Goal: Contribute content

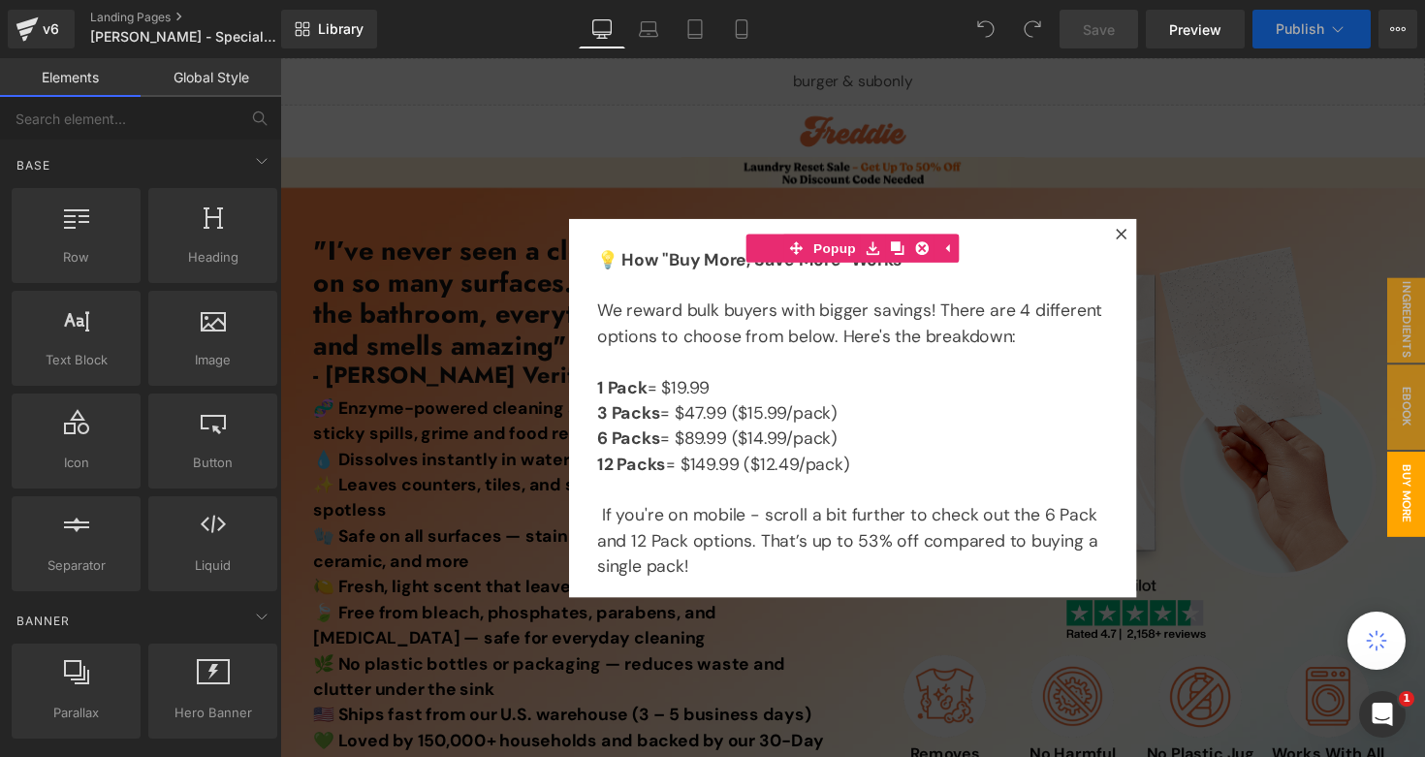
click at [1331, 252] on div at bounding box center [866, 416] width 1173 height 716
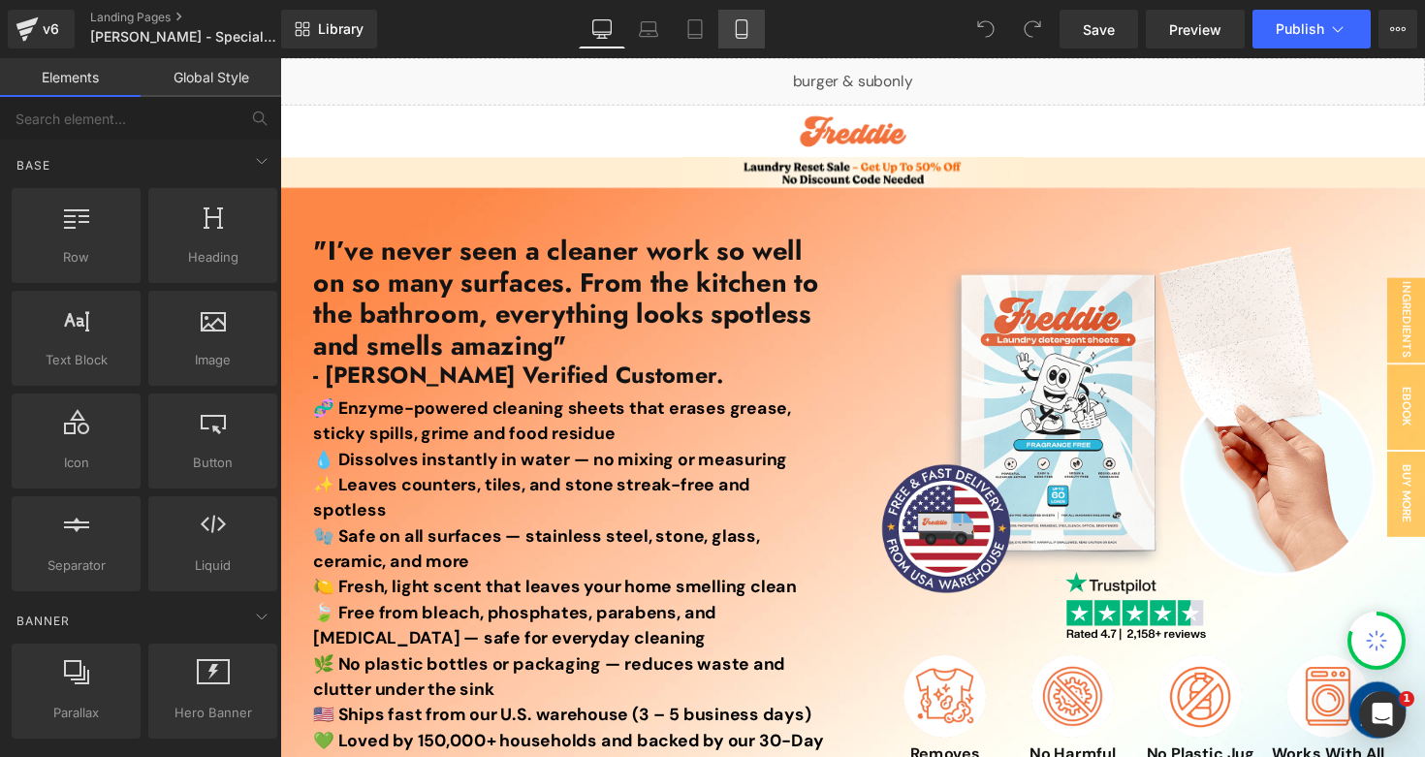
click at [742, 35] on icon at bounding box center [741, 28] width 19 height 19
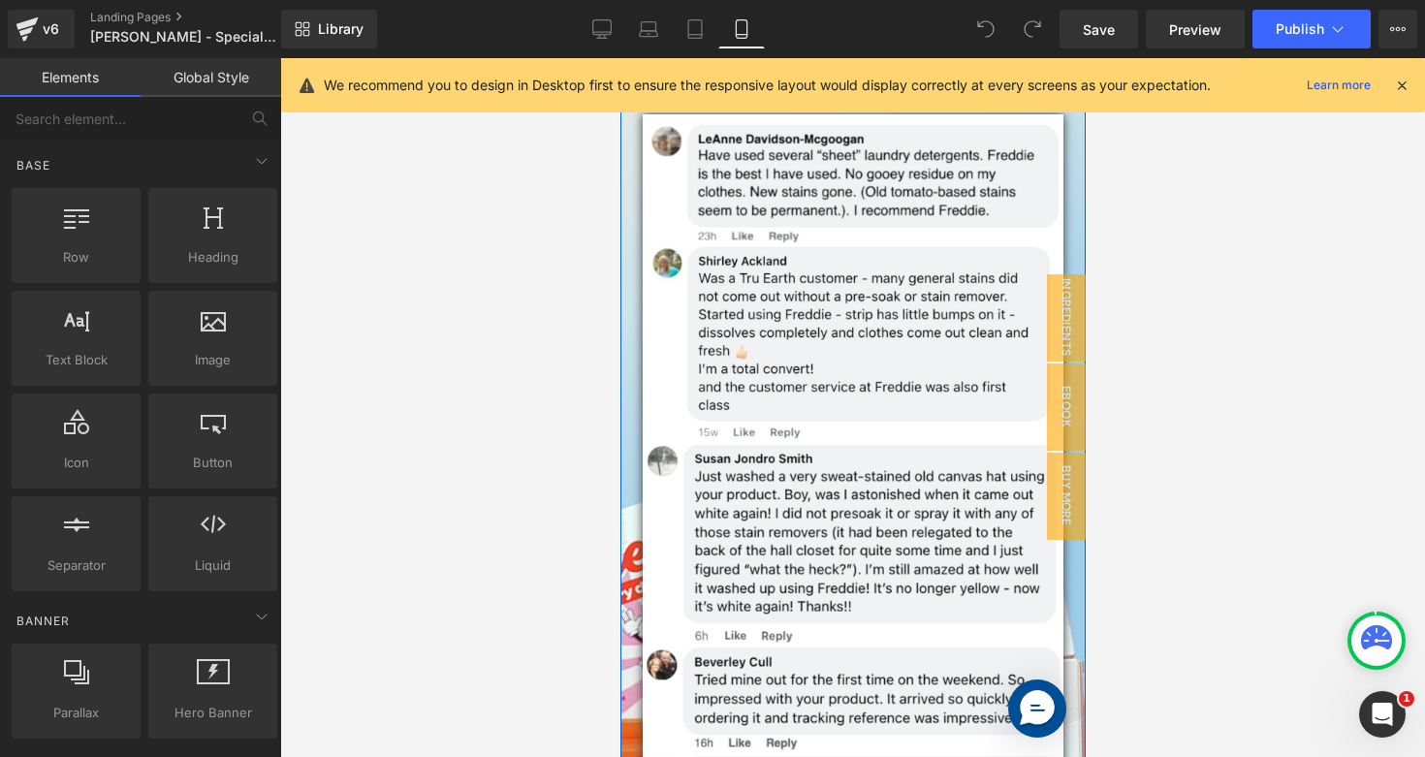
scroll to position [1359, 0]
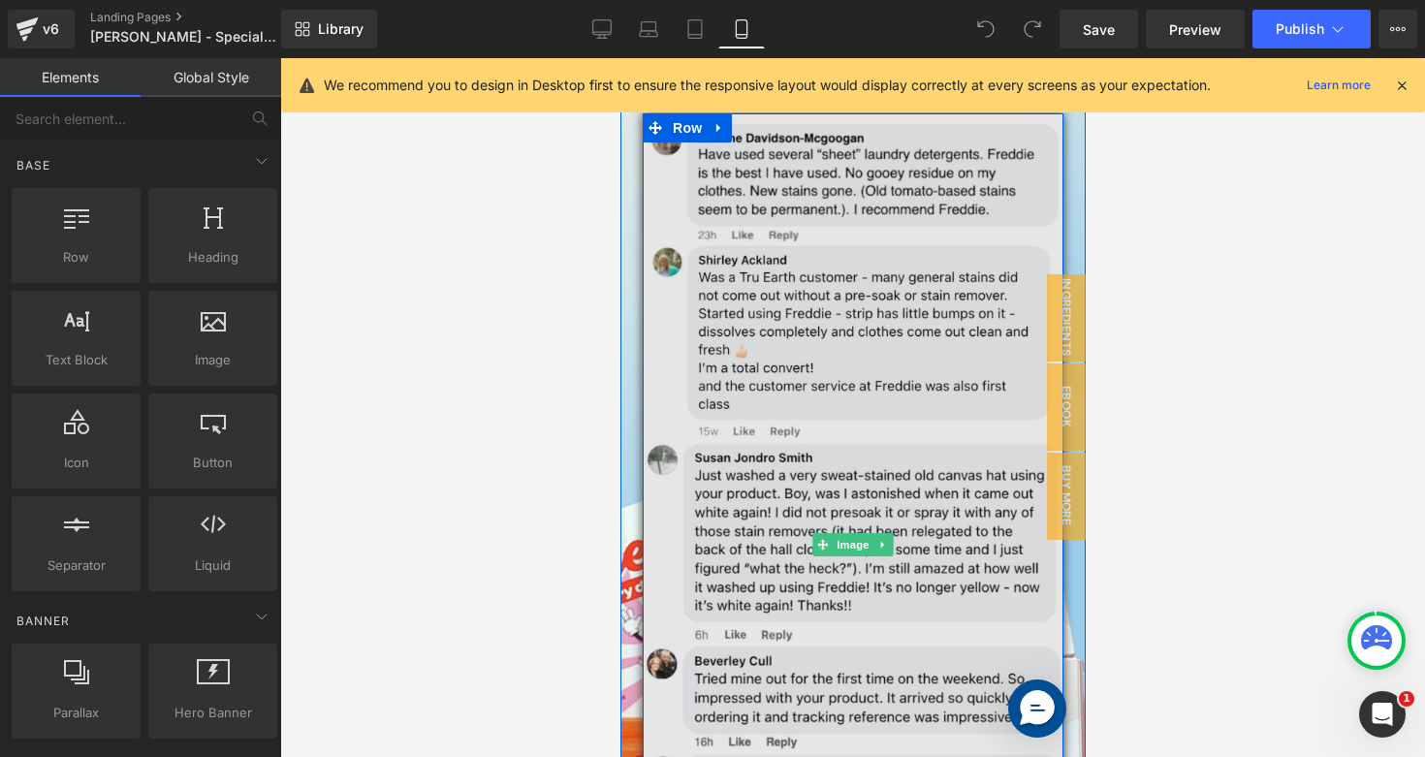
click at [761, 350] on img at bounding box center [852, 544] width 421 height 862
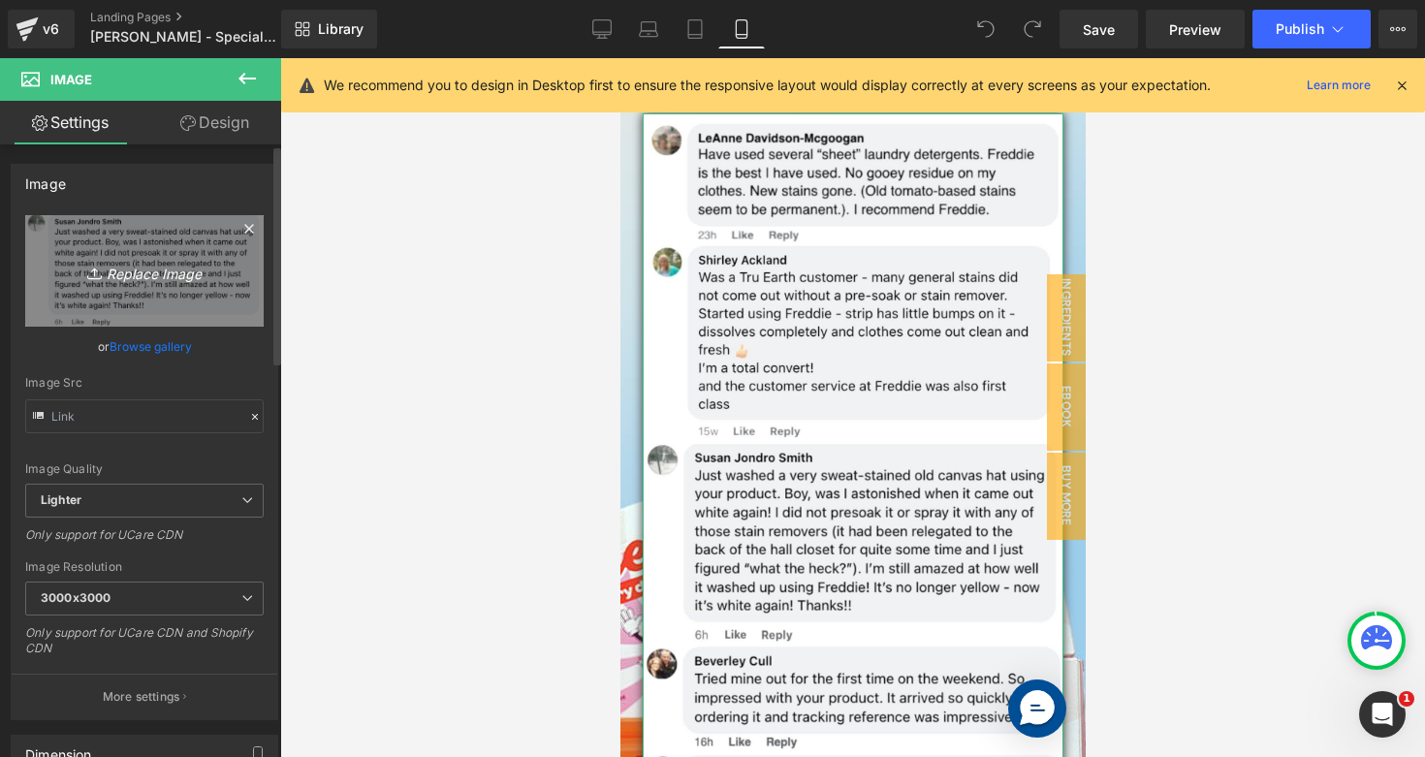
click at [106, 264] on icon "Replace Image" at bounding box center [144, 271] width 155 height 24
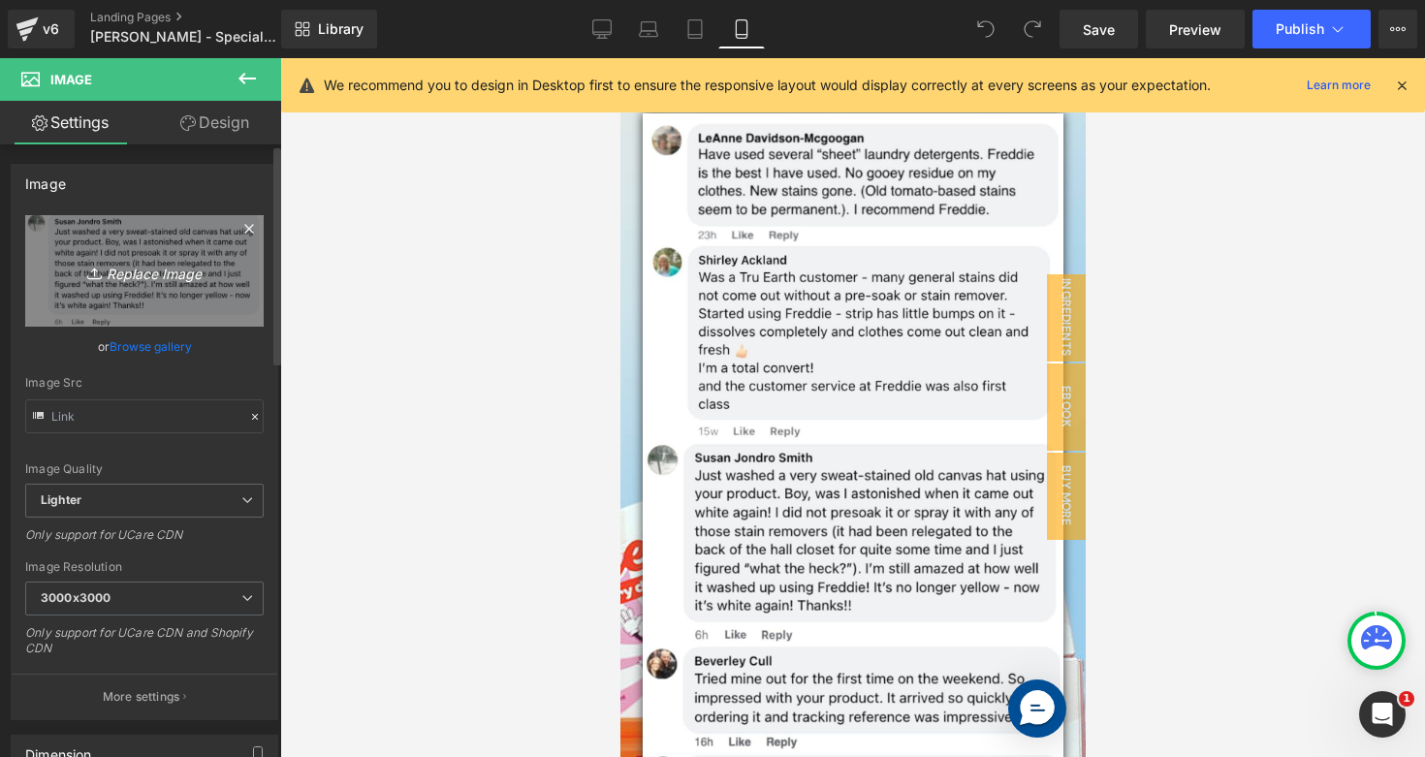
type input "C:\fakepath\Spray Cleaners Mobile-min.jpg"
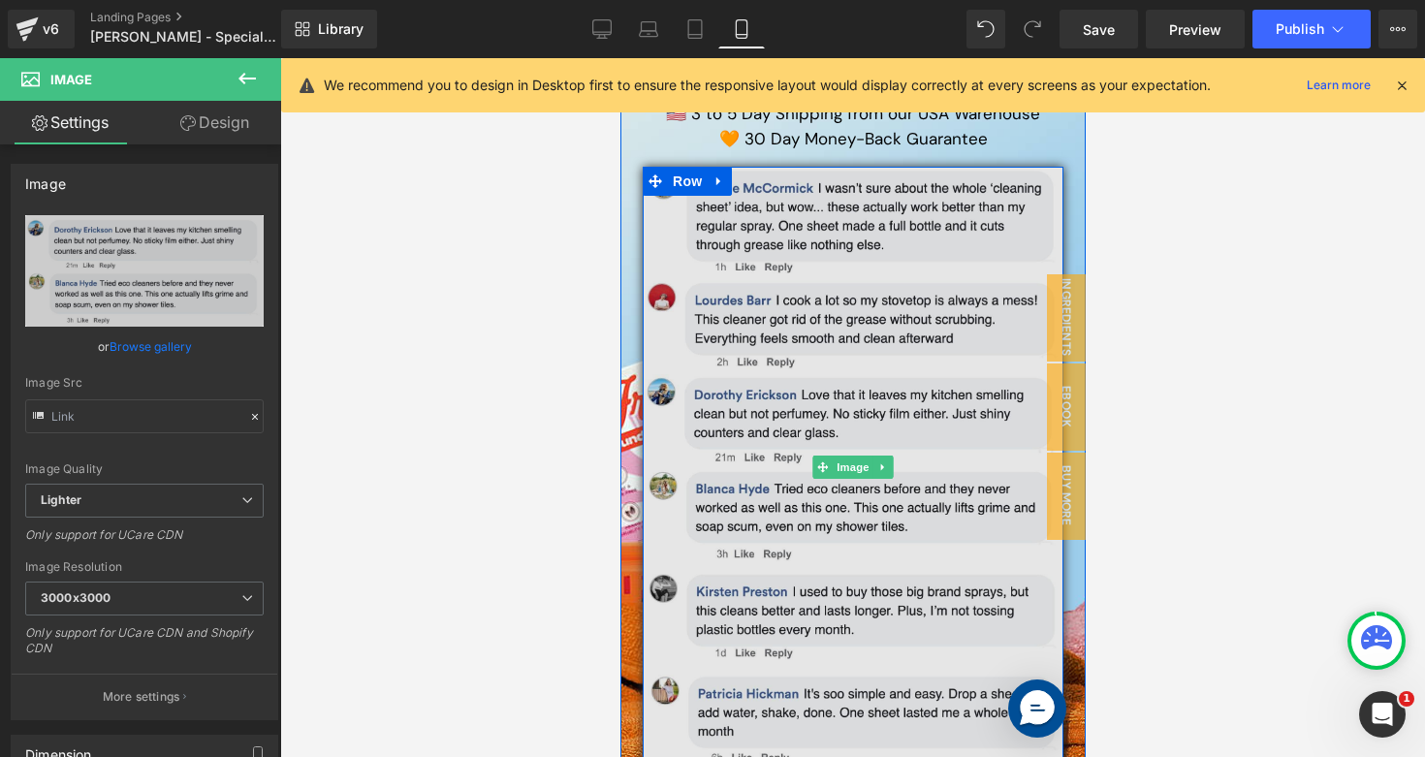
scroll to position [1352, 0]
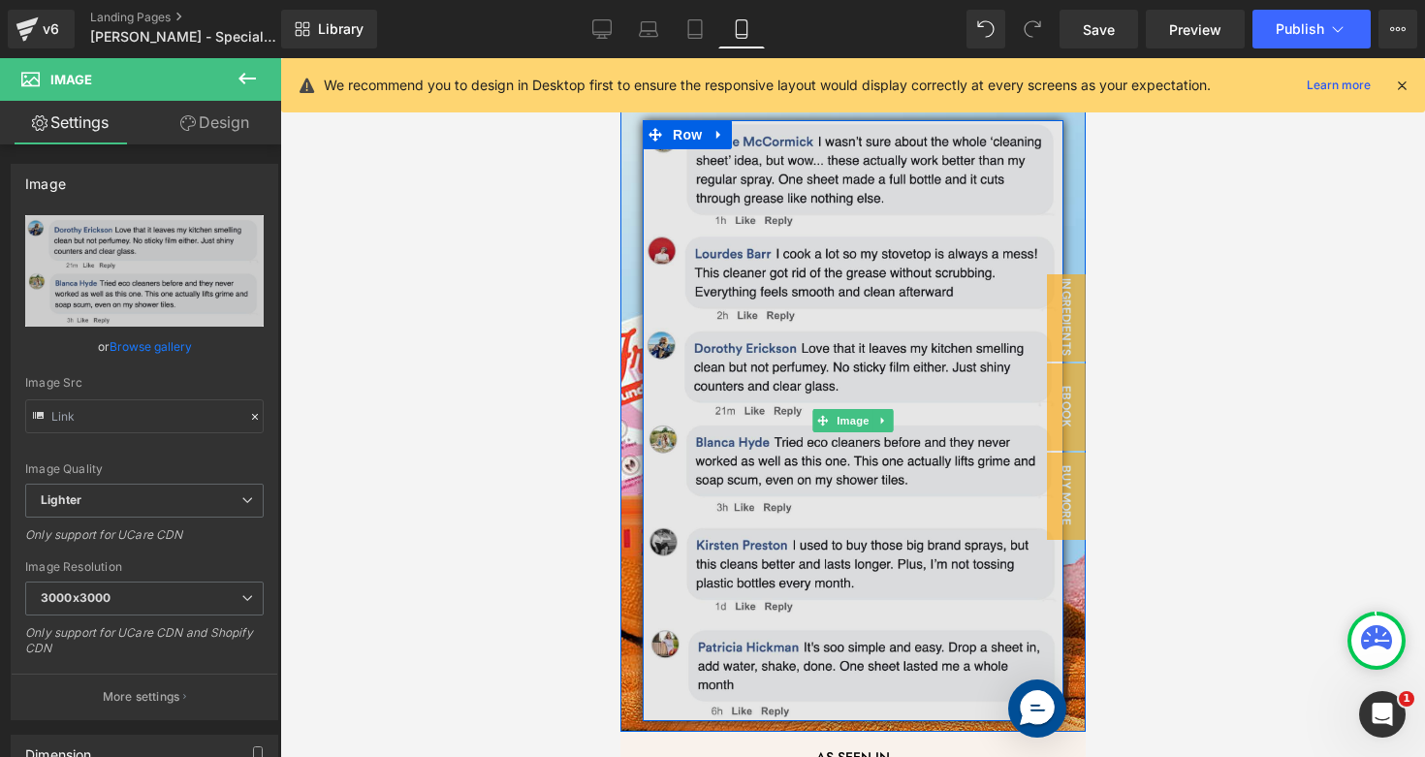
click at [789, 308] on img at bounding box center [852, 420] width 421 height 601
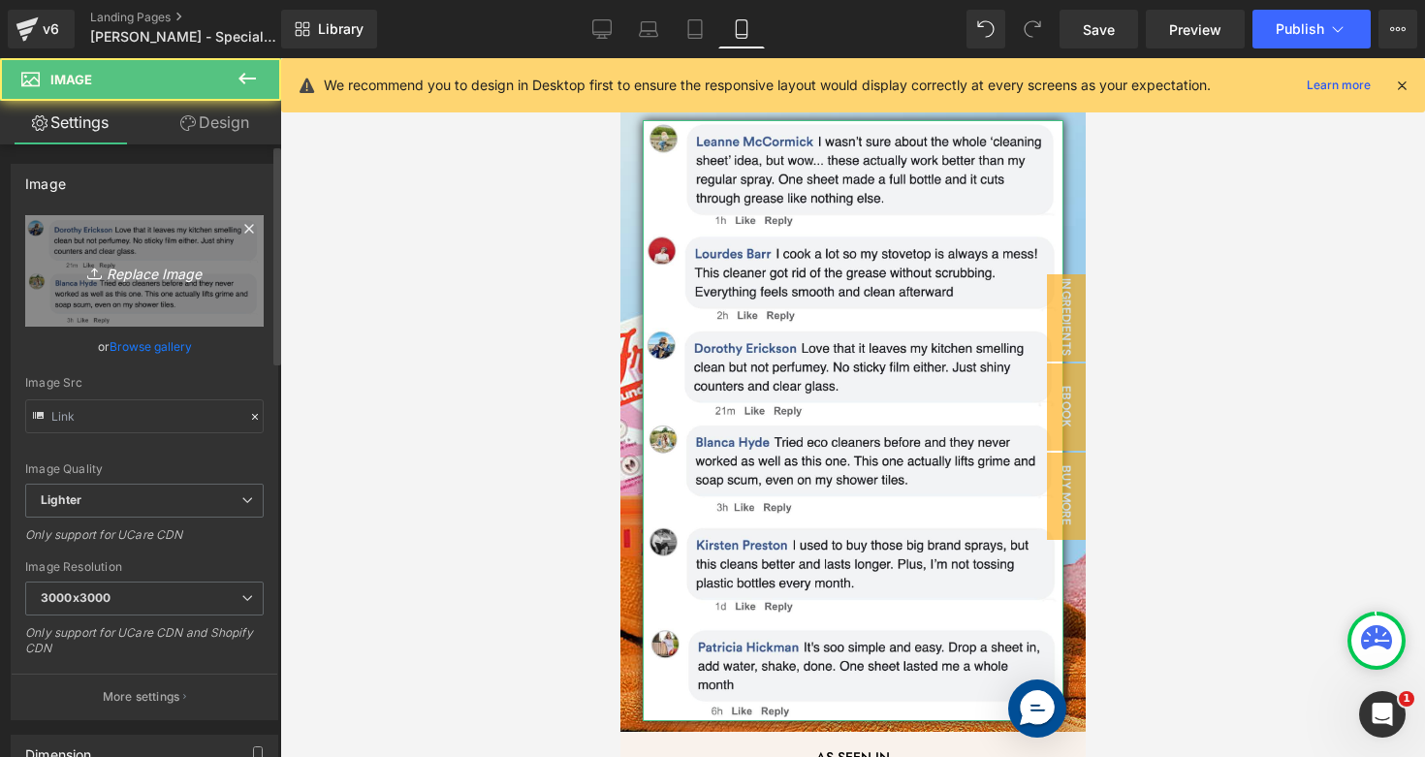
click at [120, 285] on link "Replace Image" at bounding box center [144, 270] width 238 height 111
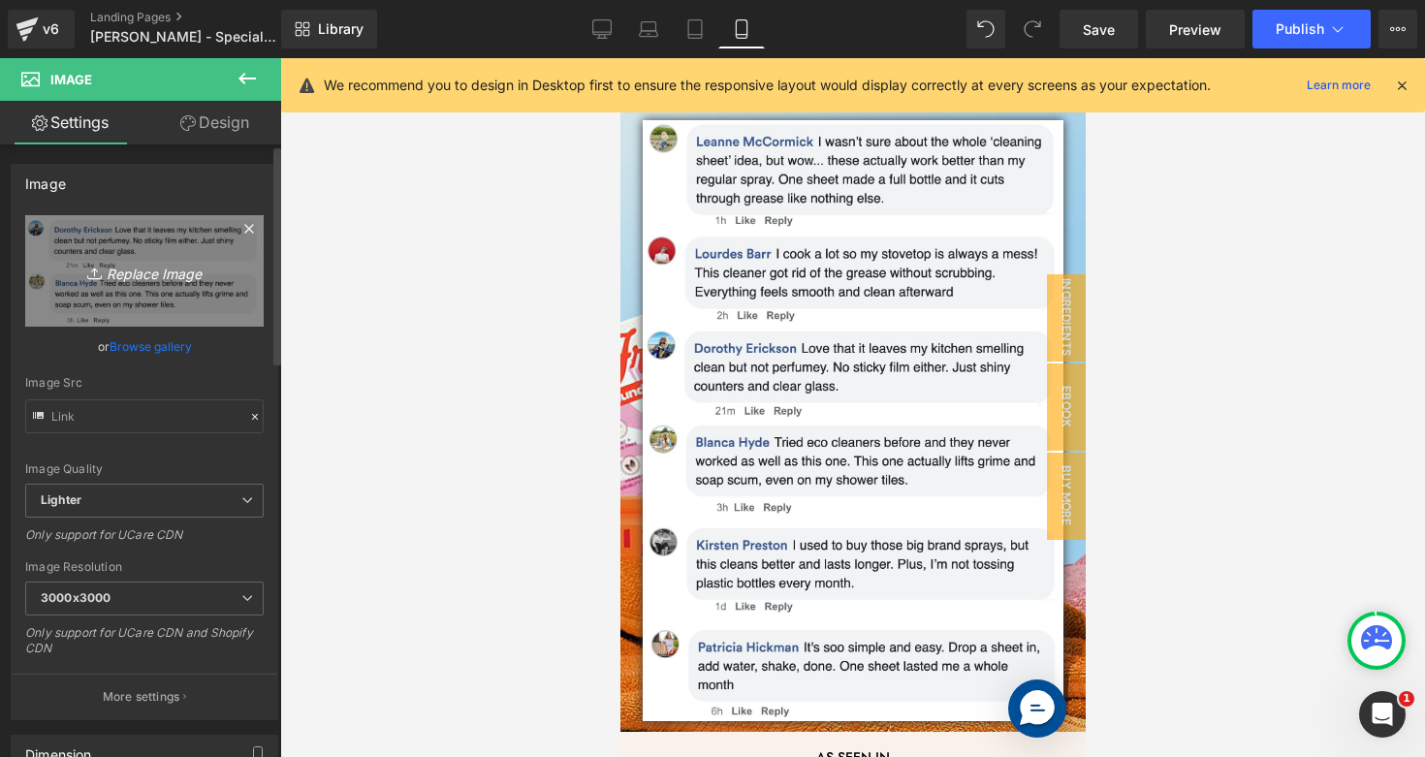
type input "C:\fakepath\Spray Cleaners v2-min.jpg"
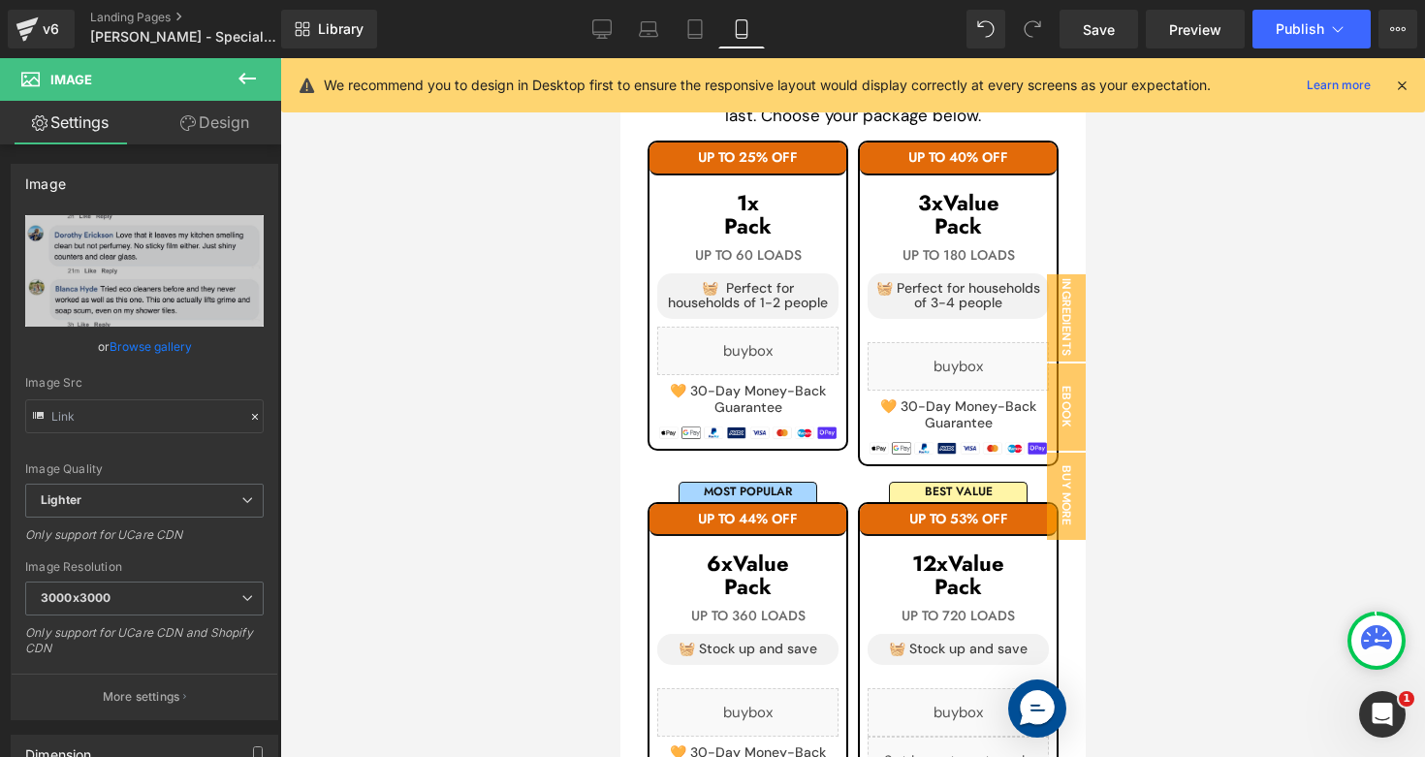
scroll to position [2516, 0]
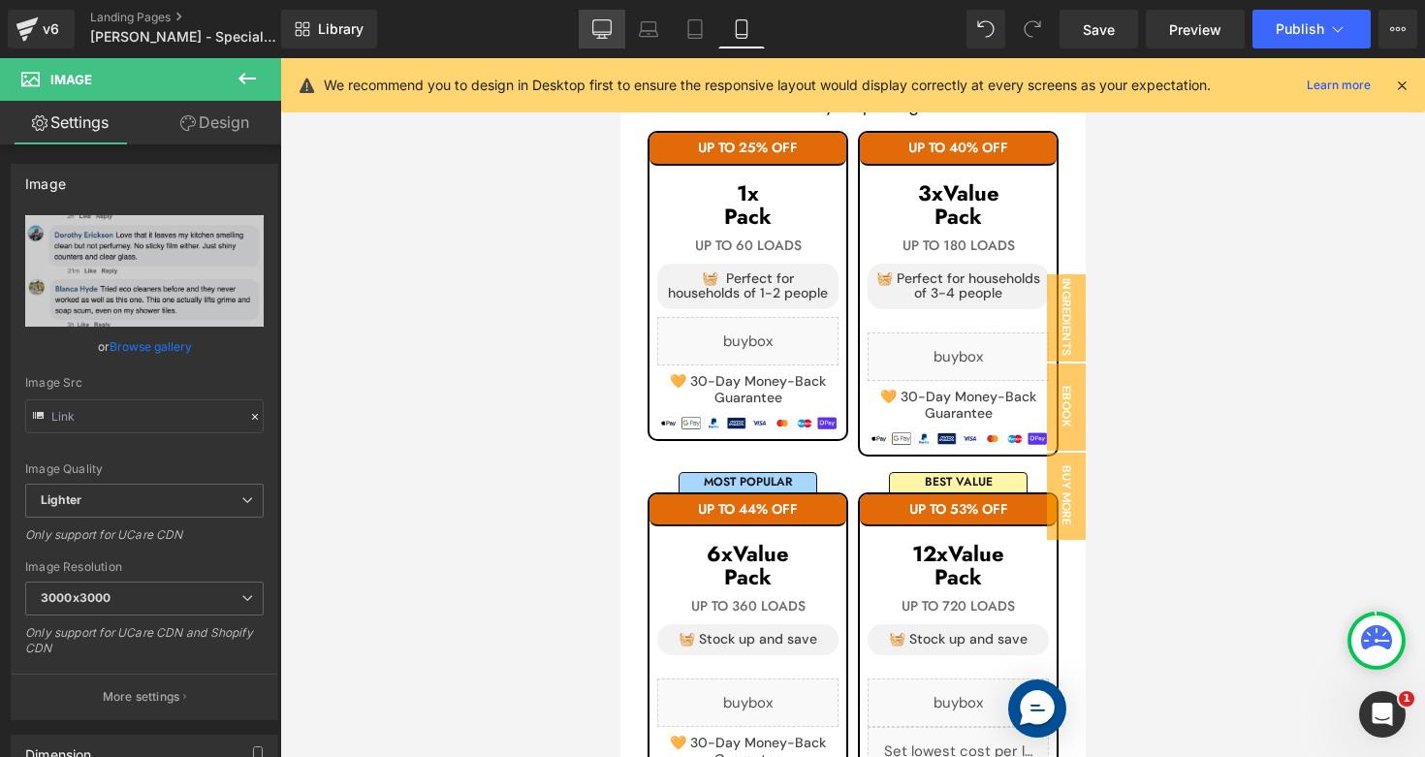
click at [584, 20] on link "Desktop" at bounding box center [602, 29] width 47 height 39
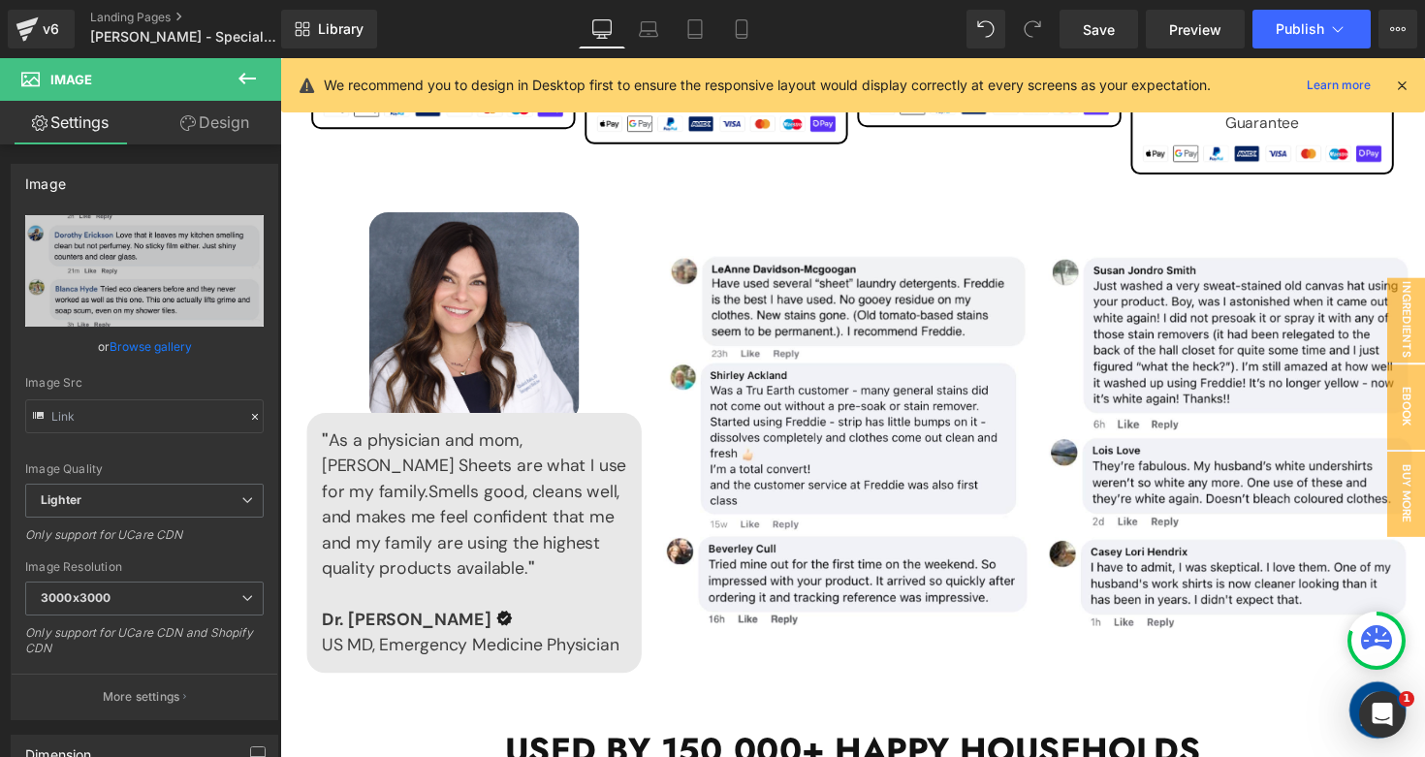
scroll to position [2295, 0]
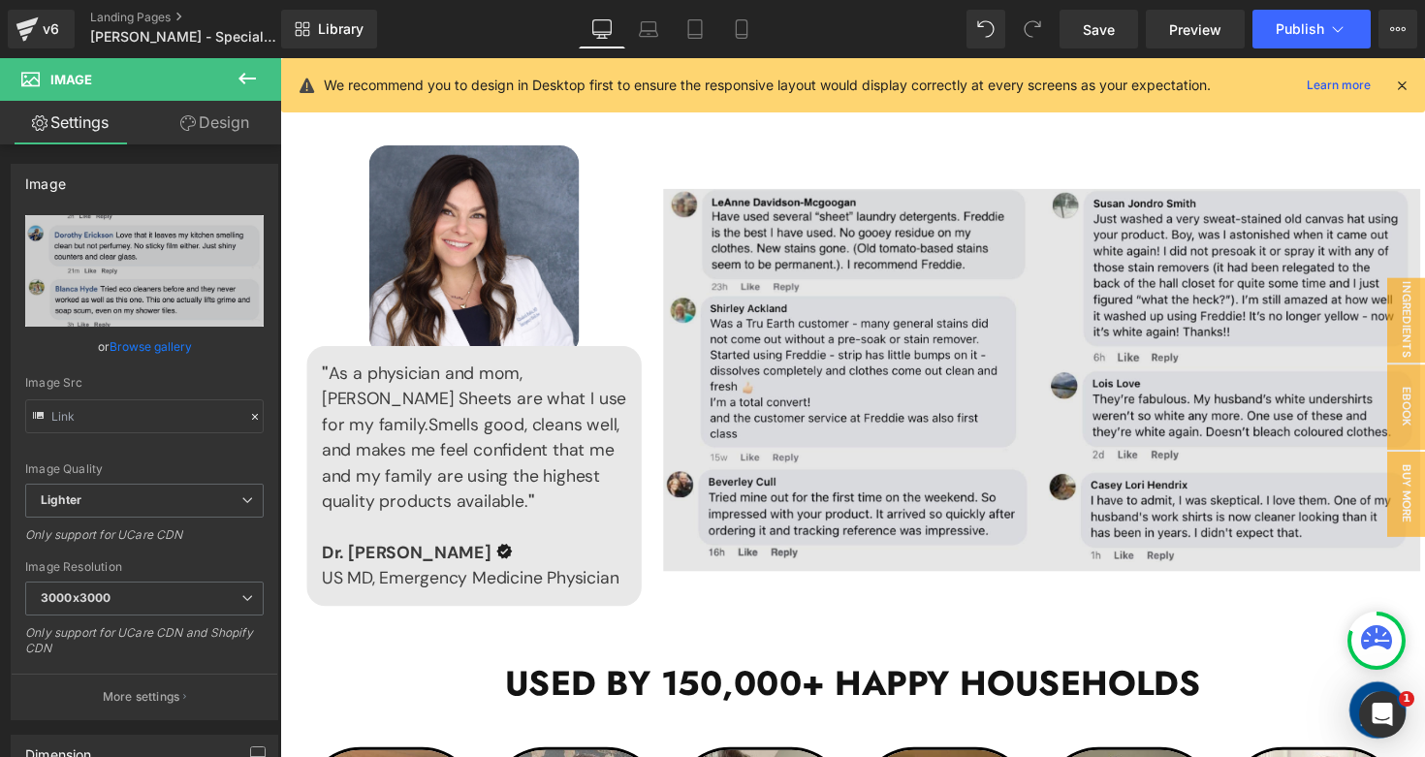
click at [1076, 309] on img at bounding box center [1060, 388] width 775 height 392
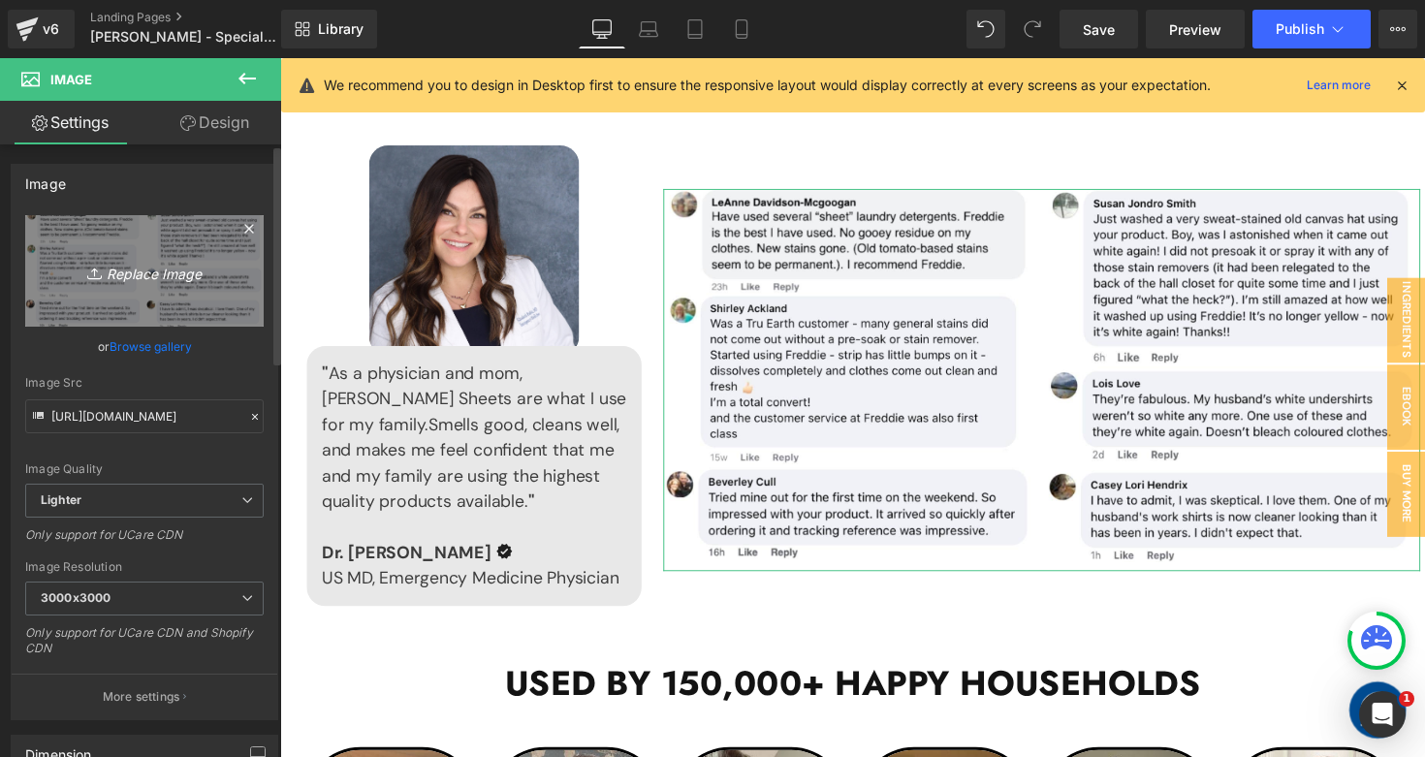
click at [135, 277] on icon "Replace Image" at bounding box center [144, 271] width 155 height 24
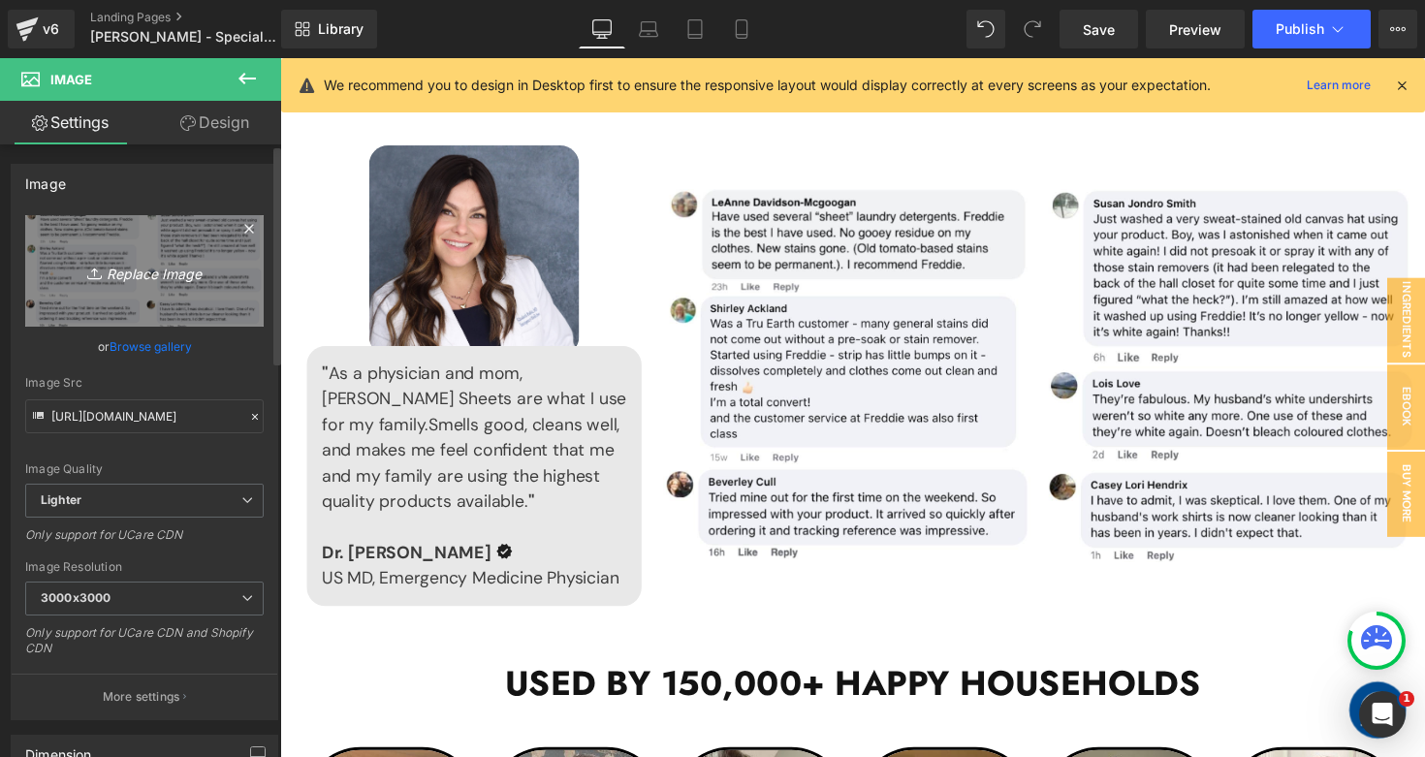
type input "C:\fakepath\Spray Cleaner Desktop-min.jpg"
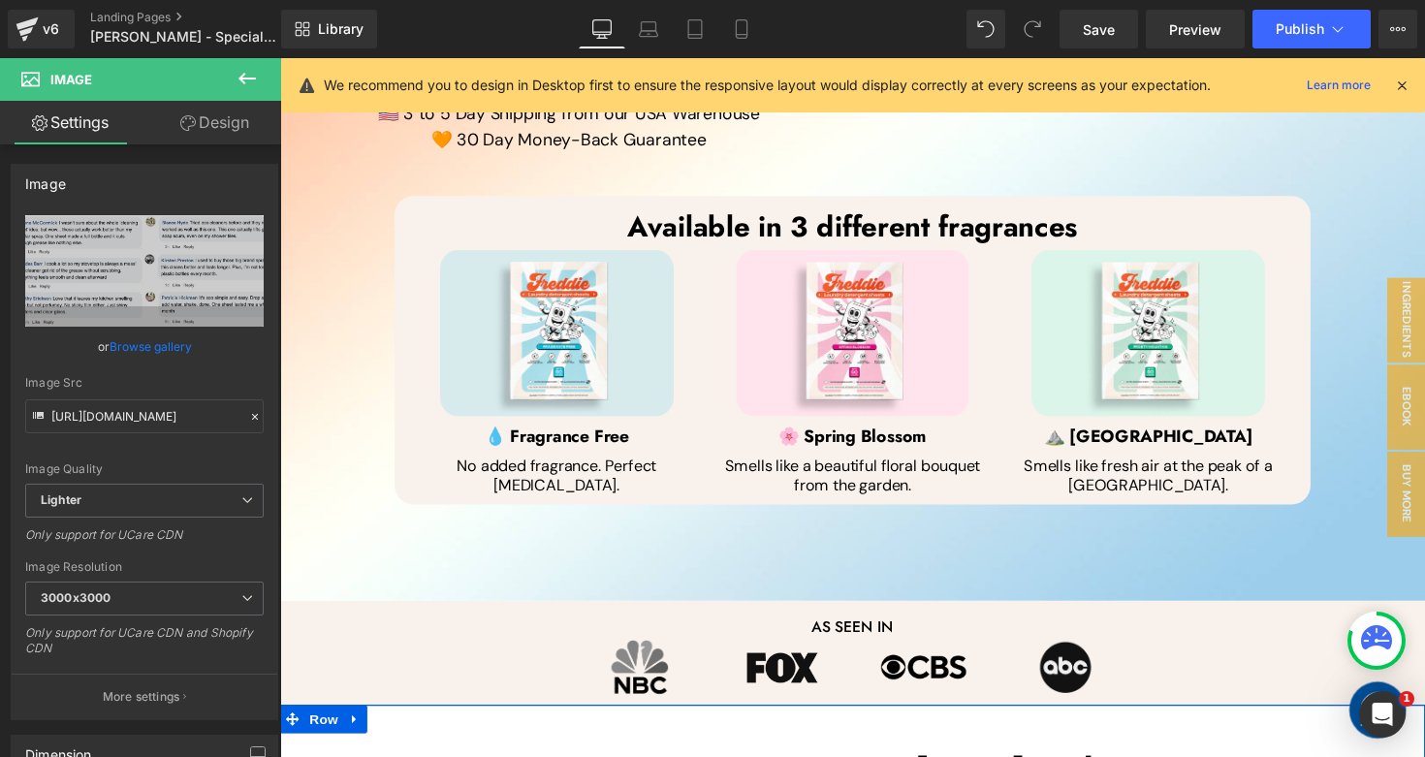
scroll to position [173, 0]
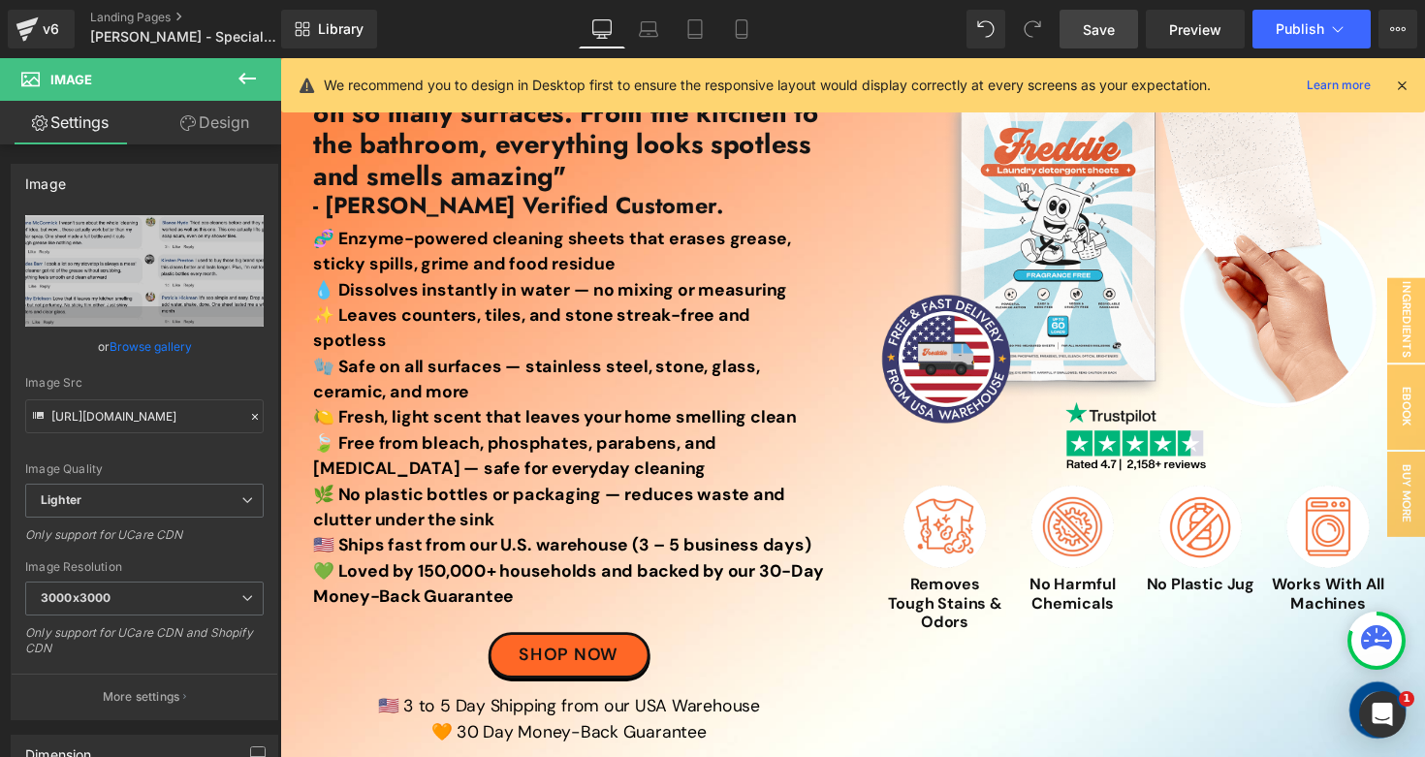
click at [1104, 47] on link "Save" at bounding box center [1098, 29] width 78 height 39
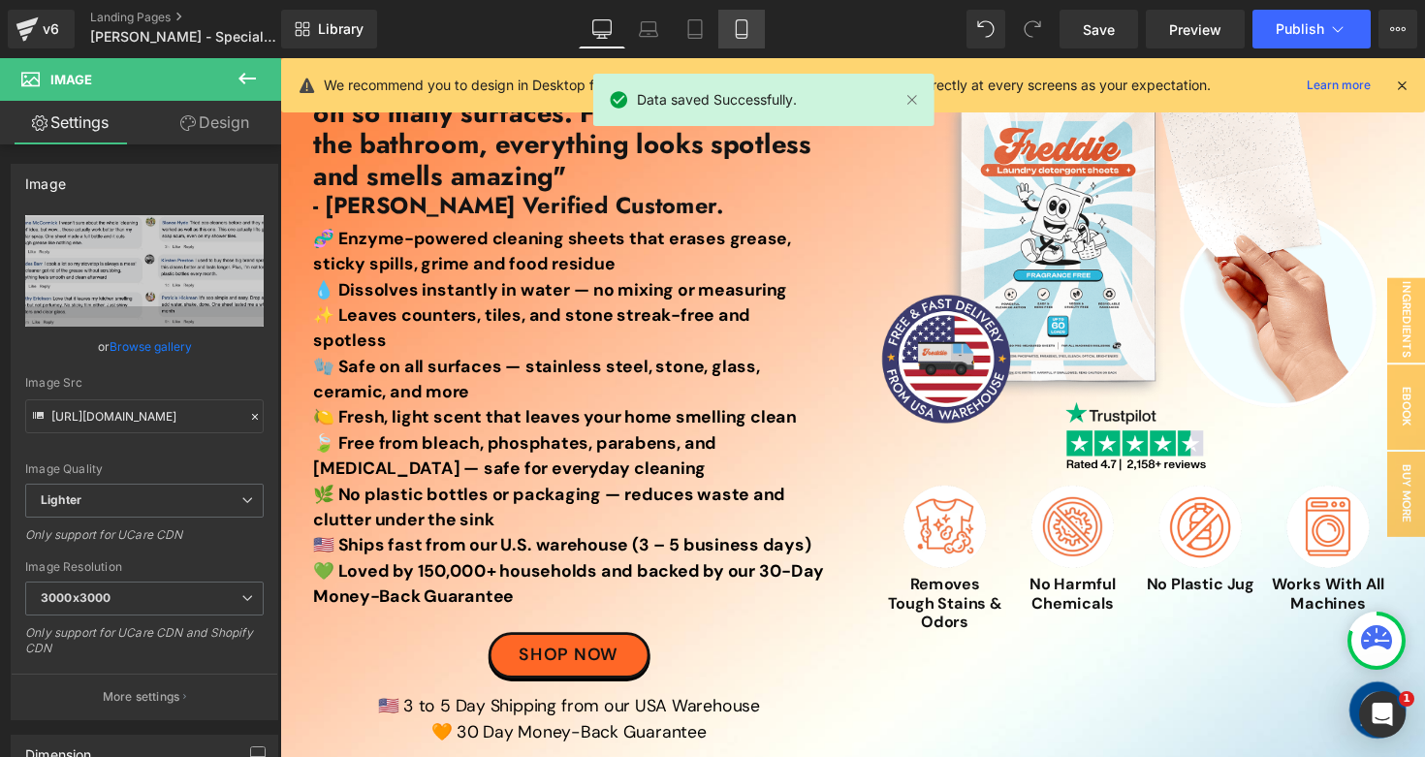
click at [719, 42] on link "Mobile" at bounding box center [741, 29] width 47 height 39
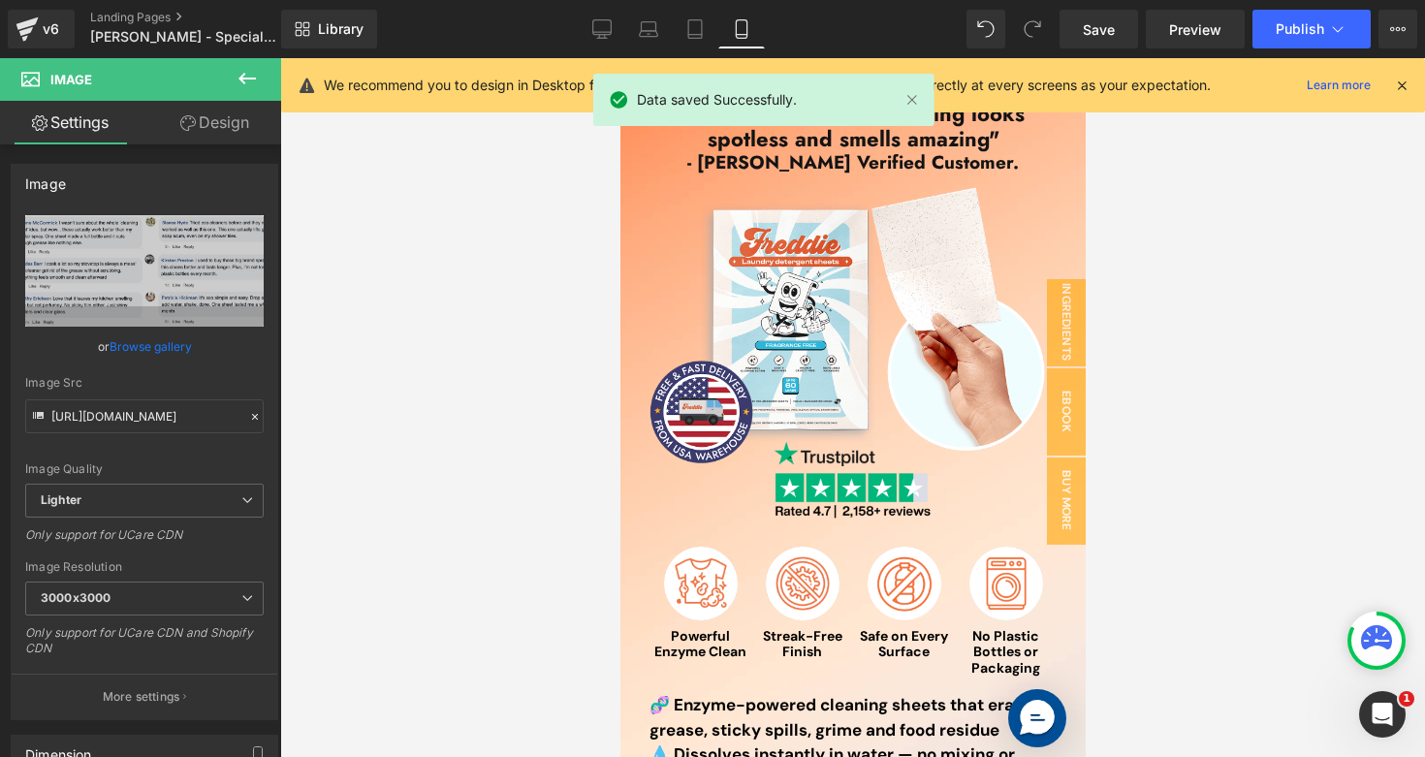
scroll to position [0, 0]
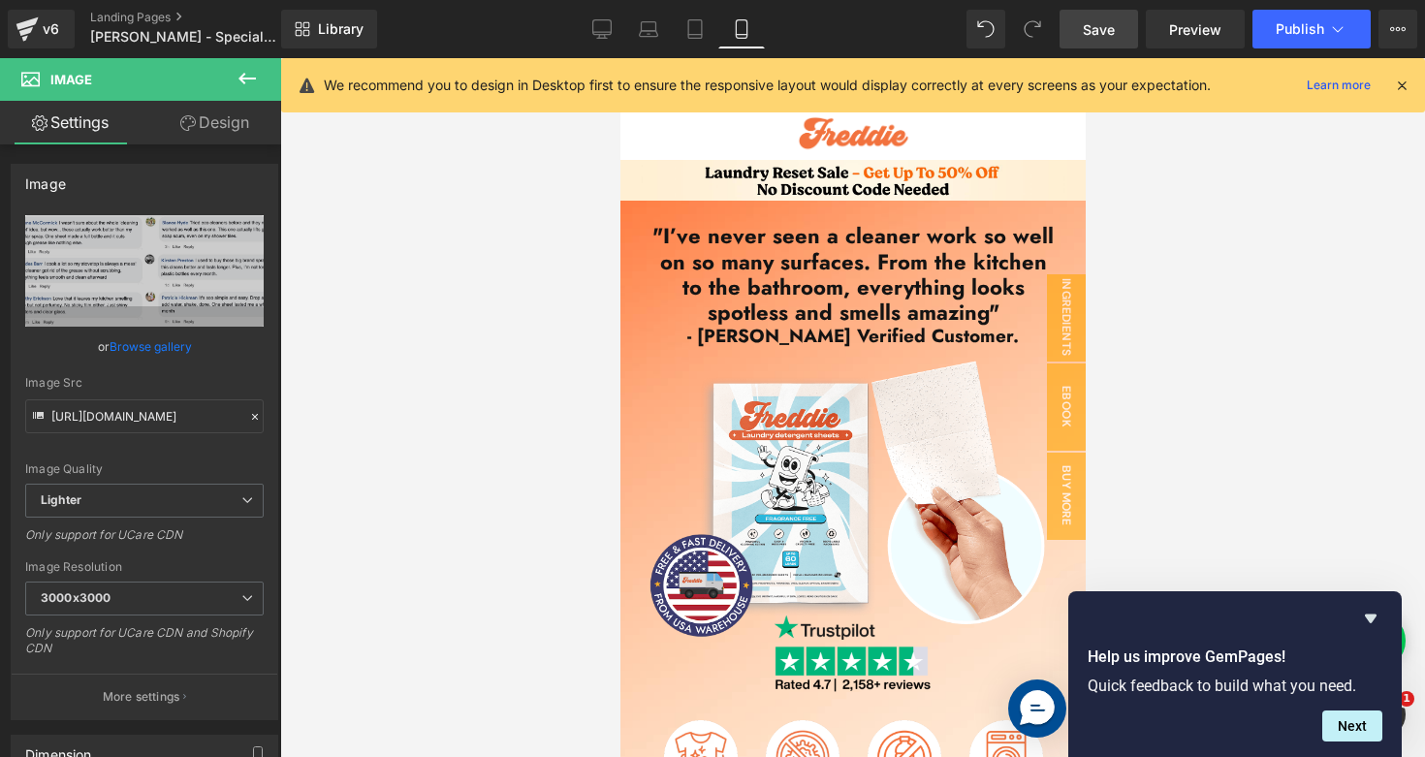
click at [1092, 32] on span "Save" at bounding box center [1098, 29] width 32 height 20
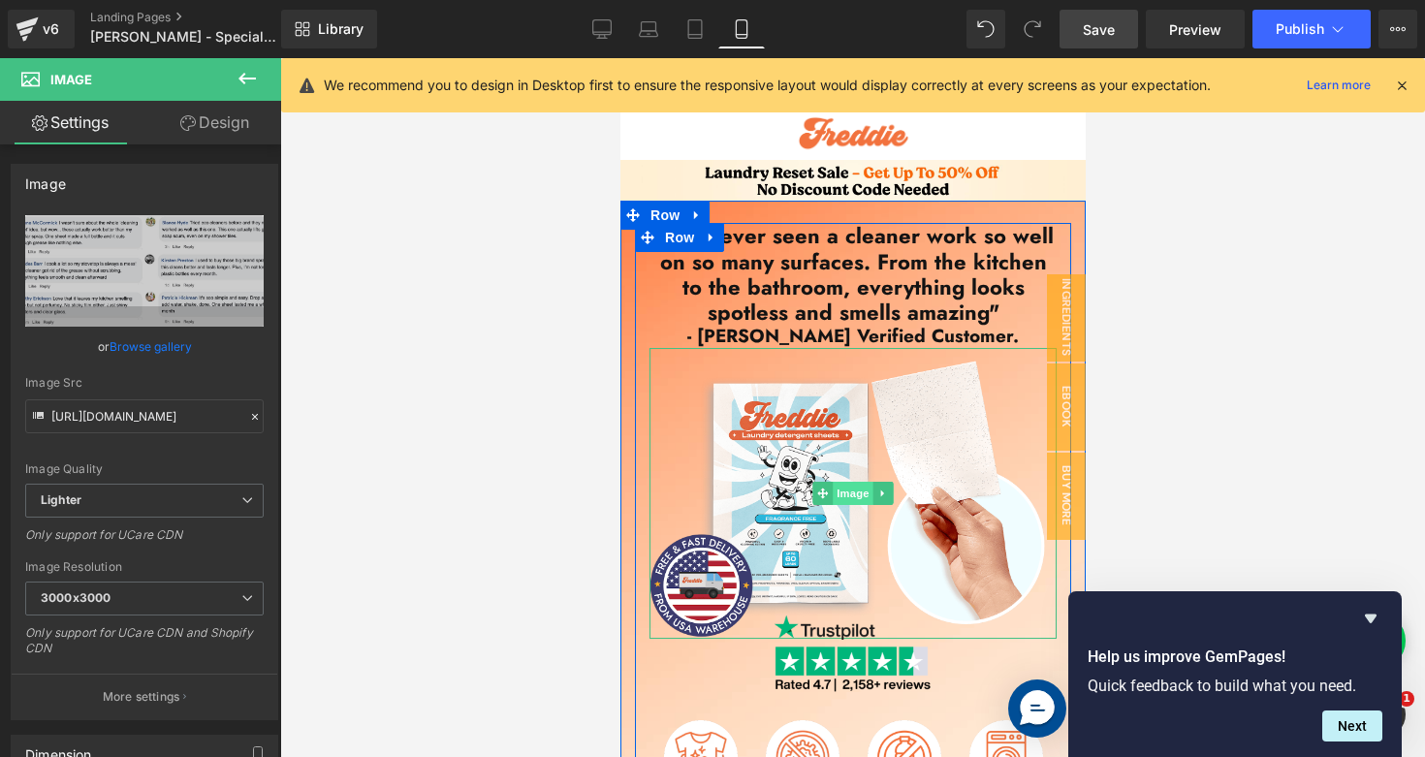
click at [850, 500] on span "Image" at bounding box center [851, 493] width 41 height 23
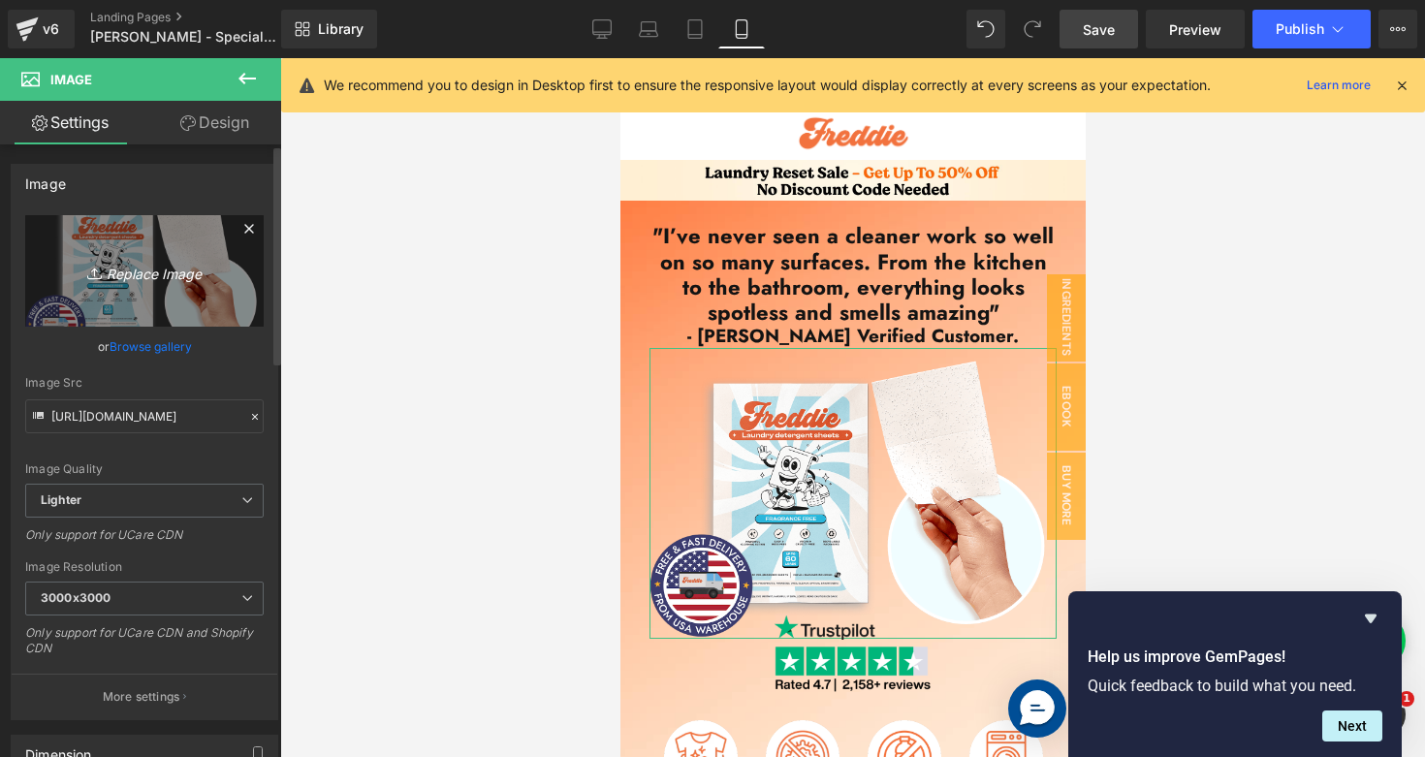
click at [134, 279] on icon "Replace Image" at bounding box center [144, 271] width 155 height 24
type input "C:\fakepath\Screenshot [DATE] 11.02.23 AM.png"
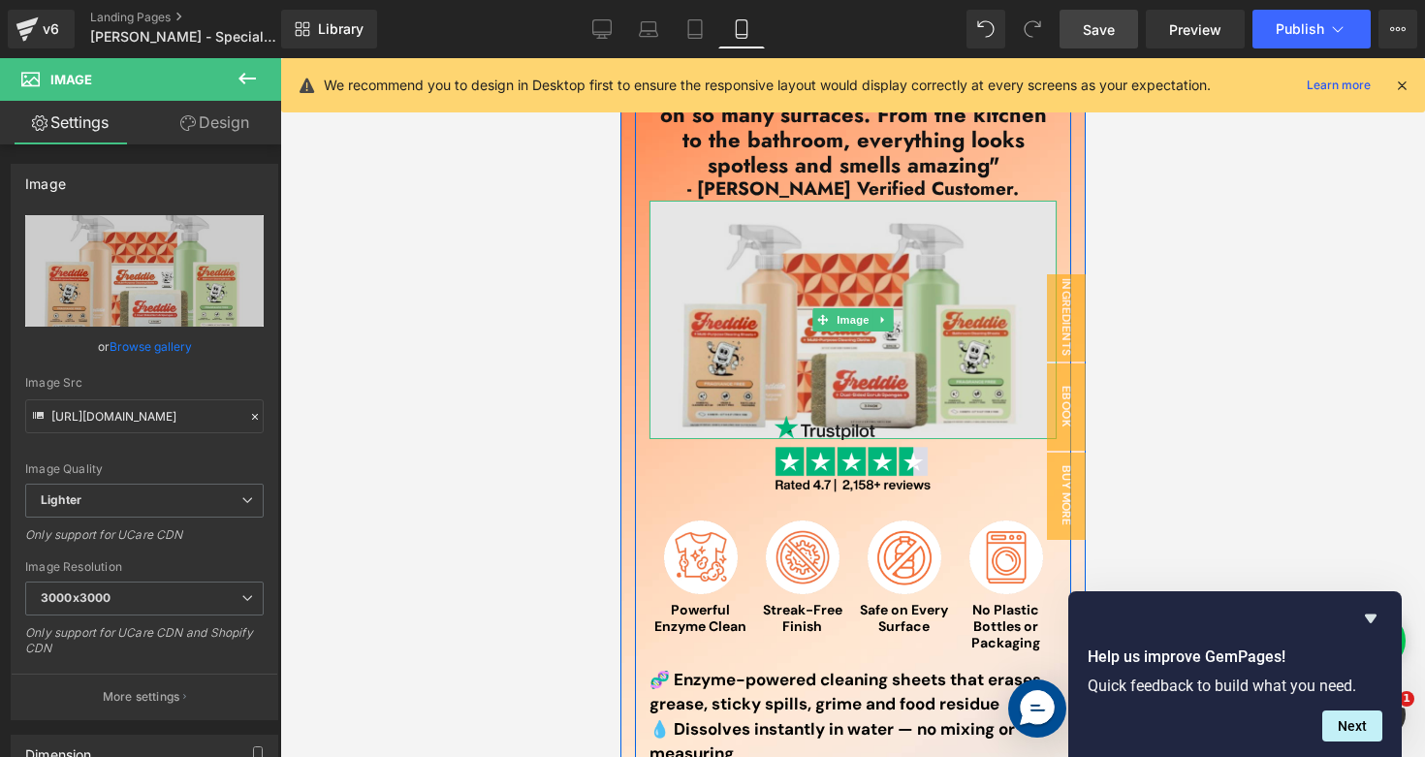
scroll to position [144, 0]
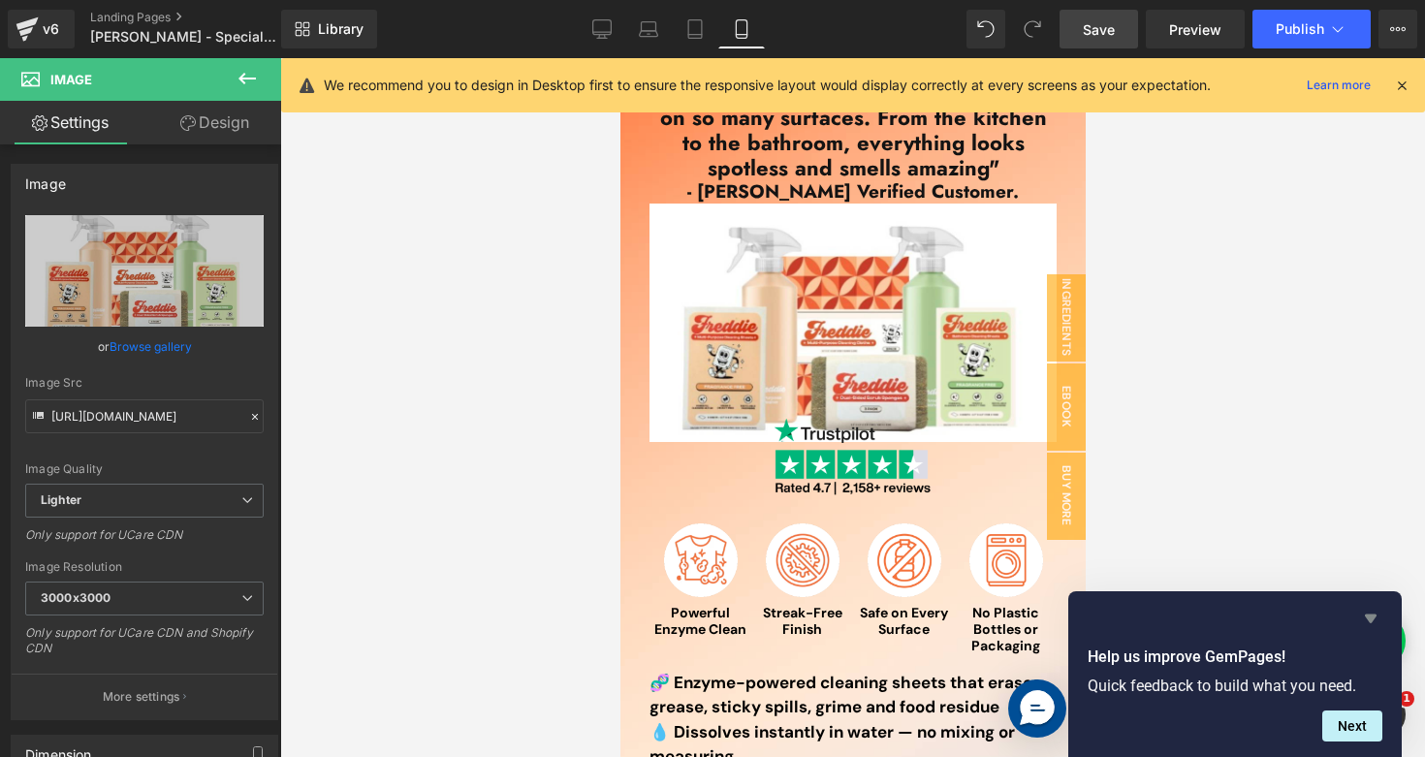
click at [1366, 617] on icon "Hide survey" at bounding box center [1370, 618] width 12 height 9
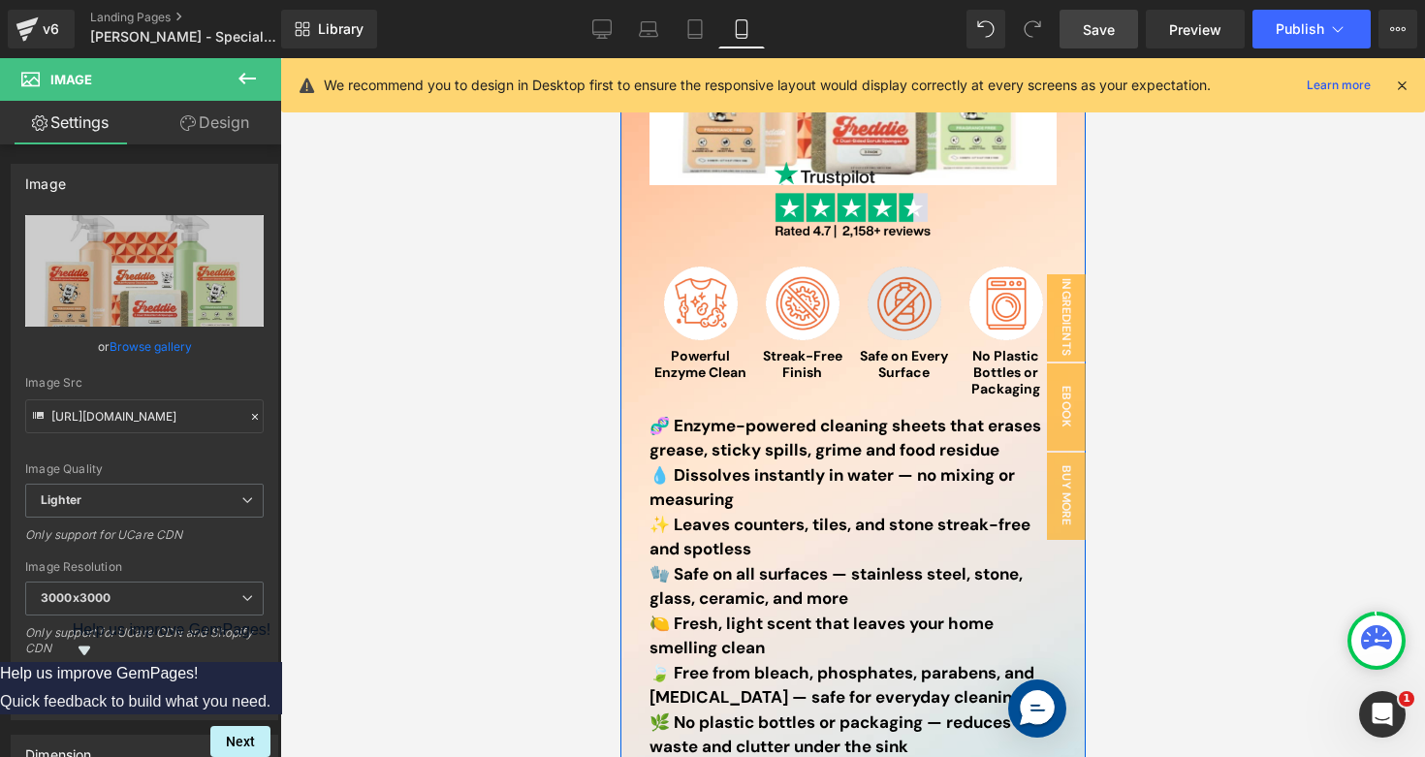
scroll to position [402, 0]
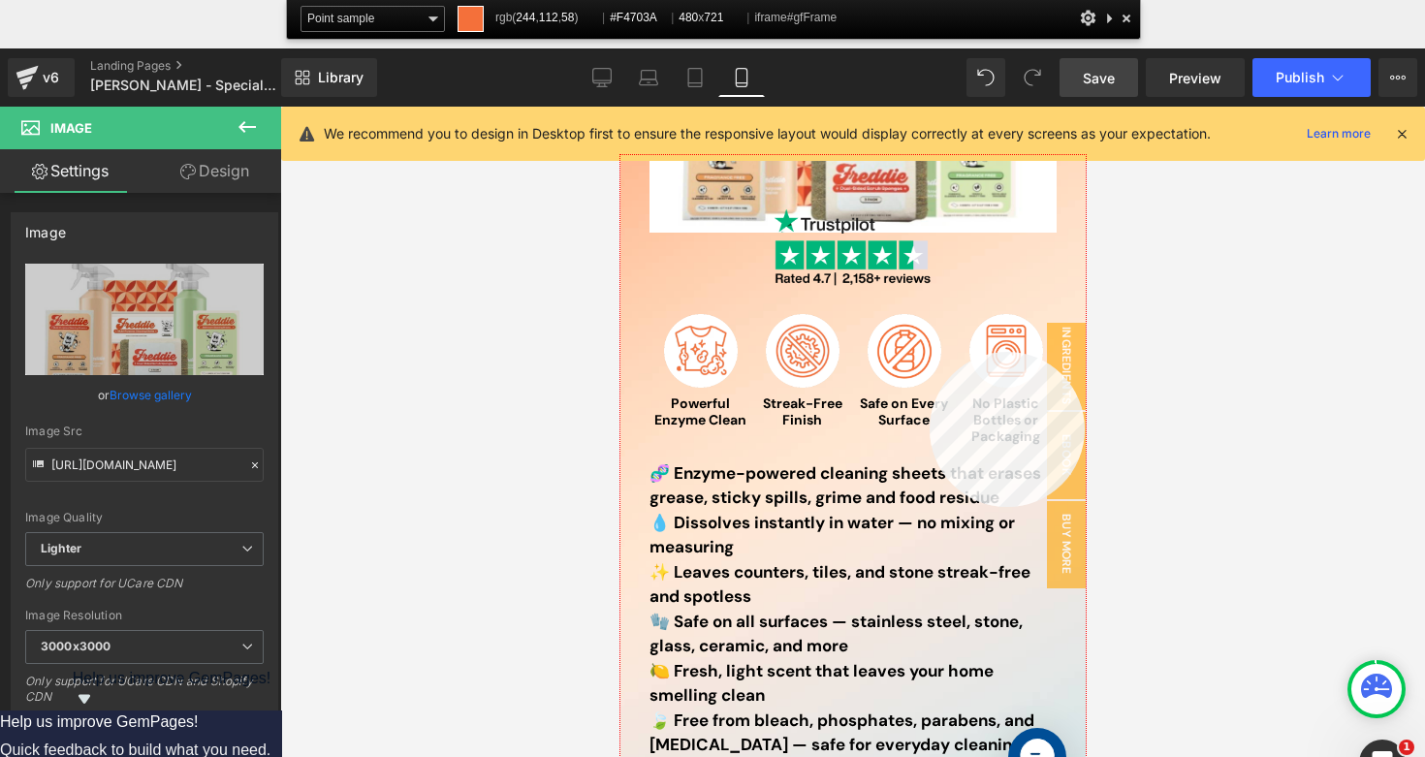
click at [929, 352] on div at bounding box center [852, 504] width 465 height 699
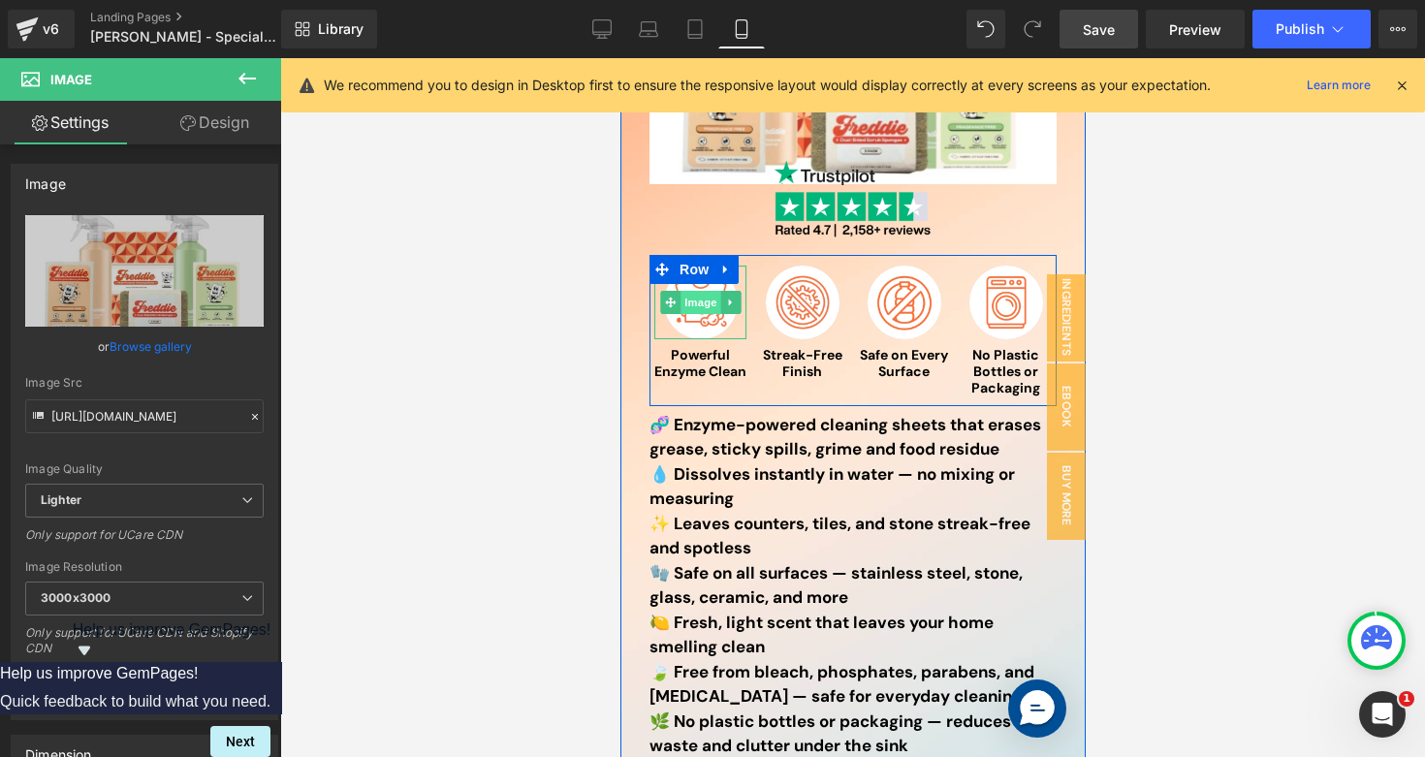
click at [703, 302] on span "Image" at bounding box center [699, 302] width 41 height 23
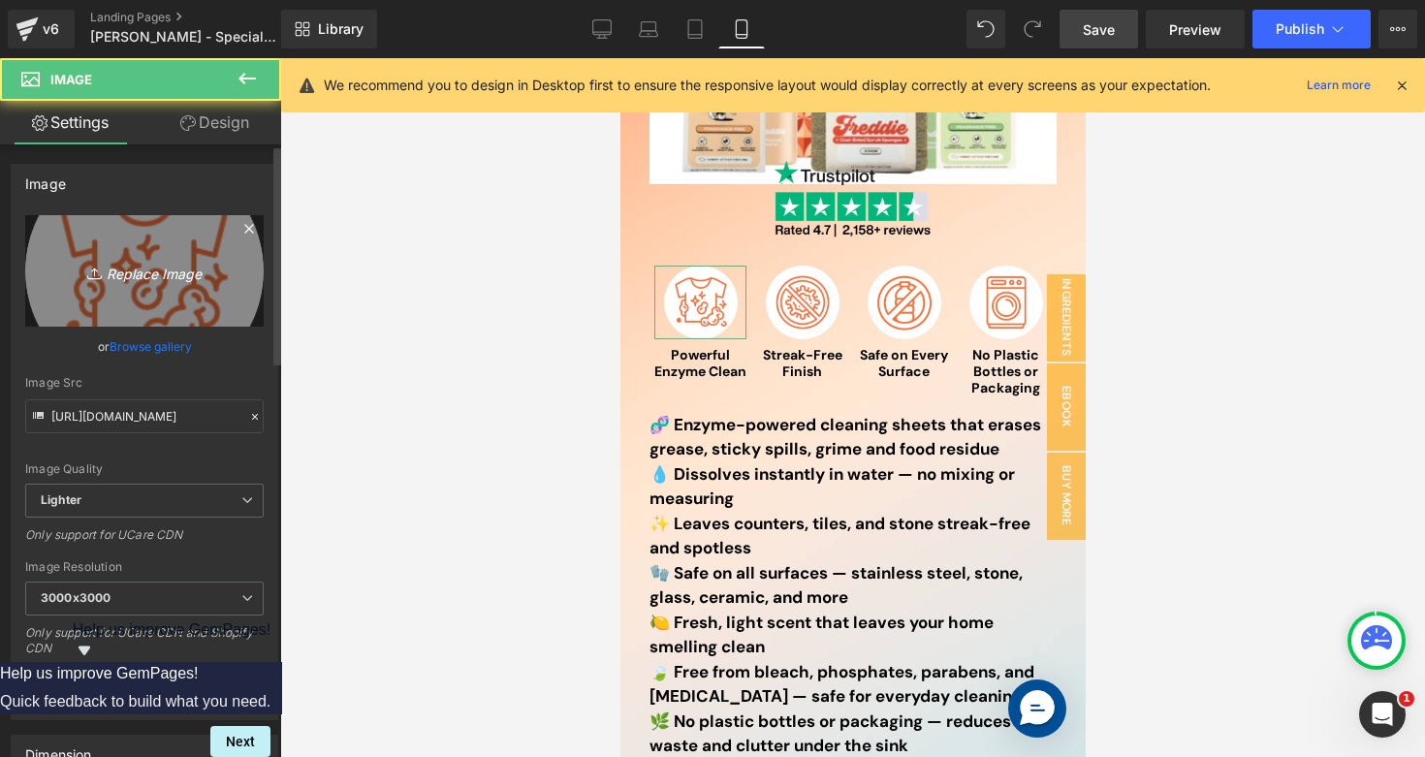
click at [167, 276] on icon "Replace Image" at bounding box center [144, 271] width 155 height 24
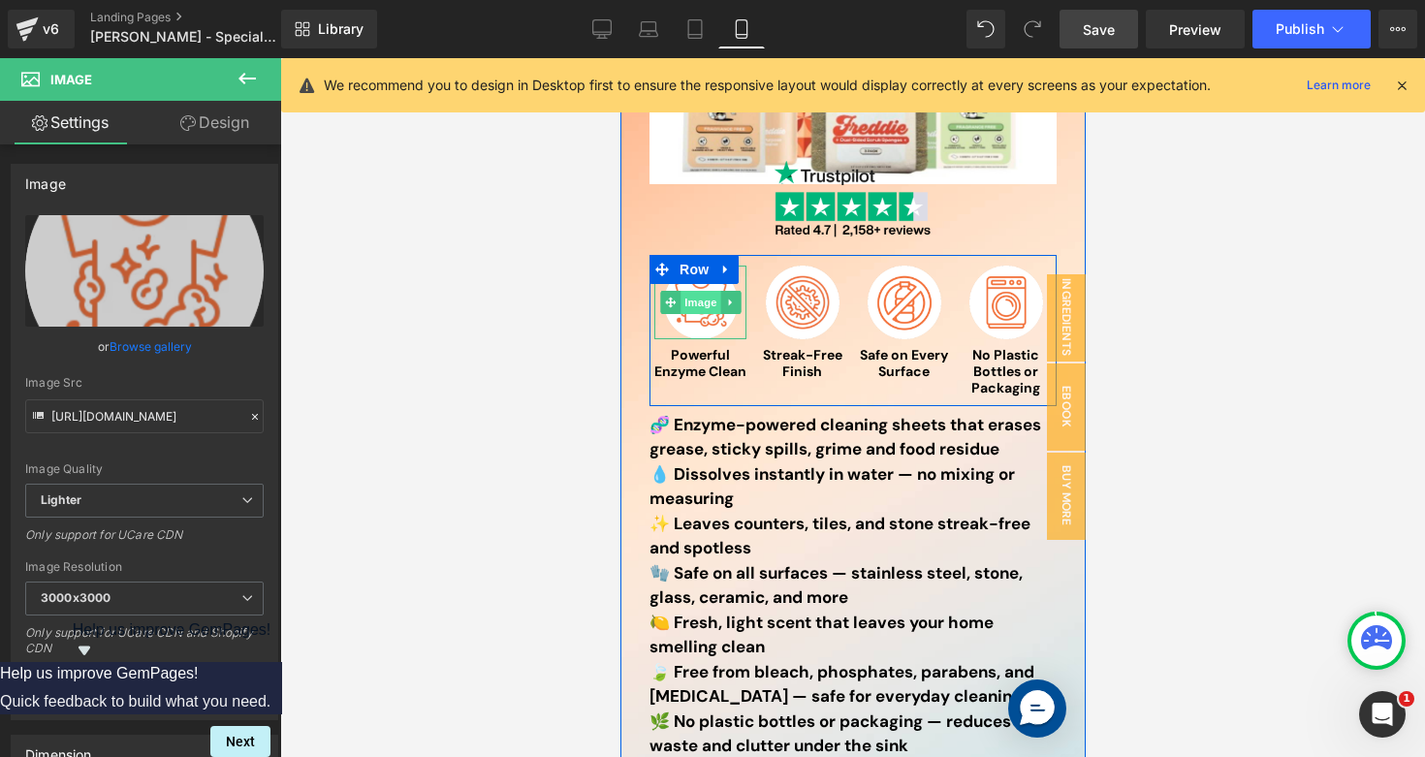
click at [707, 308] on span "Image" at bounding box center [699, 302] width 41 height 23
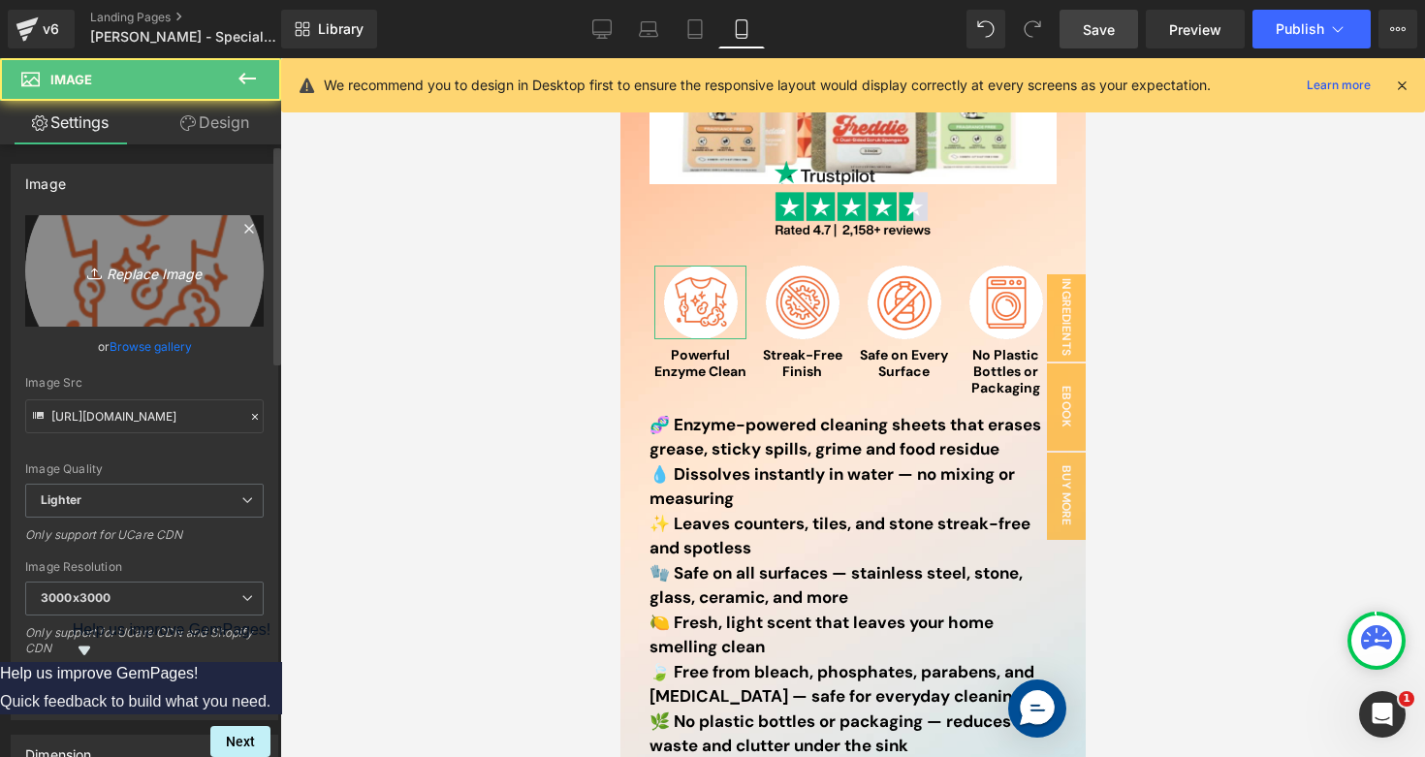
click at [118, 238] on link "Replace Image" at bounding box center [144, 270] width 238 height 111
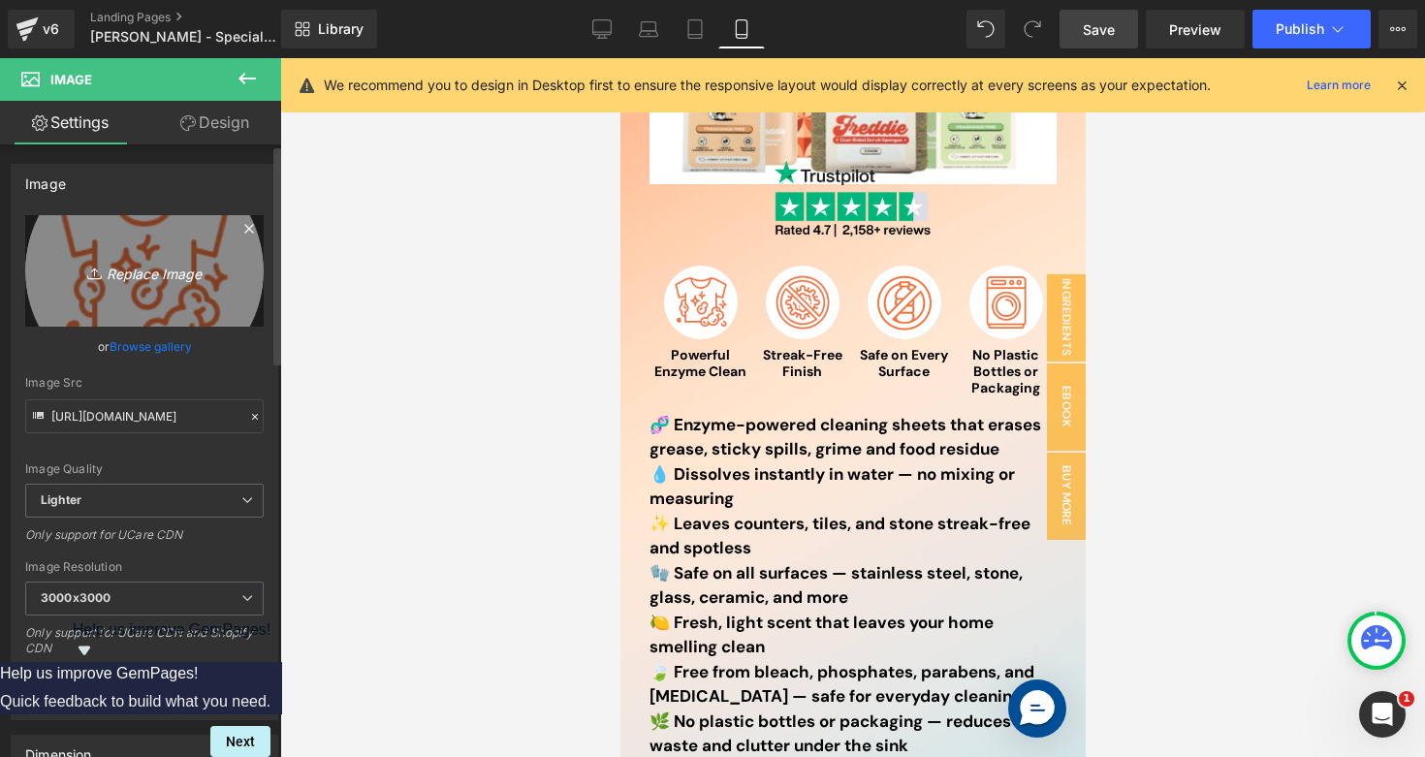
type input "C:\fakepath\1.png"
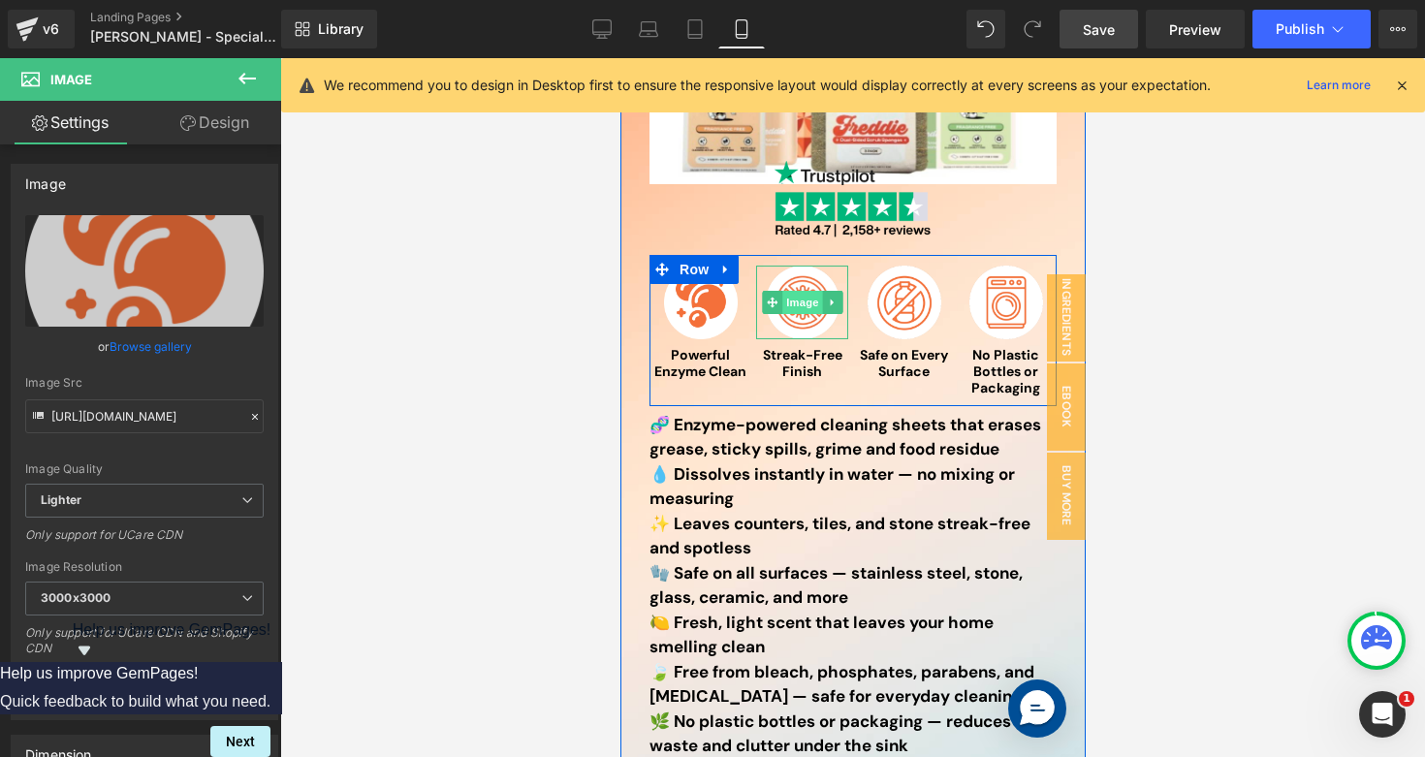
click at [792, 295] on span "Image" at bounding box center [801, 302] width 41 height 23
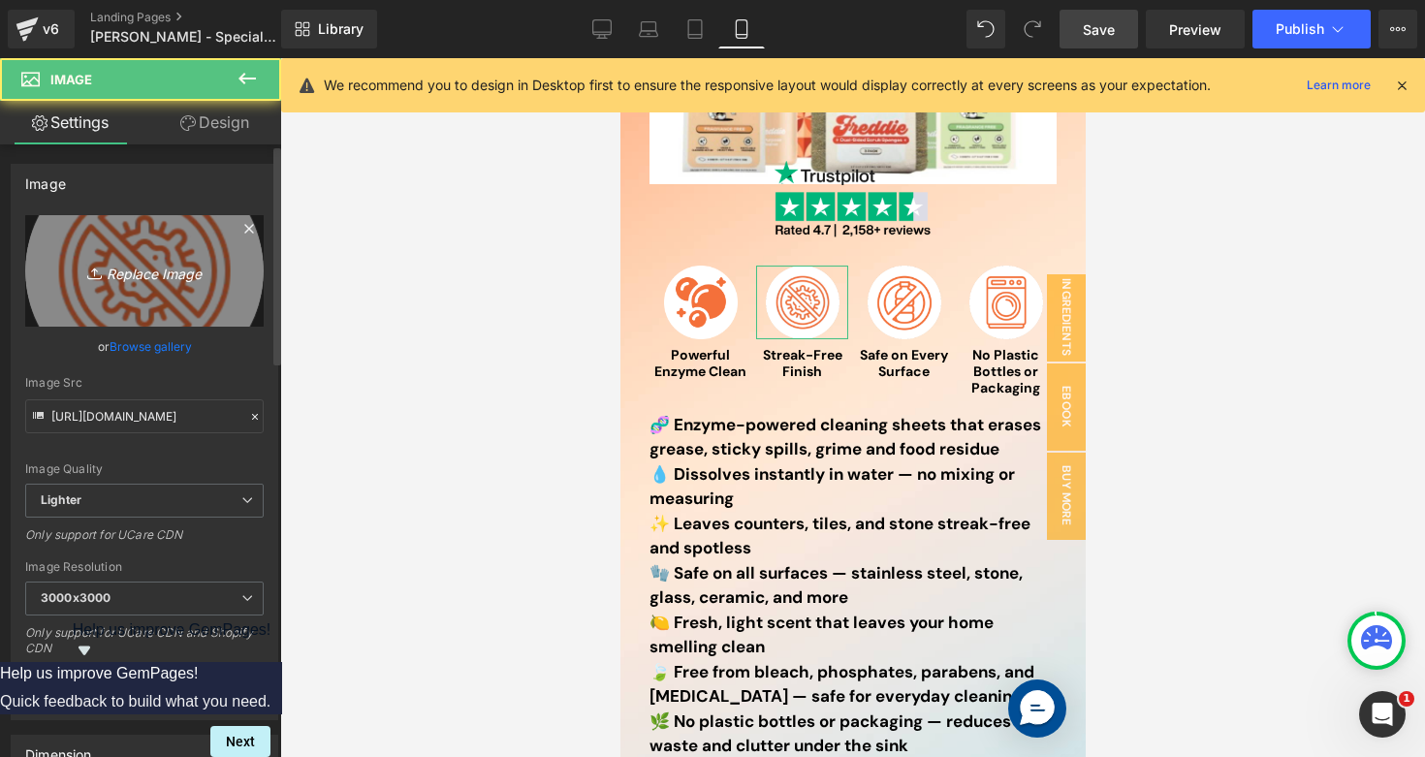
click at [187, 266] on icon "Replace Image" at bounding box center [144, 271] width 155 height 24
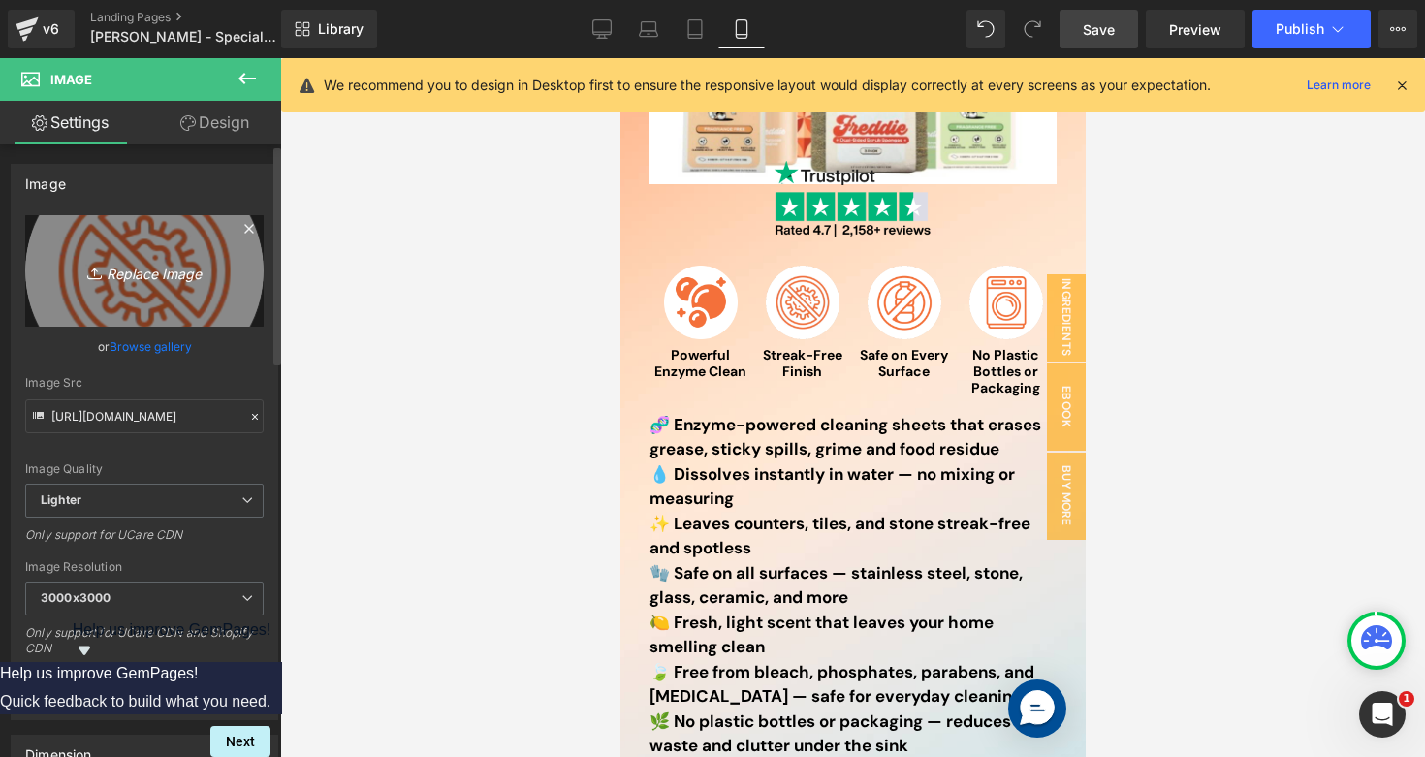
type input "C:\fakepath\2.png"
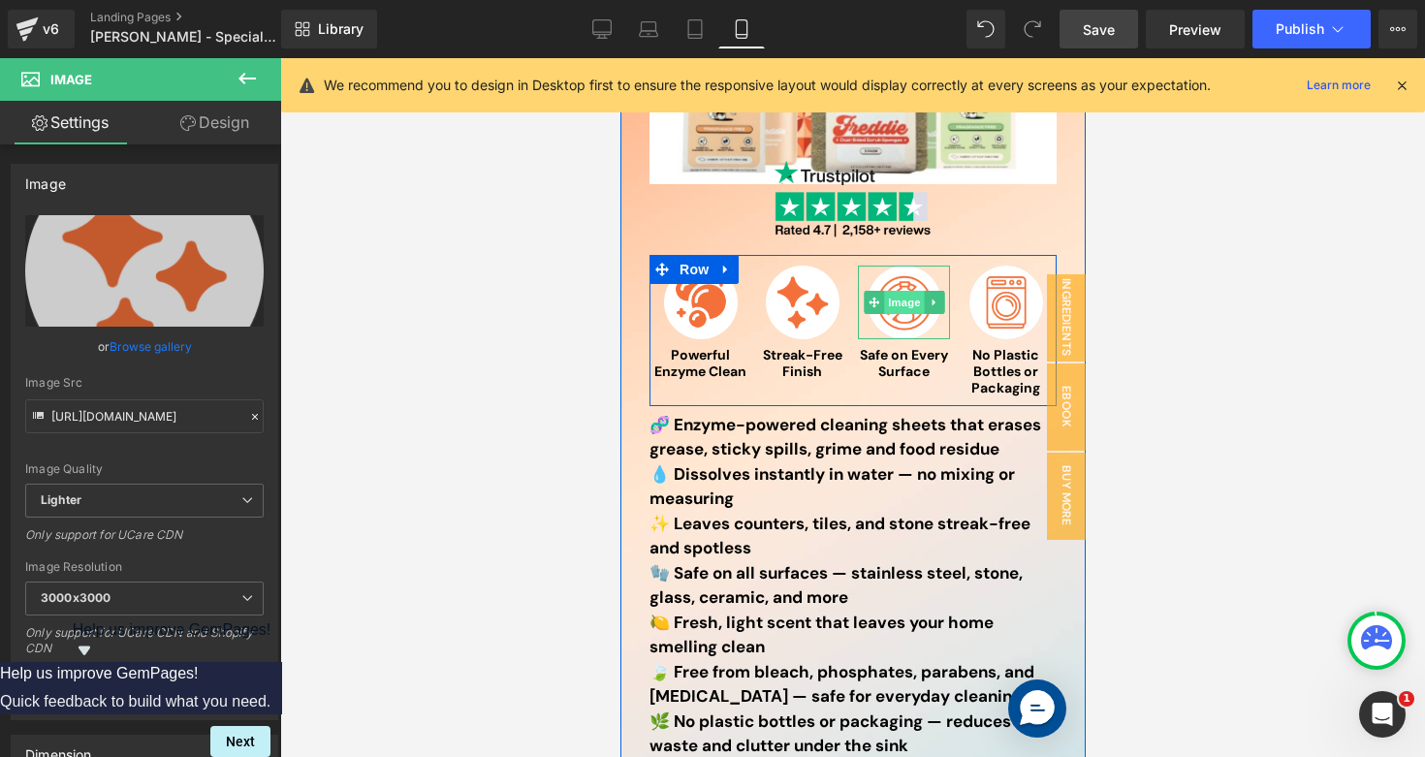
click at [894, 300] on span "Image" at bounding box center [903, 302] width 41 height 23
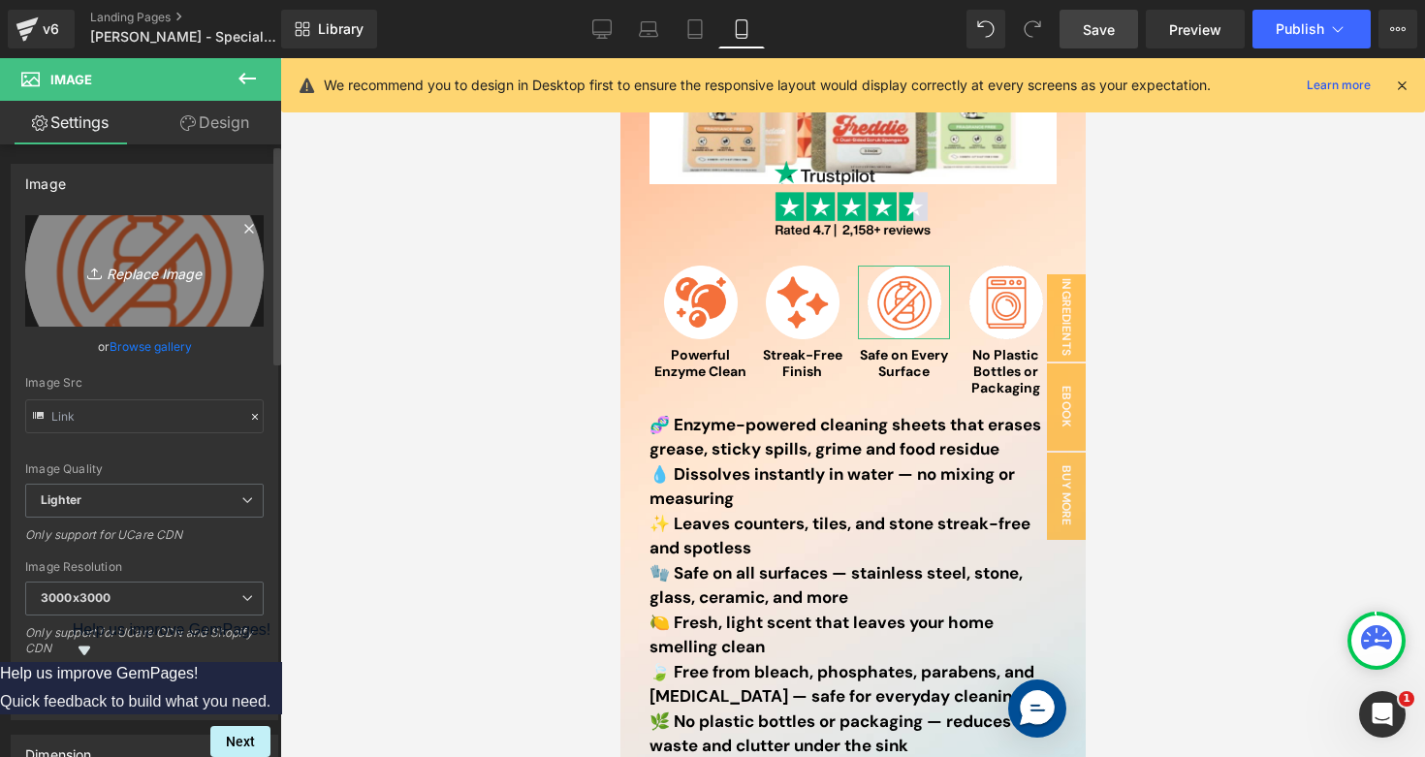
click at [121, 266] on icon "Replace Image" at bounding box center [144, 271] width 155 height 24
type input "C:\fakepath\4.png"
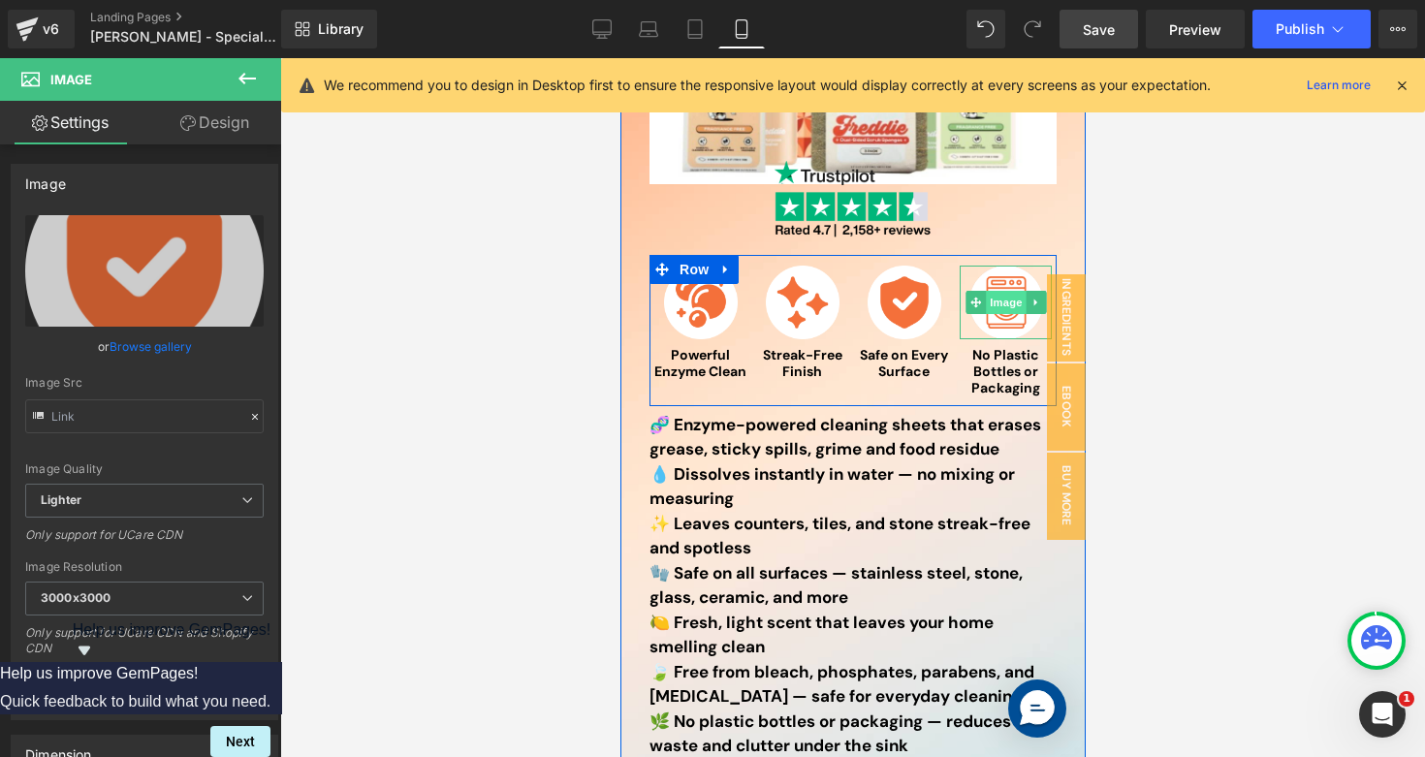
click at [998, 296] on span "Image" at bounding box center [1005, 302] width 41 height 23
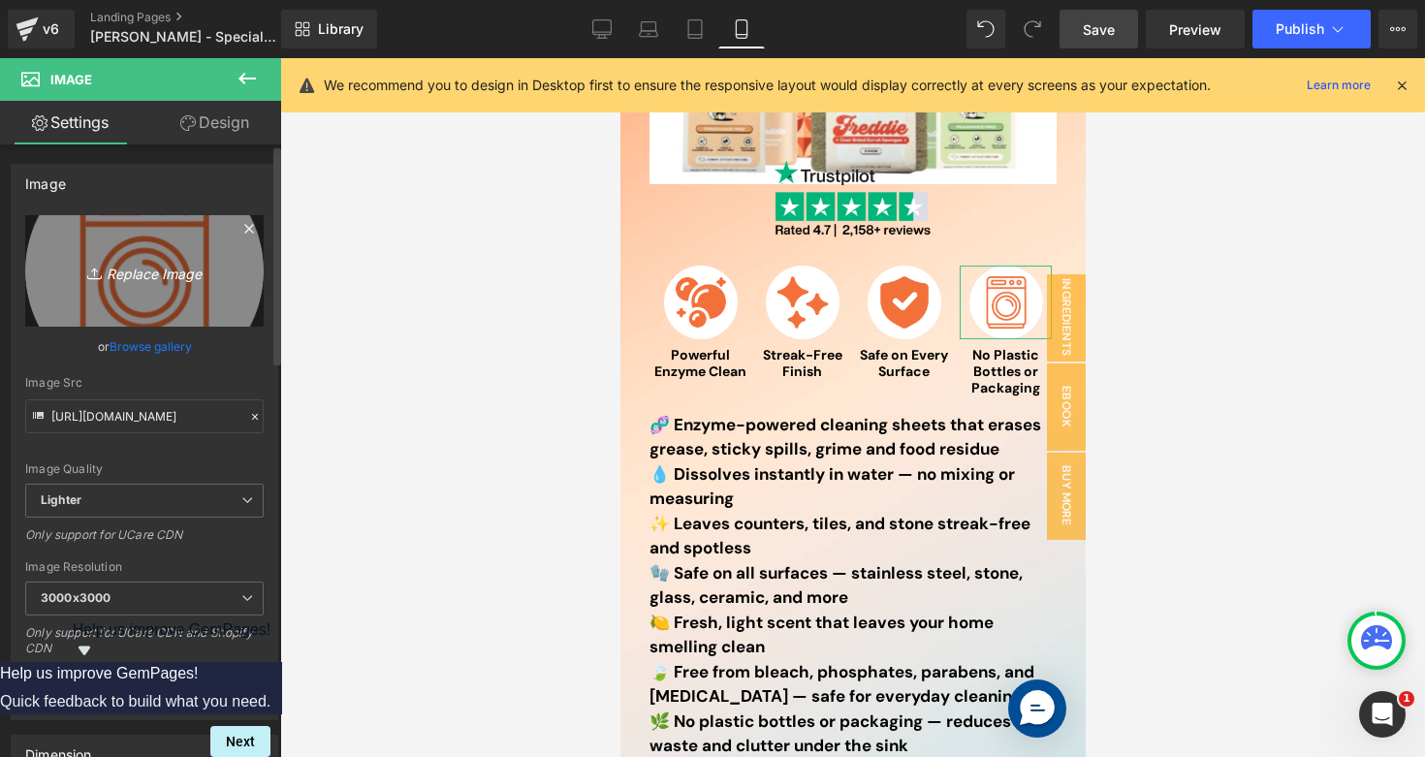
click at [168, 277] on icon "Replace Image" at bounding box center [144, 271] width 155 height 24
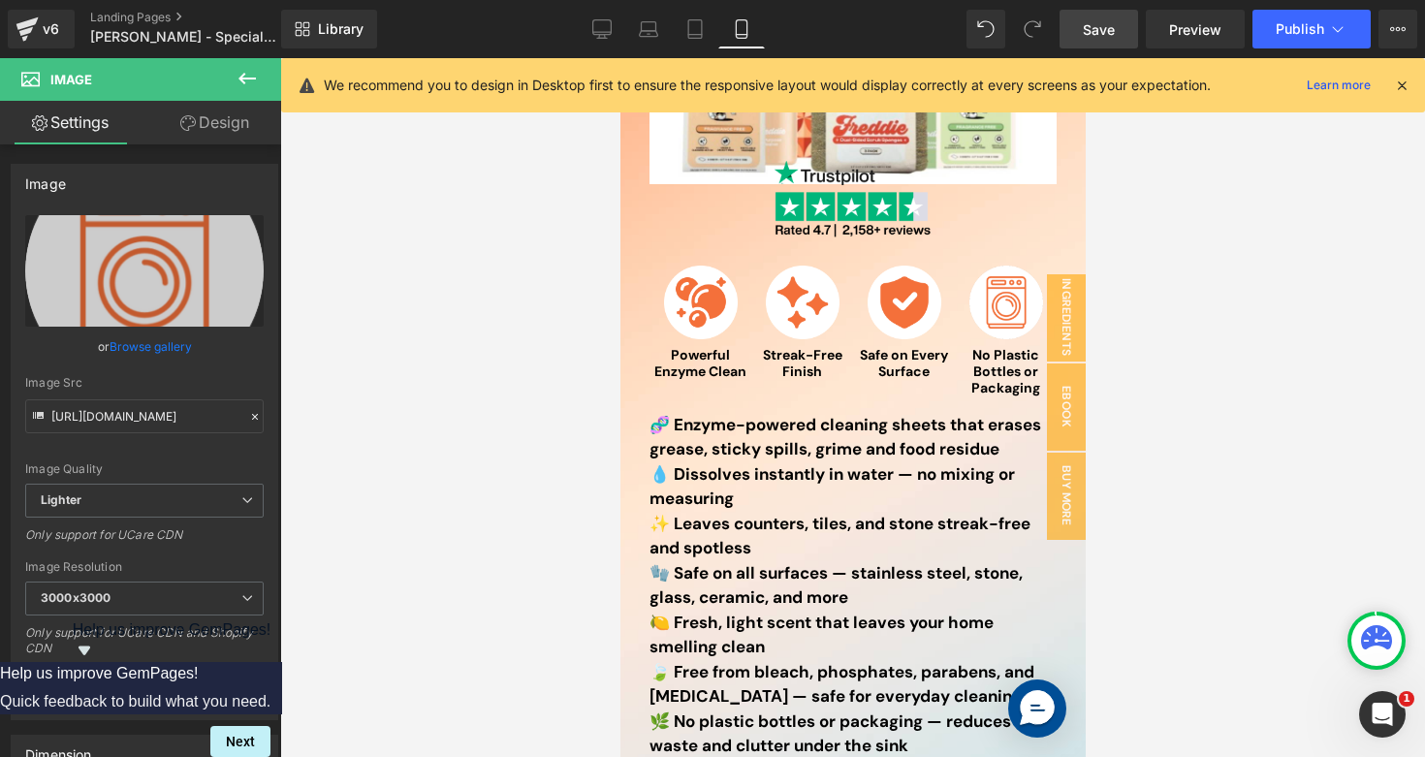
type input "C:\fakepath\3.png"
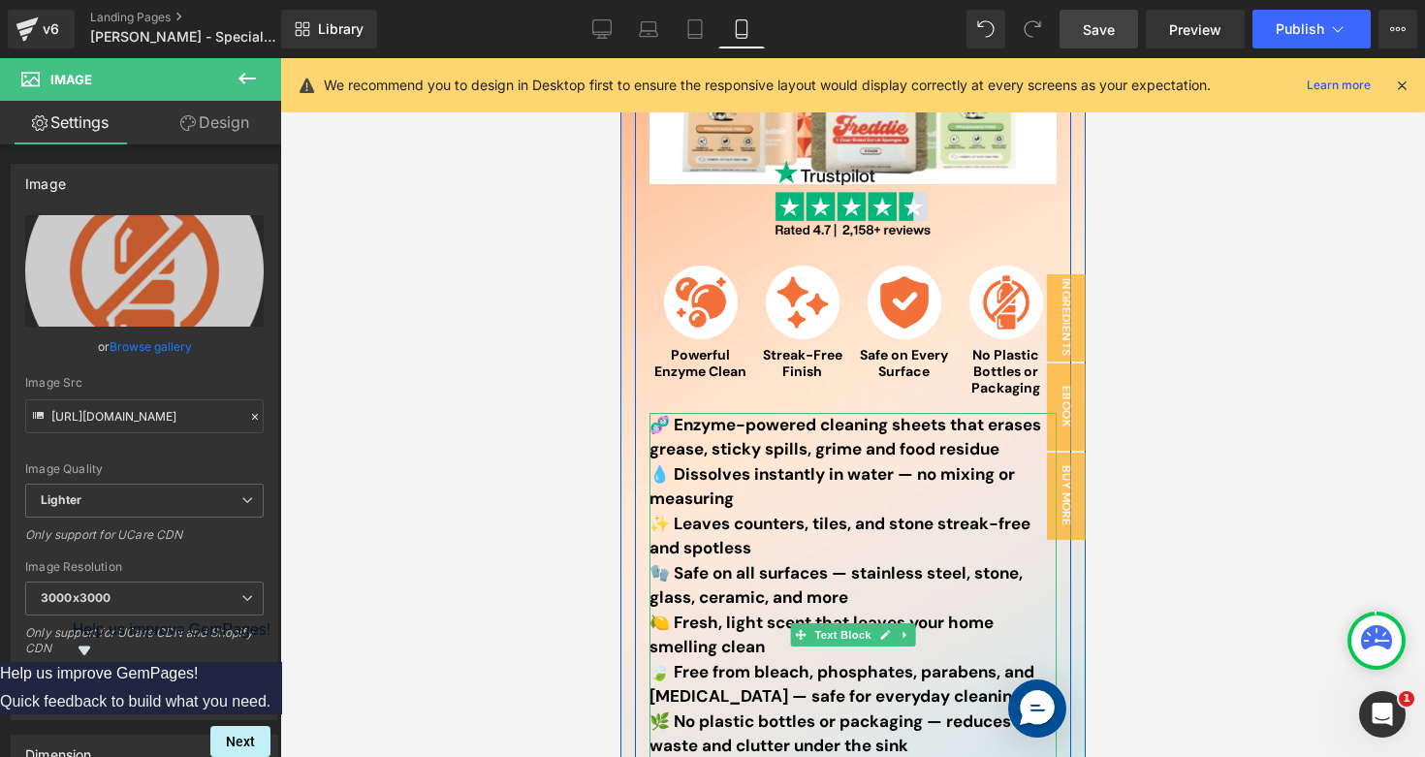
scroll to position [0, 0]
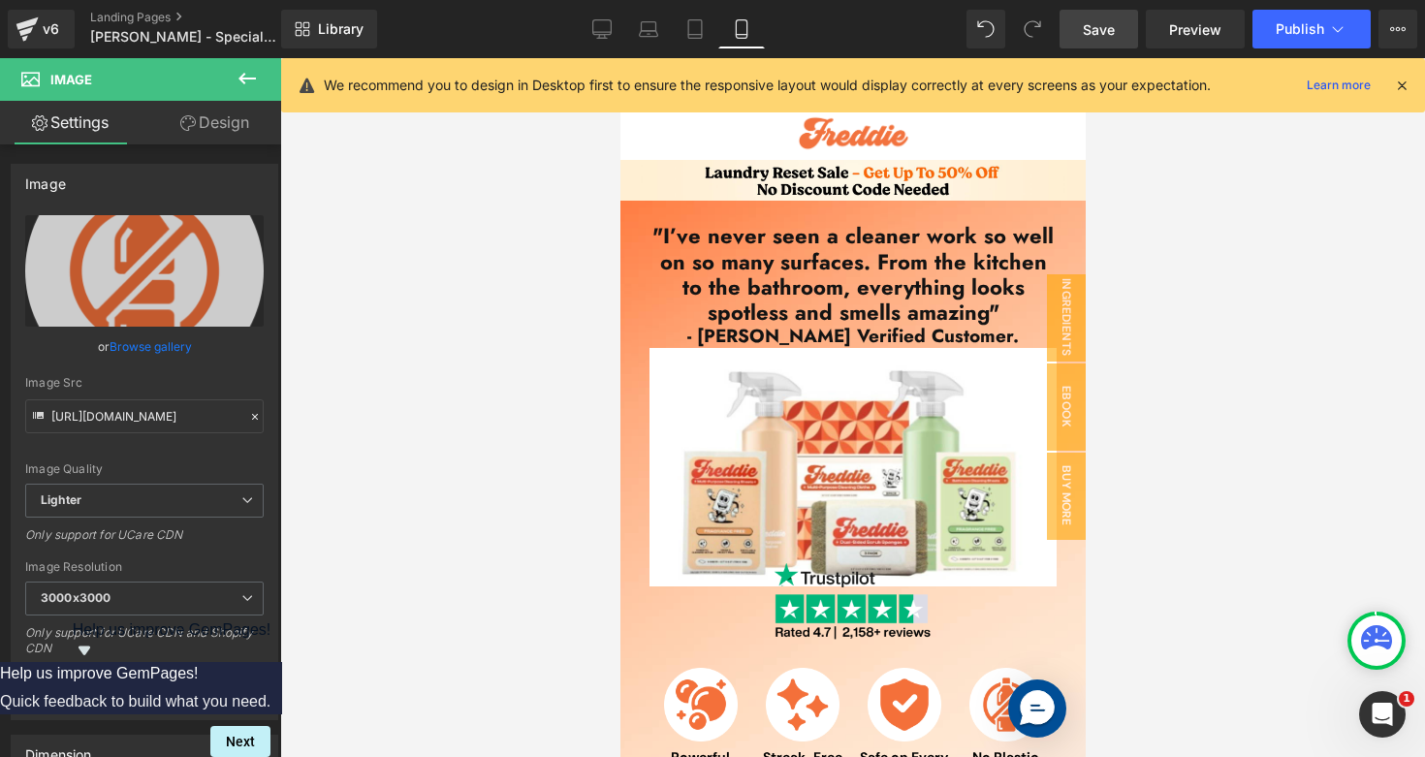
click at [1106, 25] on span "Save" at bounding box center [1098, 29] width 32 height 20
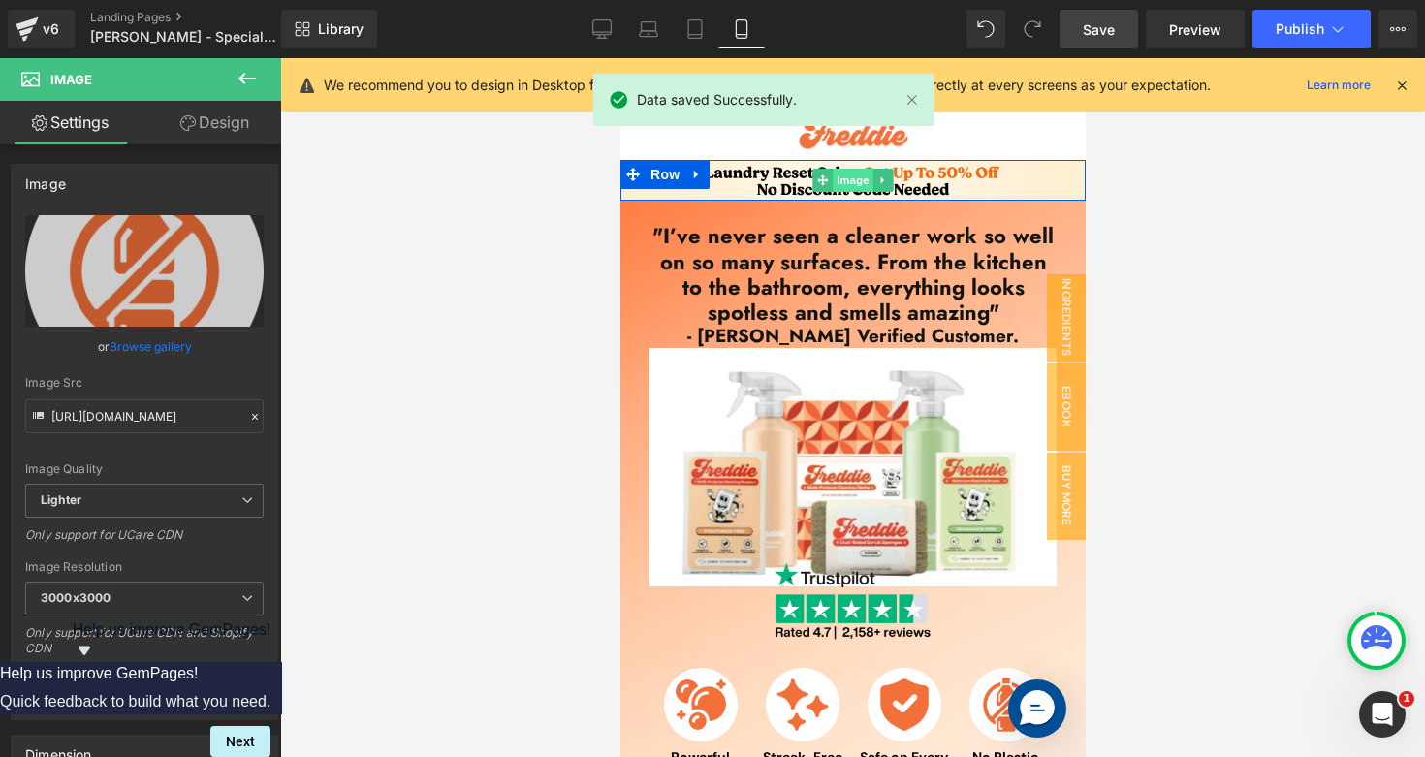
click at [842, 176] on span "Image" at bounding box center [851, 180] width 41 height 23
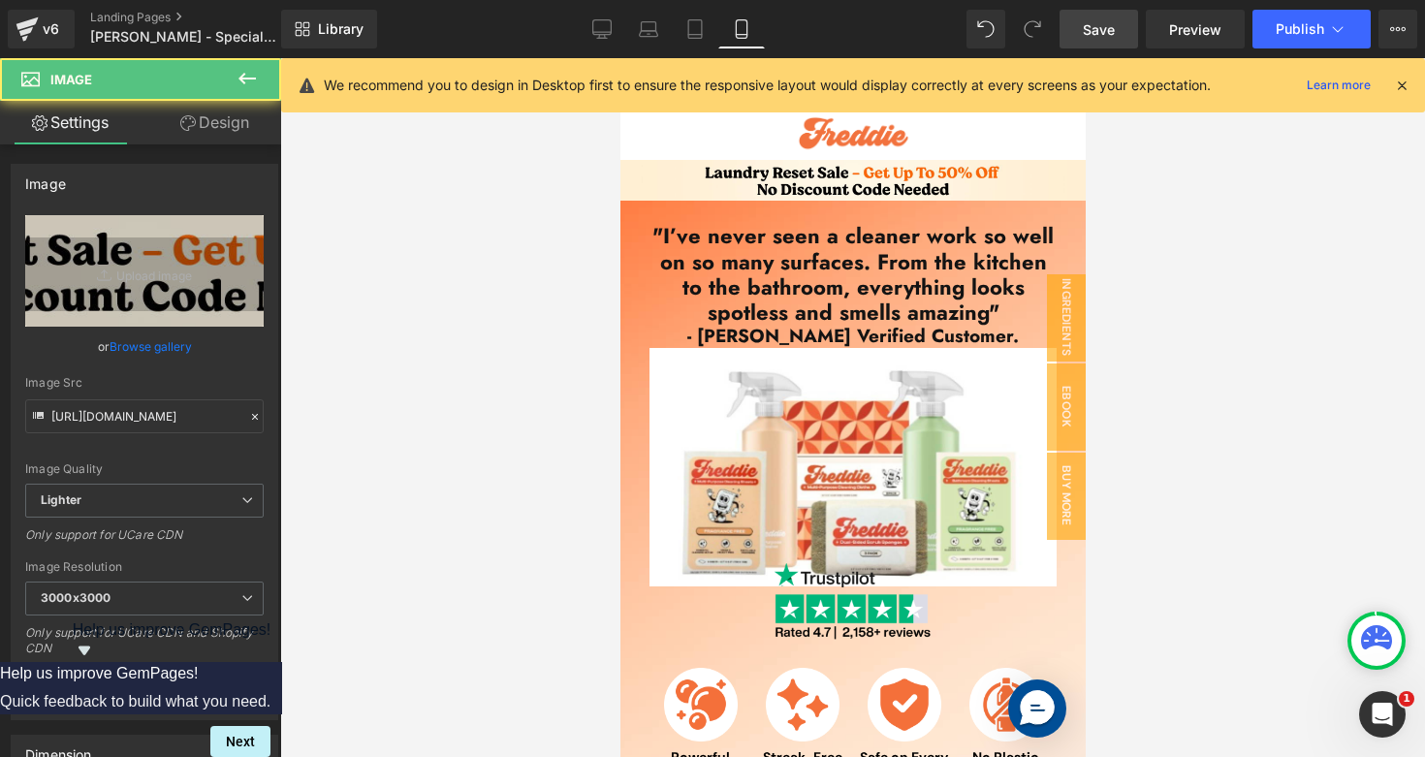
click at [576, 21] on div "Library Mobile Desktop Laptop Tablet Mobile Save Preview Publish Scheduled View…" at bounding box center [853, 29] width 1144 height 39
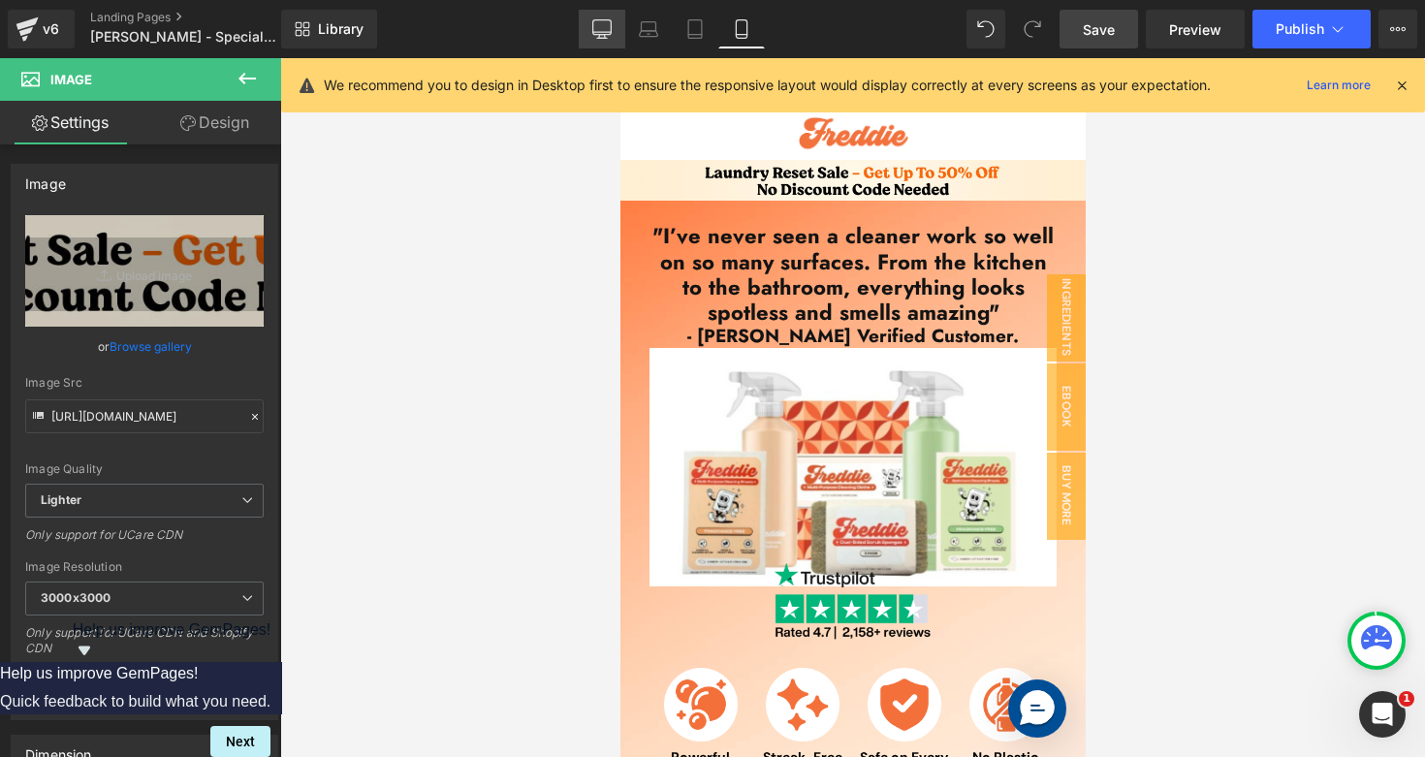
click at [611, 31] on icon at bounding box center [601, 28] width 19 height 19
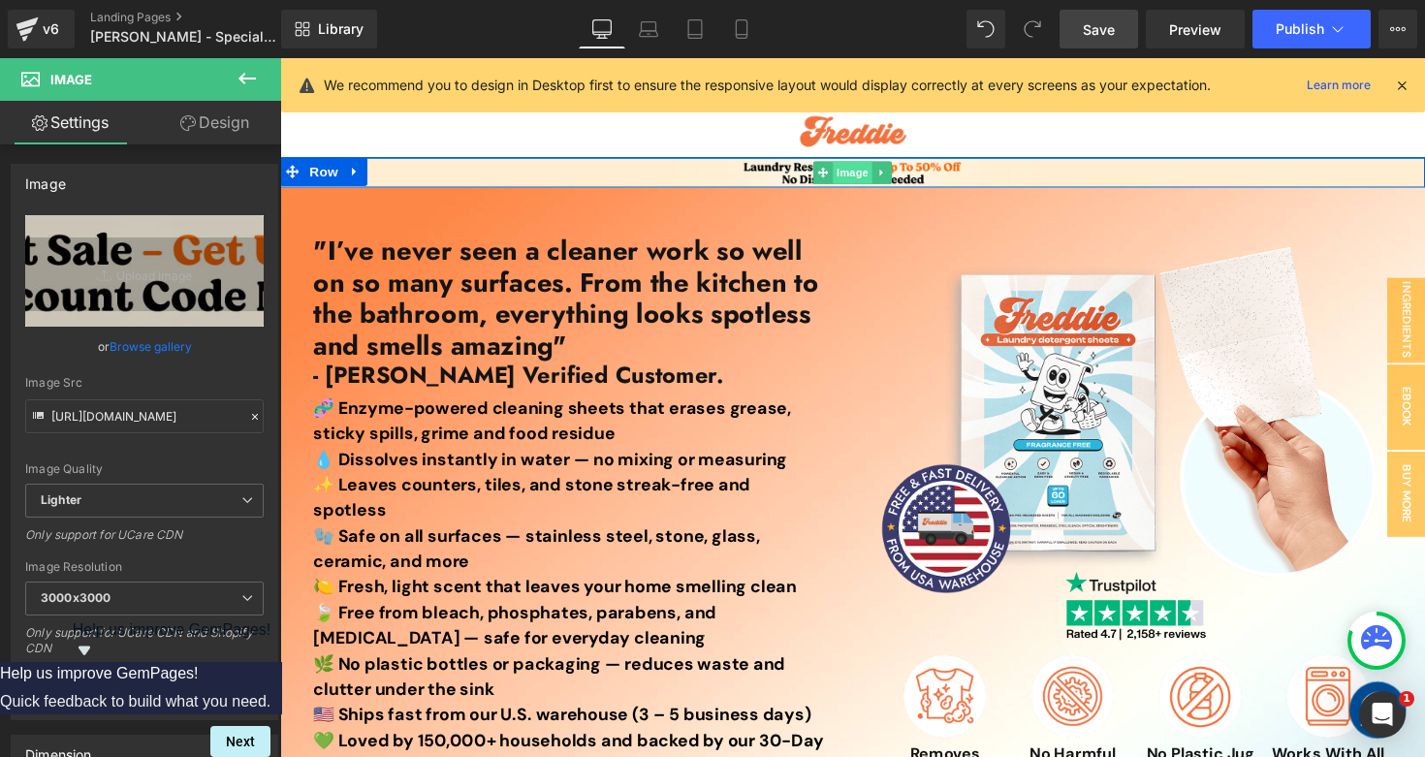
click at [856, 178] on span "Image" at bounding box center [866, 175] width 41 height 23
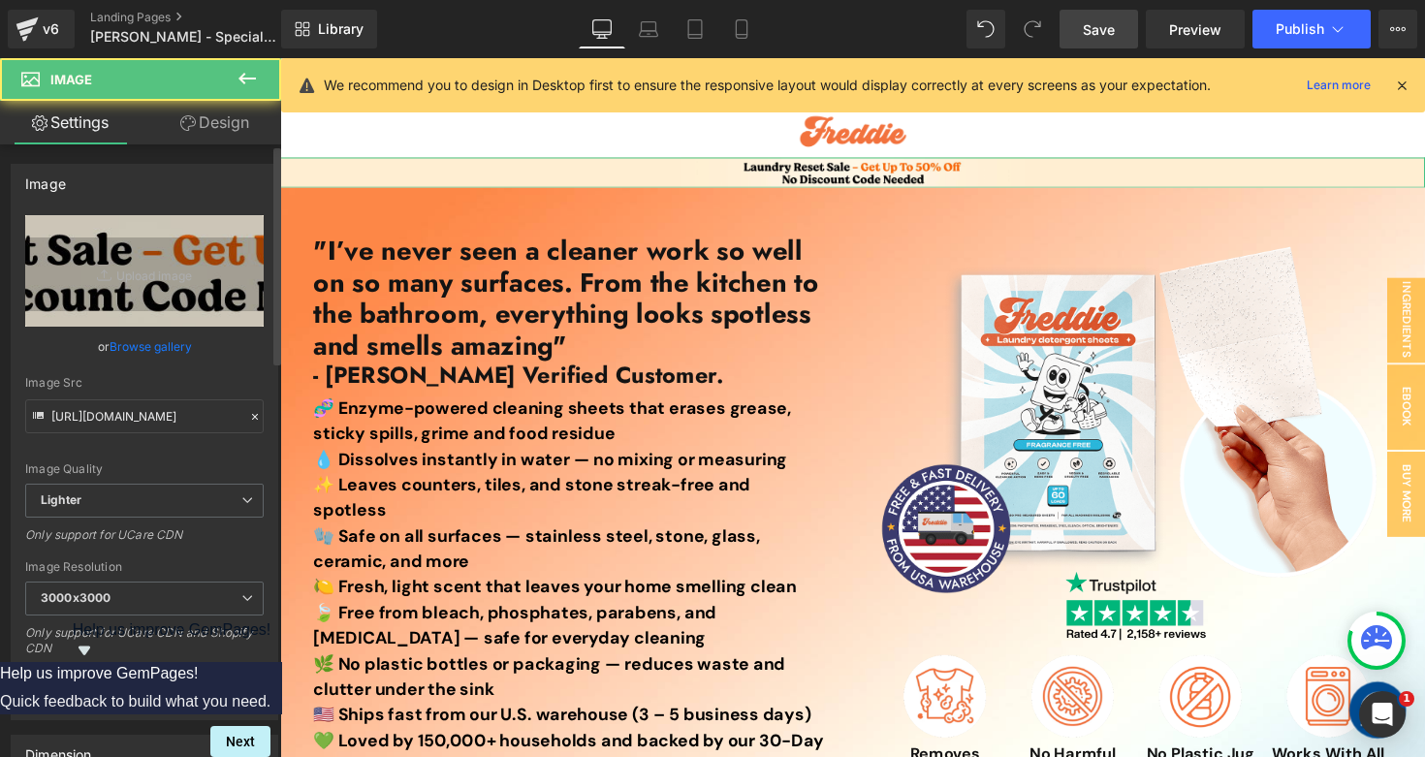
click at [147, 349] on link "Browse gallery" at bounding box center [151, 346] width 82 height 34
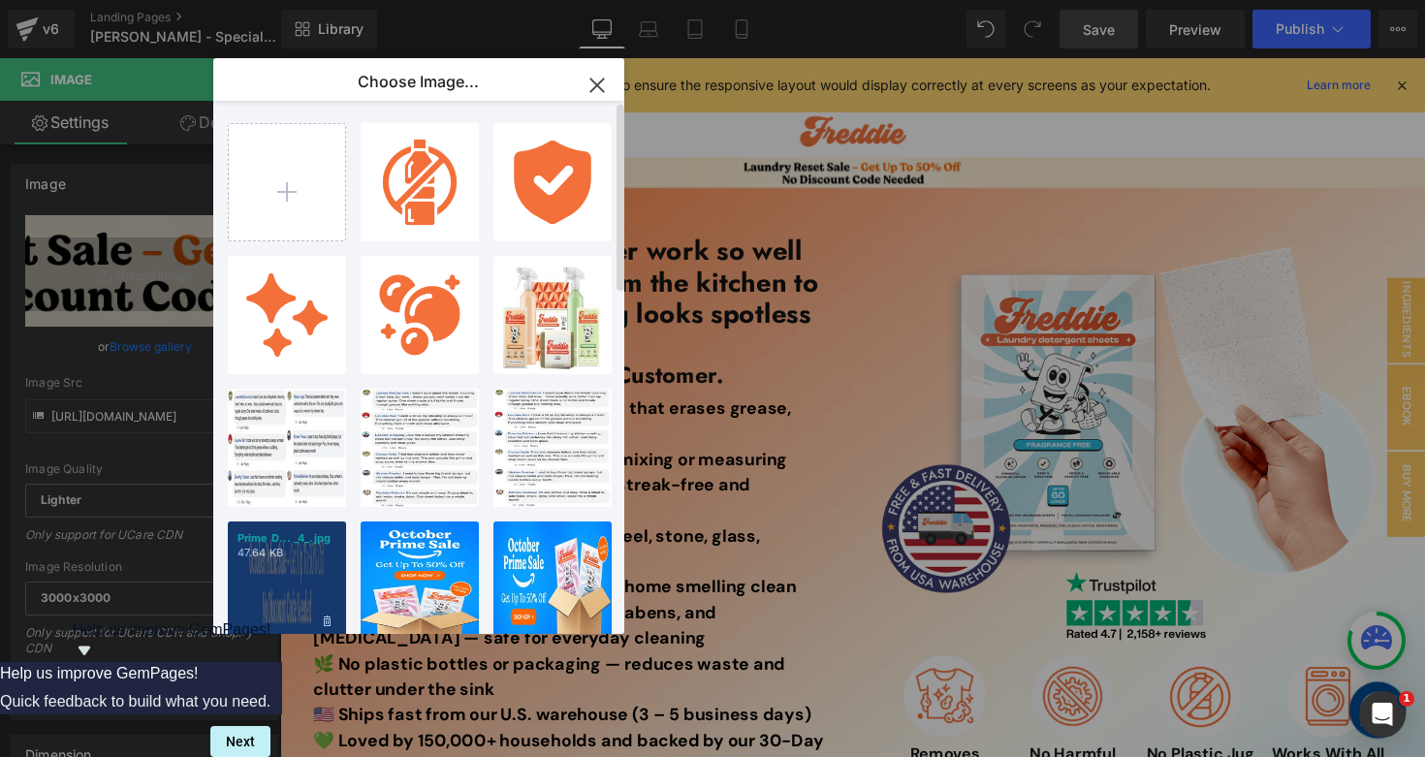
click at [280, 576] on div "Prime D... _4_.jpg 47.64 KB" at bounding box center [287, 580] width 118 height 118
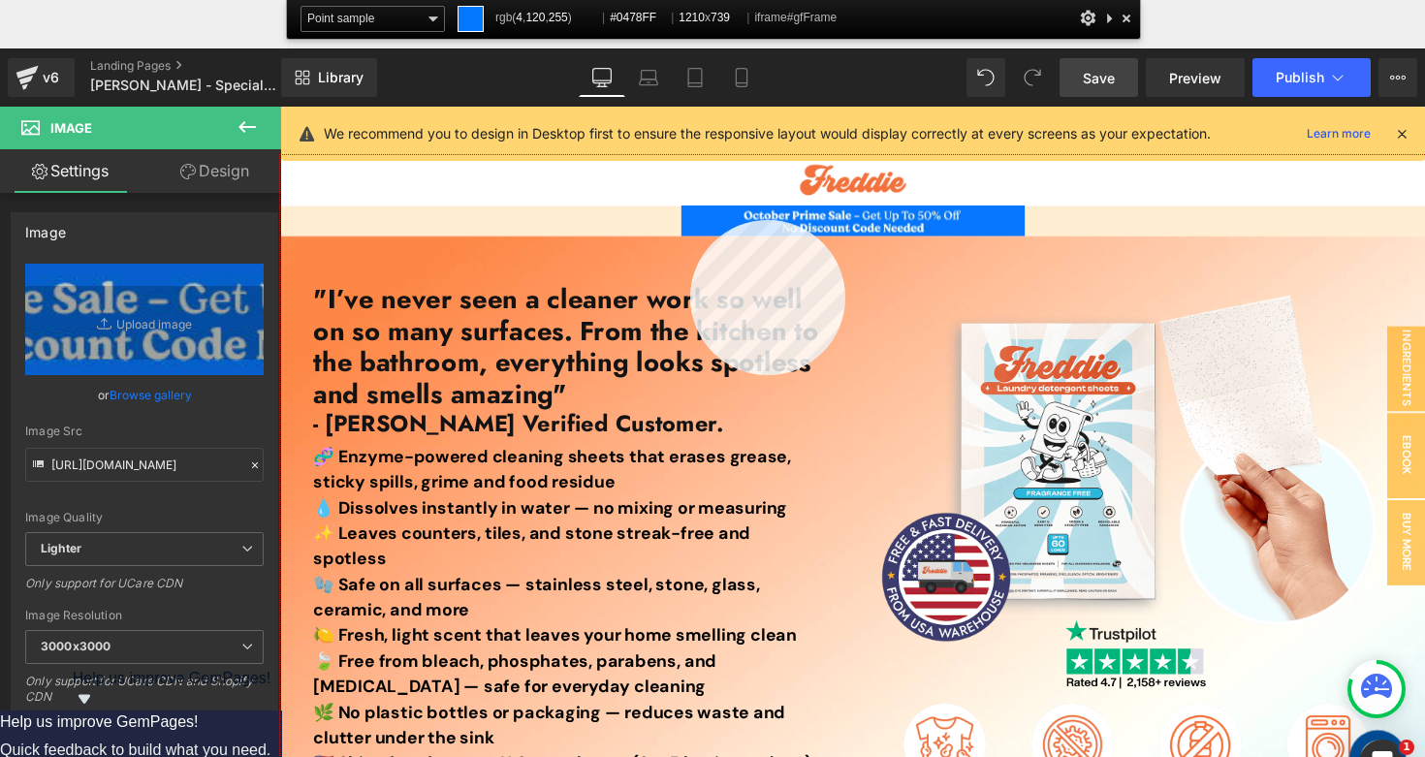
click at [690, 220] on div at bounding box center [866, 513] width 1173 height 716
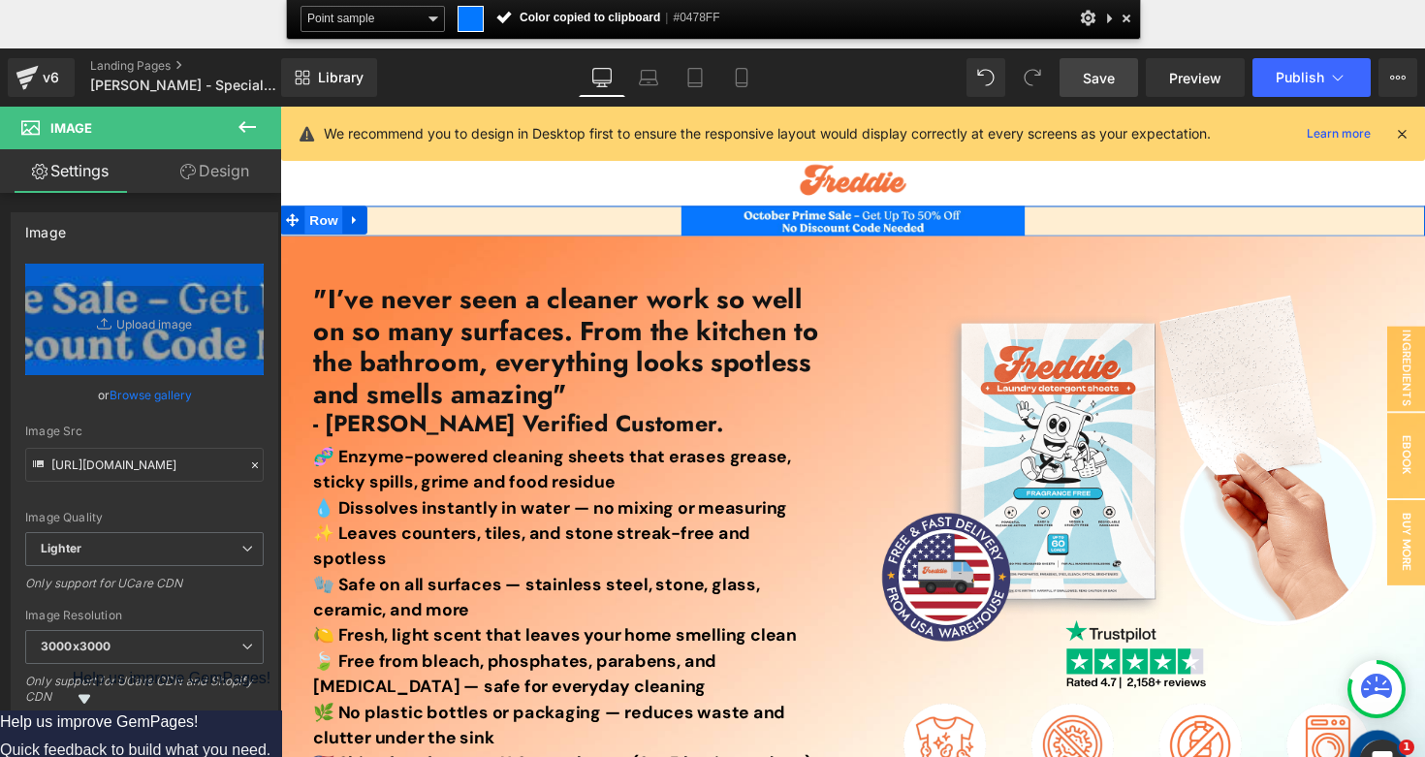
click at [324, 224] on span "Row" at bounding box center [324, 222] width 39 height 29
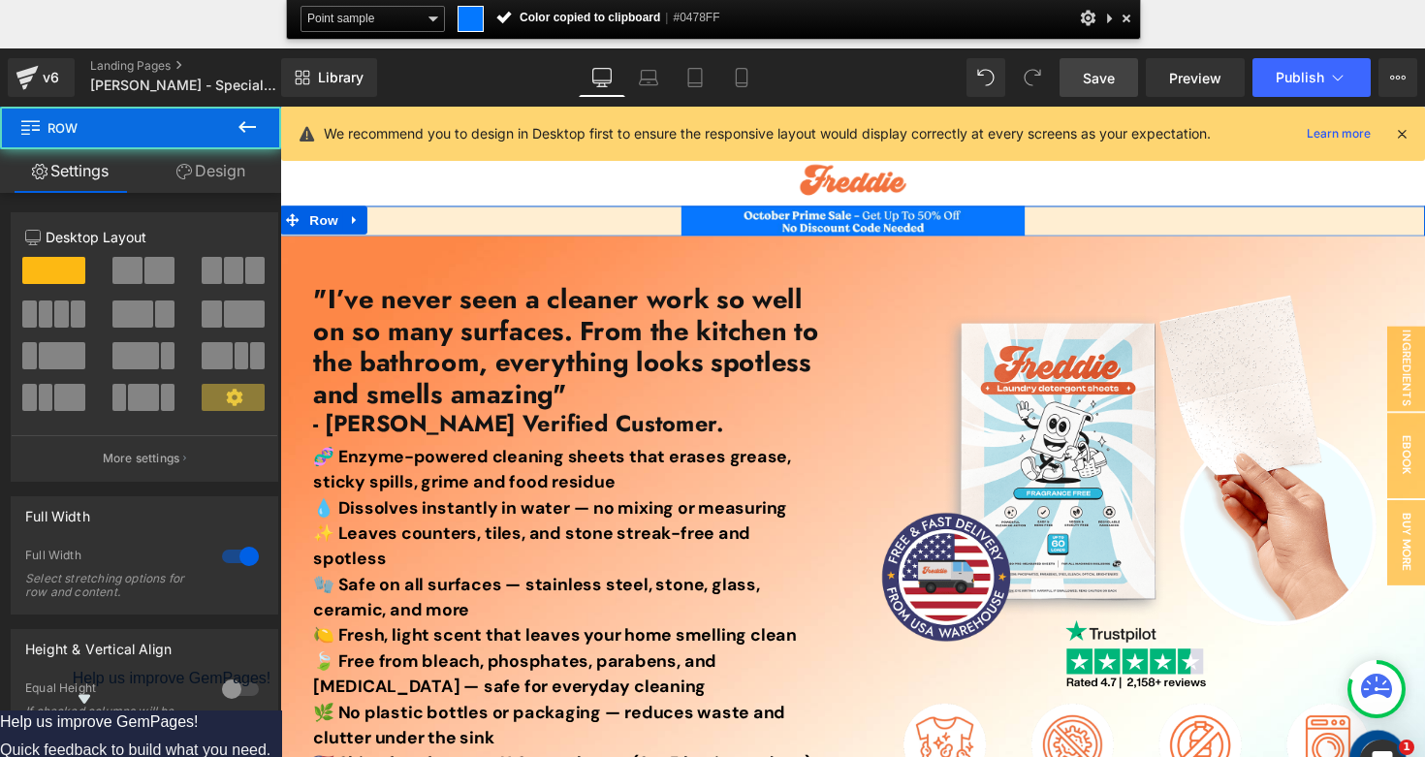
click at [235, 172] on link "Design" at bounding box center [211, 171] width 141 height 44
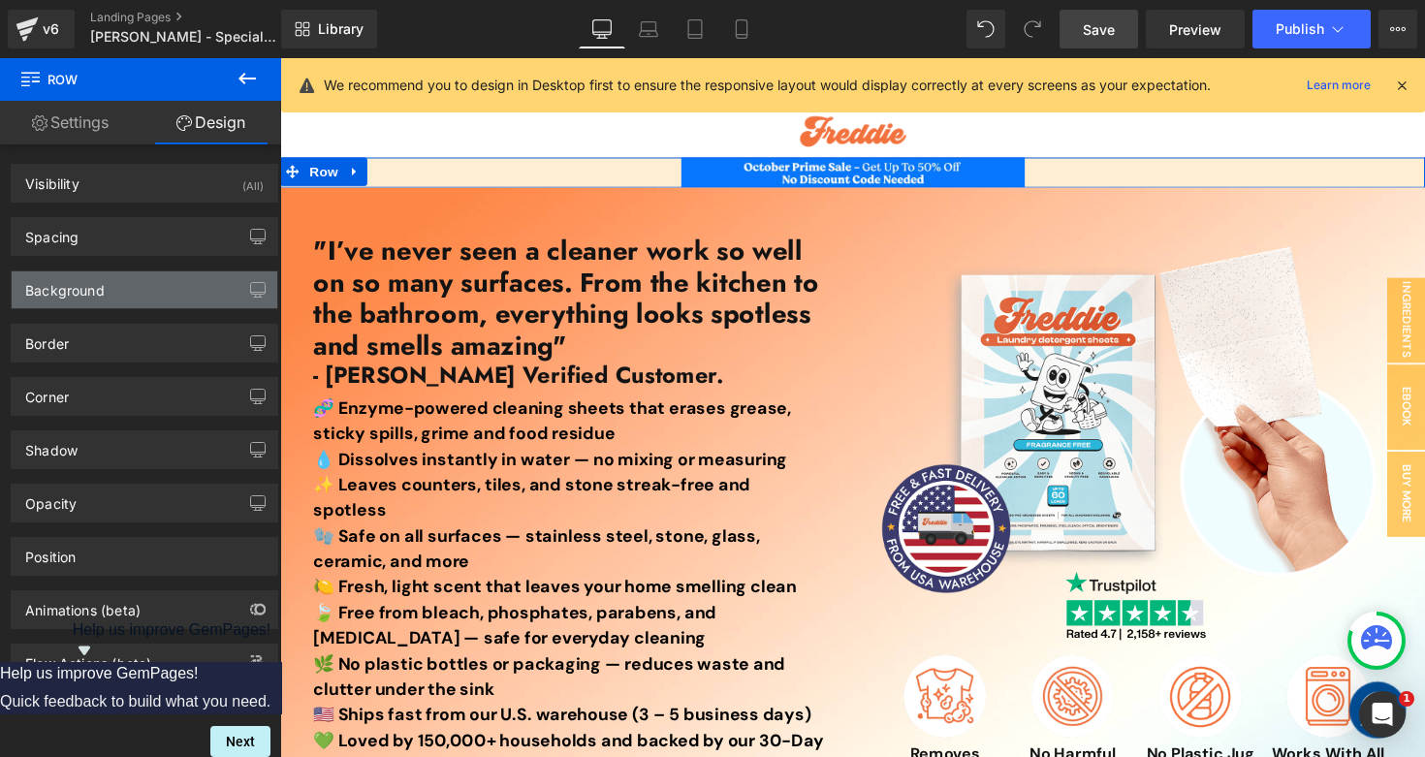
click at [124, 298] on div "Background" at bounding box center [145, 289] width 266 height 37
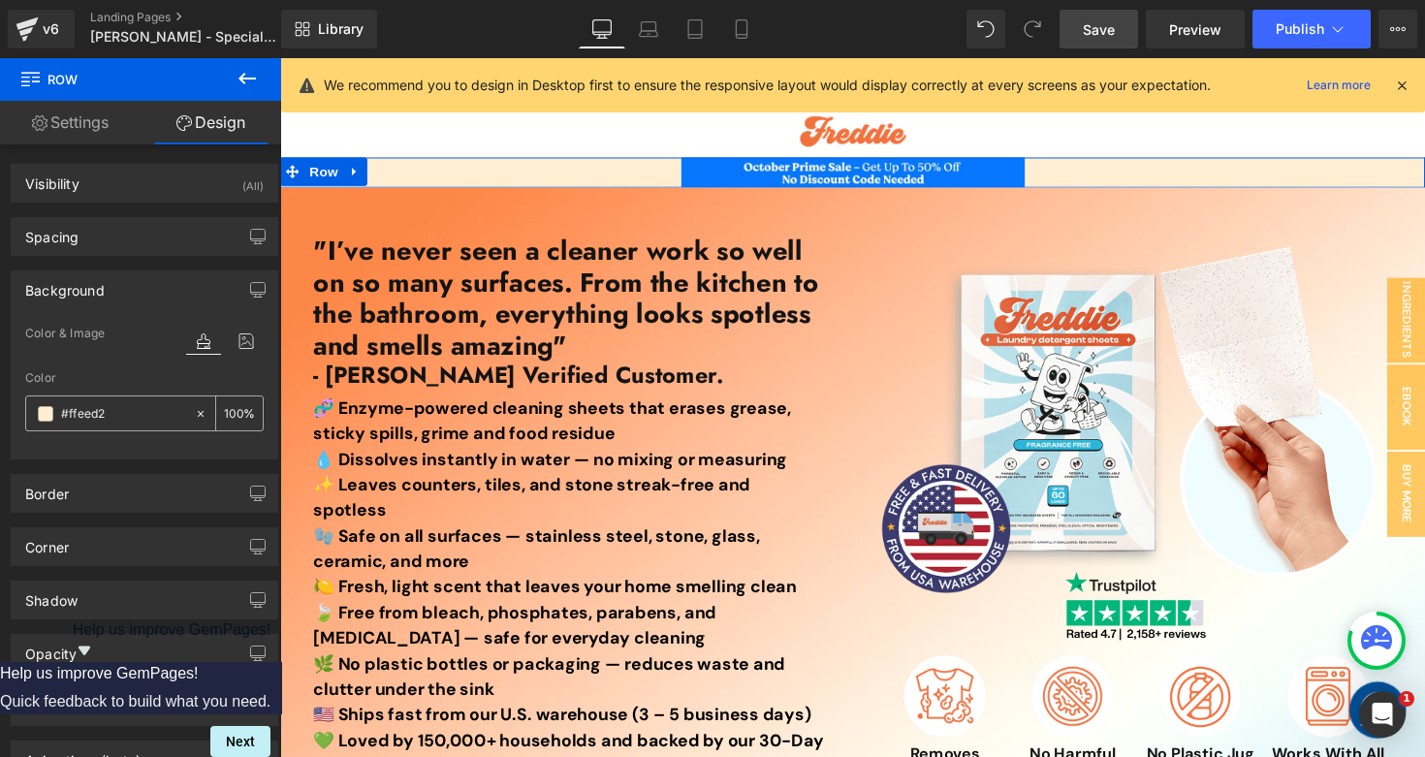
click at [135, 418] on input "text" at bounding box center [123, 413] width 124 height 21
paste input "0478FF"
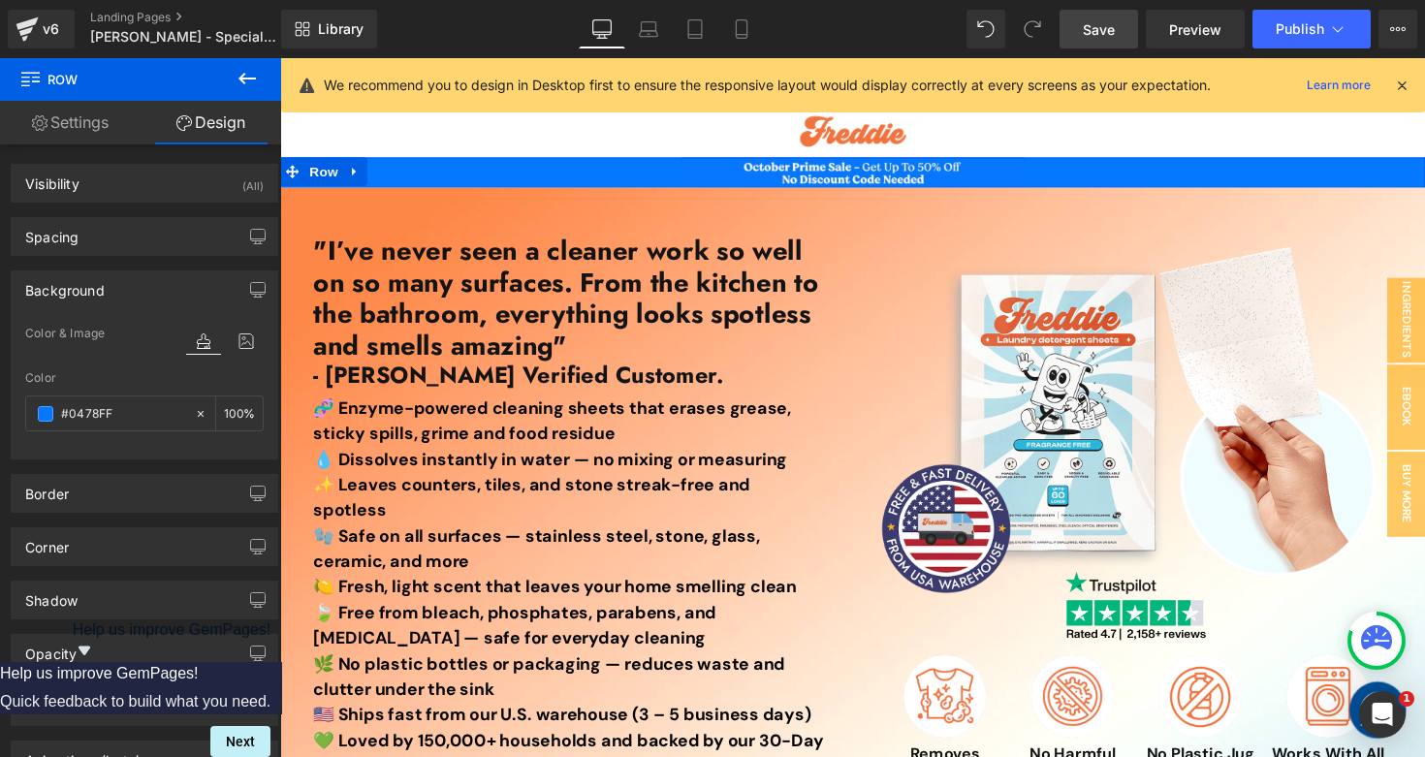
type input "#0478FF"
click at [155, 390] on div "Color #0478FF %" at bounding box center [144, 412] width 238 height 82
click at [1286, 29] on span "Publish" at bounding box center [1299, 29] width 48 height 16
click at [1104, 34] on span "Save" at bounding box center [1098, 29] width 32 height 20
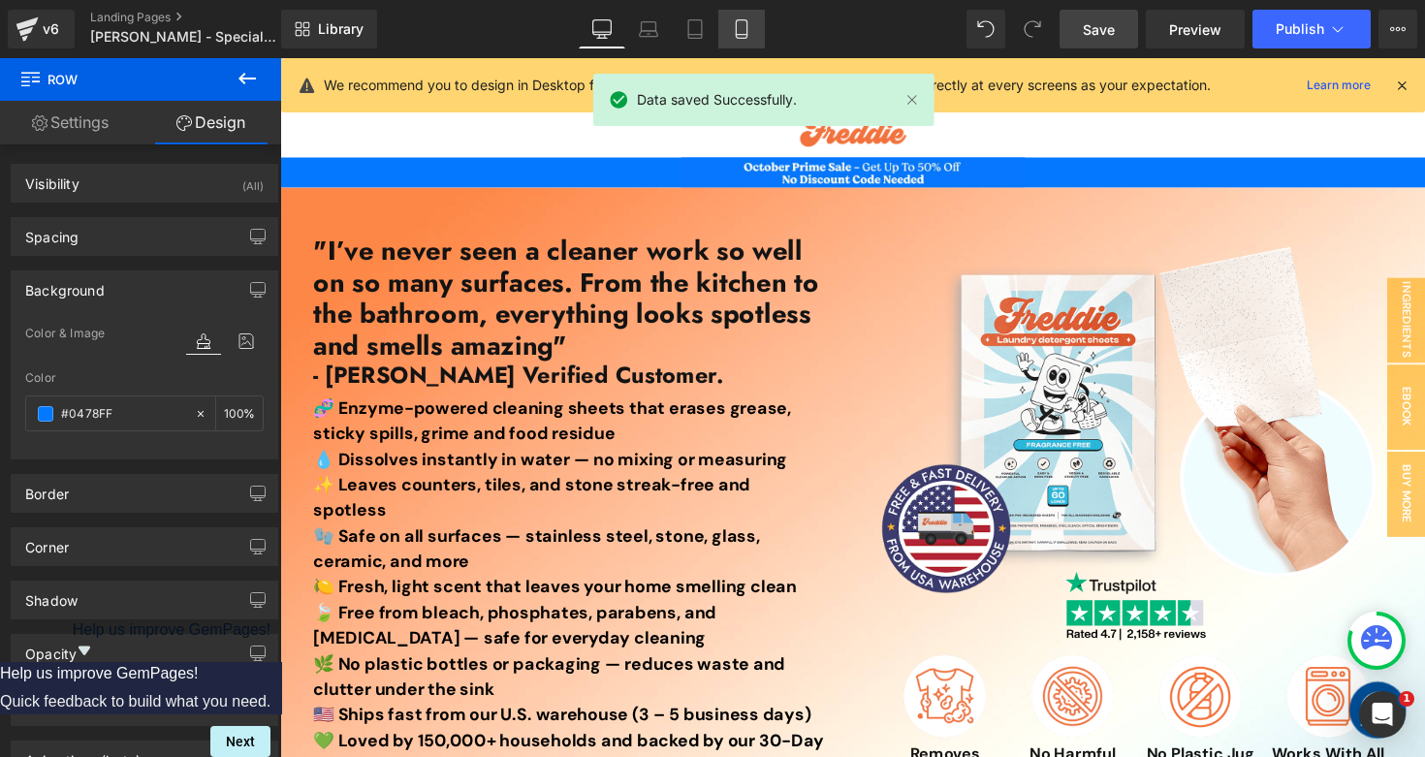
click at [733, 33] on icon at bounding box center [741, 28] width 19 height 19
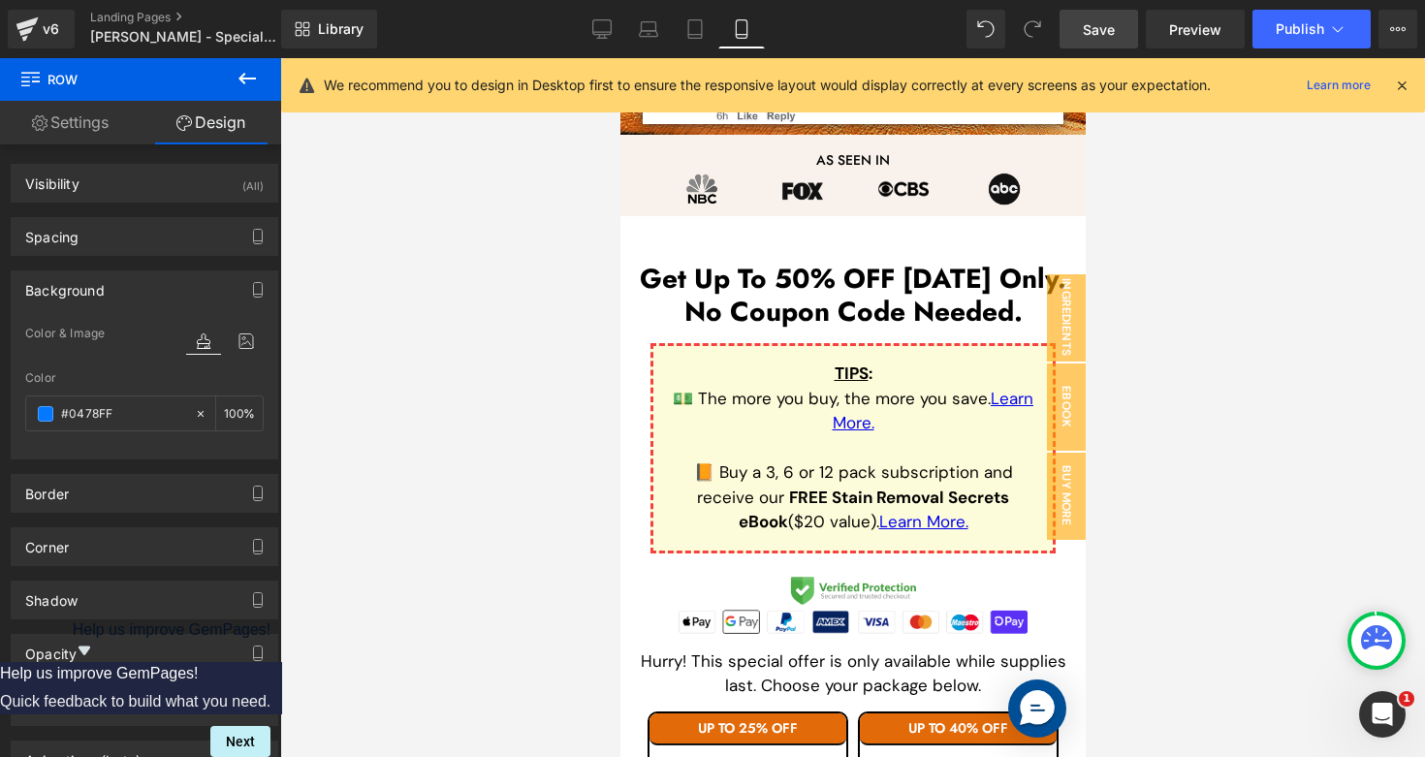
scroll to position [1864, 0]
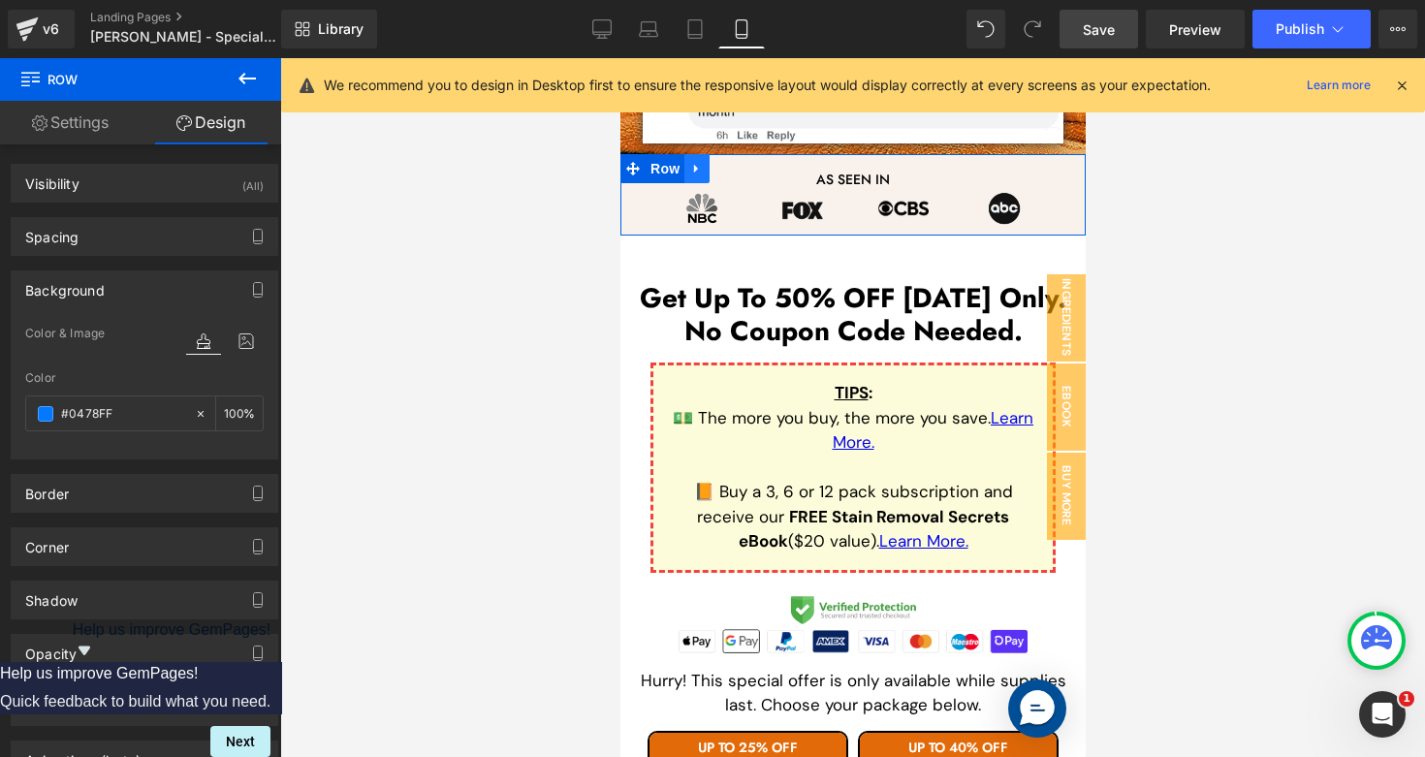
click at [690, 172] on icon at bounding box center [696, 169] width 14 height 15
click at [752, 172] on icon at bounding box center [746, 169] width 14 height 14
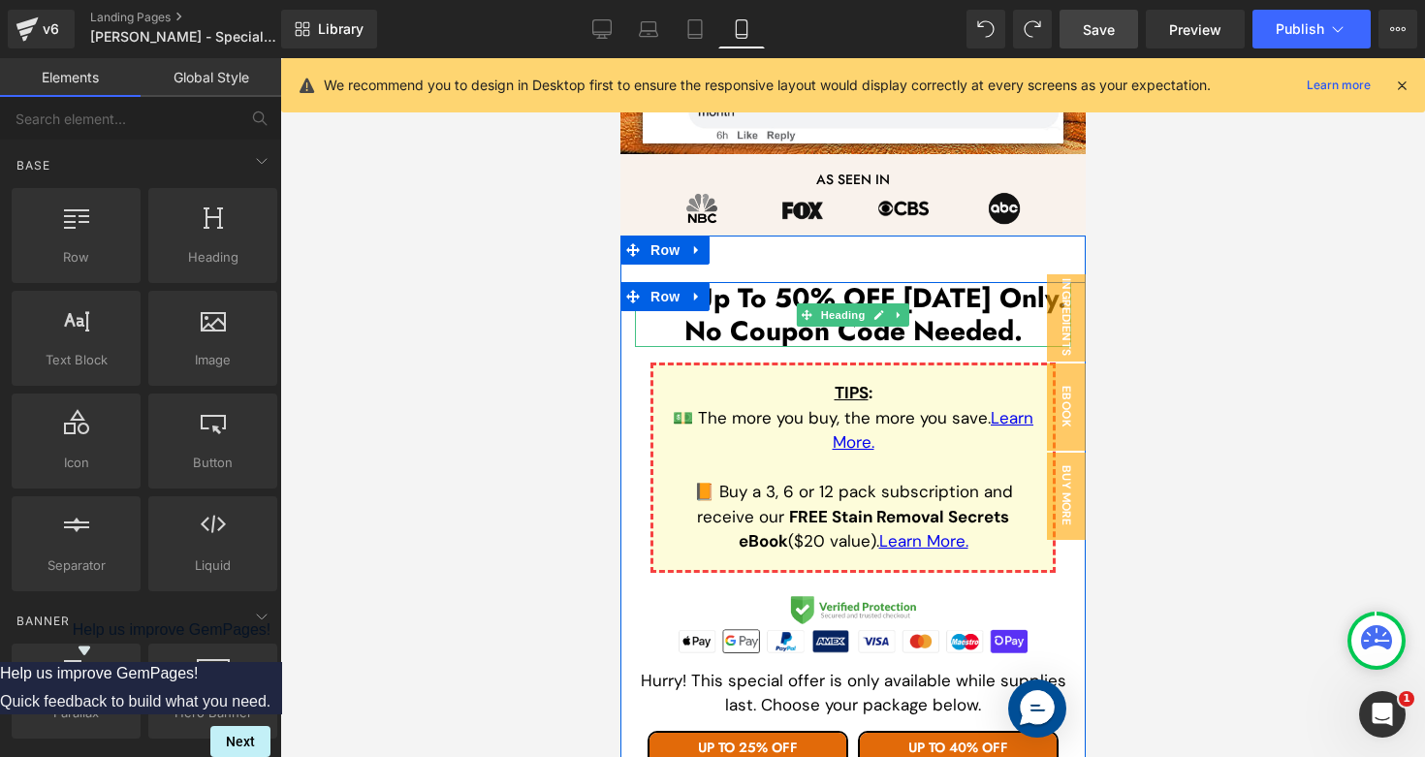
click at [733, 325] on h1 "No Coupon Code Needed." at bounding box center [852, 331] width 436 height 33
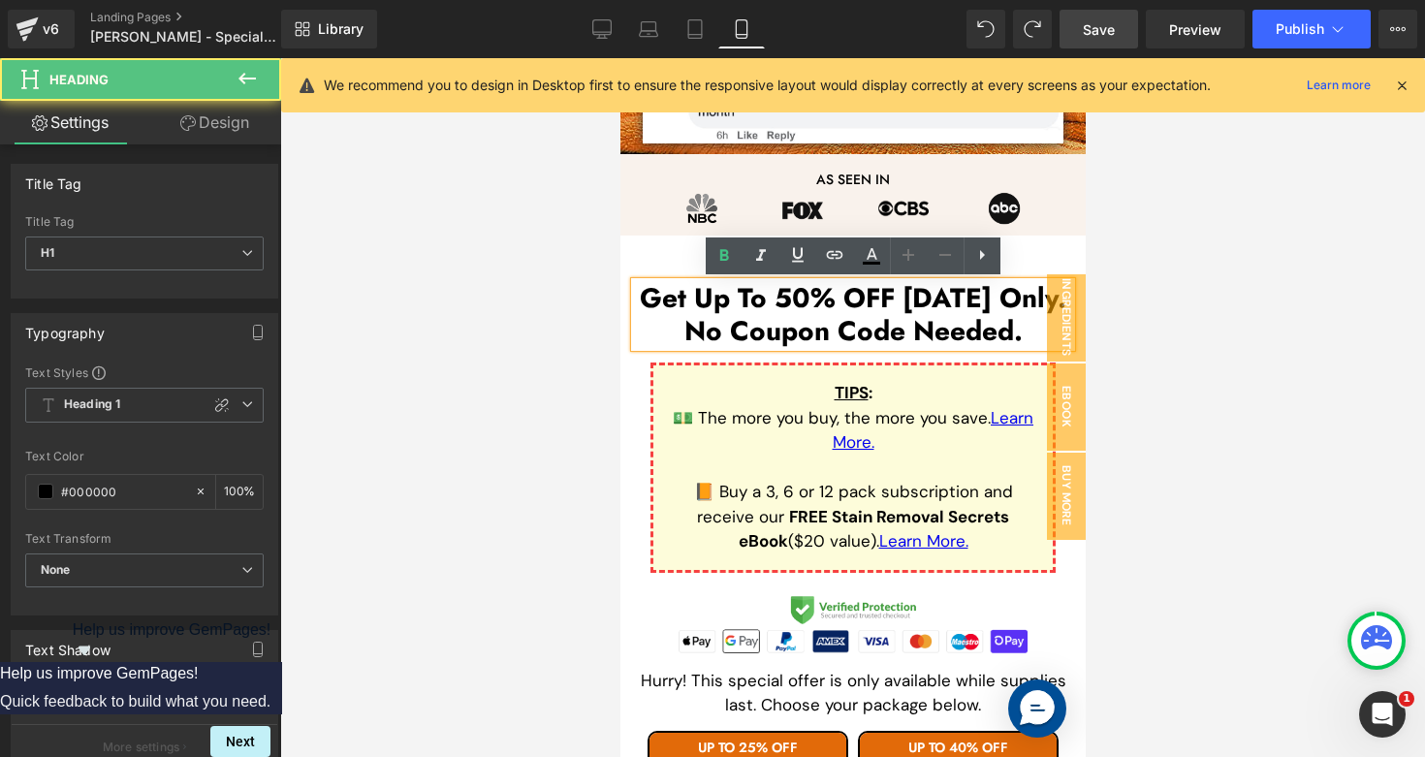
click at [733, 325] on h1 "No Coupon Code Needed." at bounding box center [852, 331] width 436 height 33
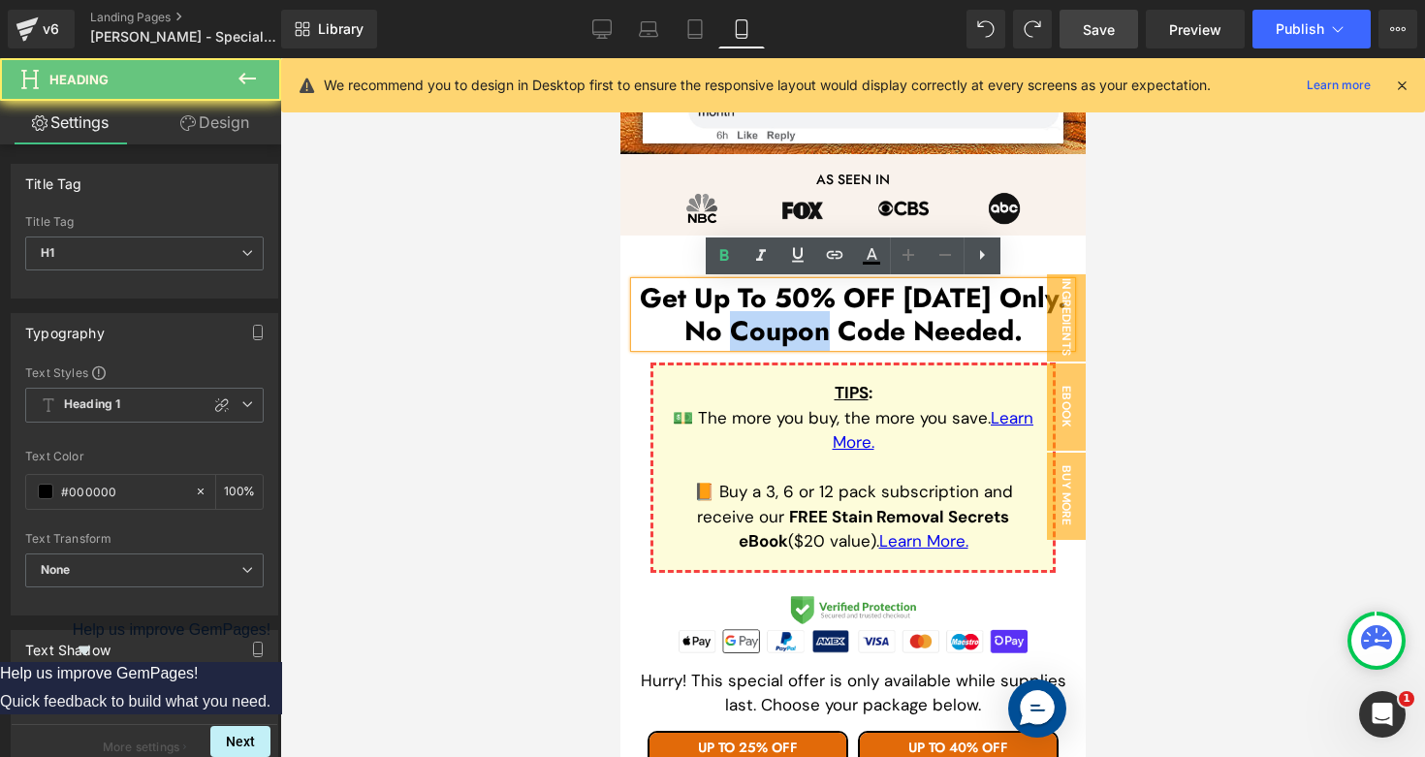
click at [733, 325] on h1 "No Coupon Code Needed." at bounding box center [852, 331] width 436 height 33
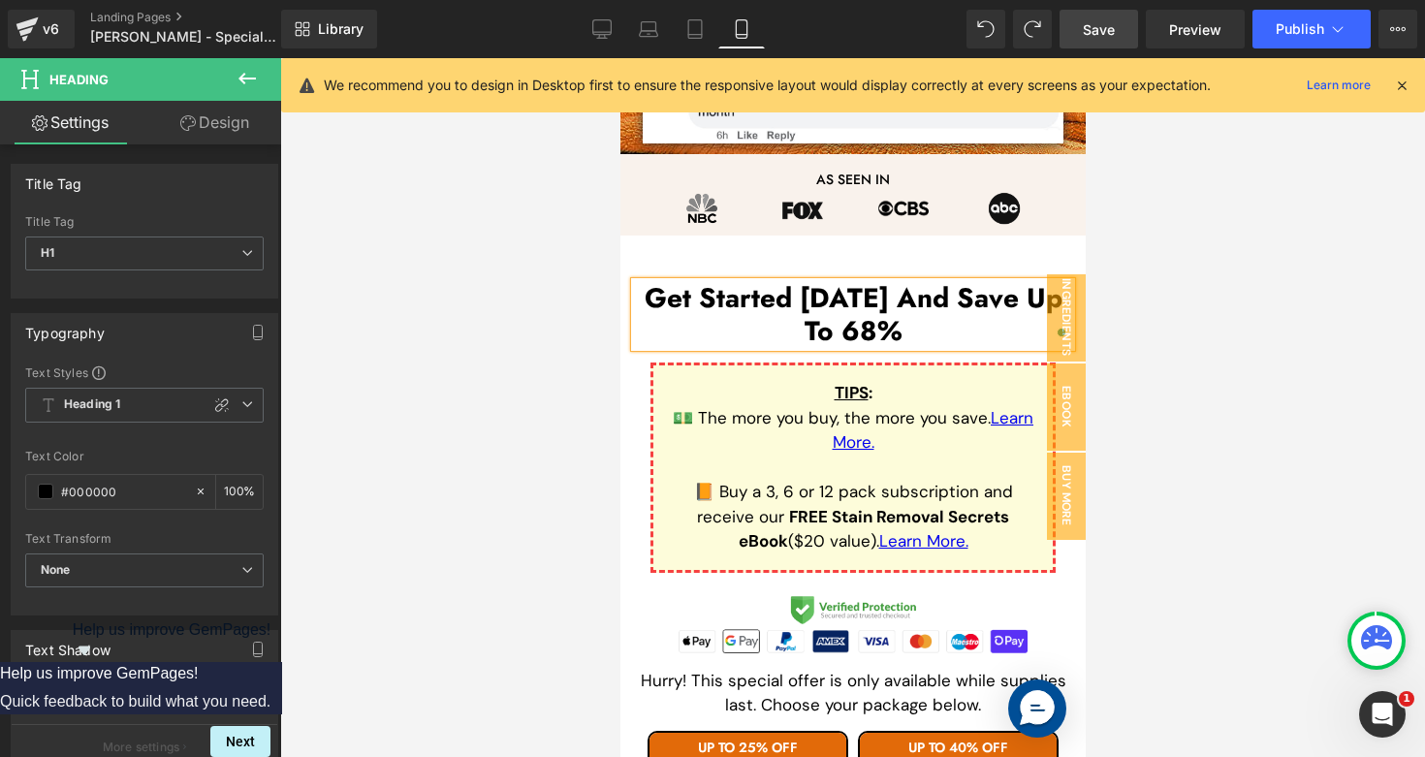
click at [560, 428] on div at bounding box center [852, 407] width 1144 height 699
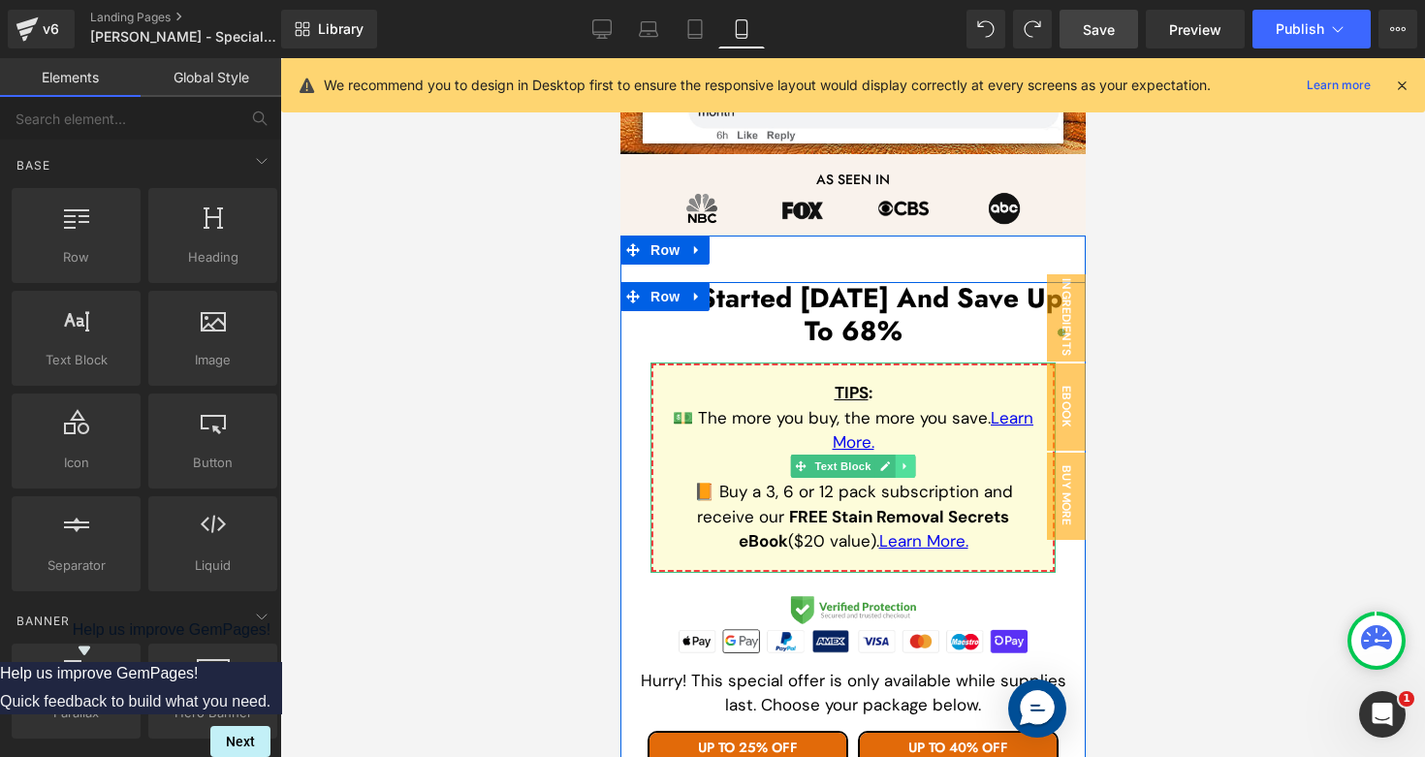
click at [904, 463] on icon at bounding box center [903, 466] width 11 height 12
click at [911, 464] on icon at bounding box center [914, 466] width 11 height 11
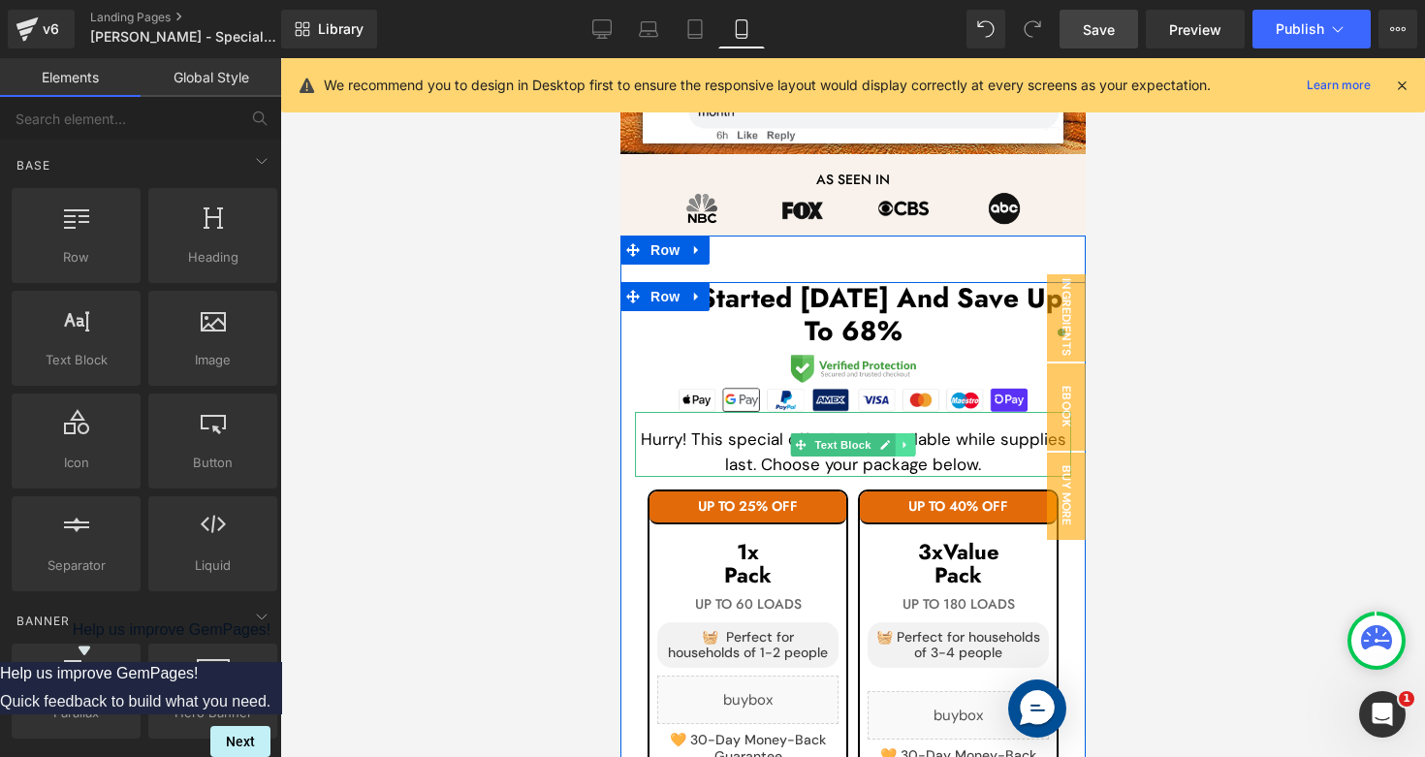
click at [902, 446] on icon at bounding box center [902, 445] width 3 height 7
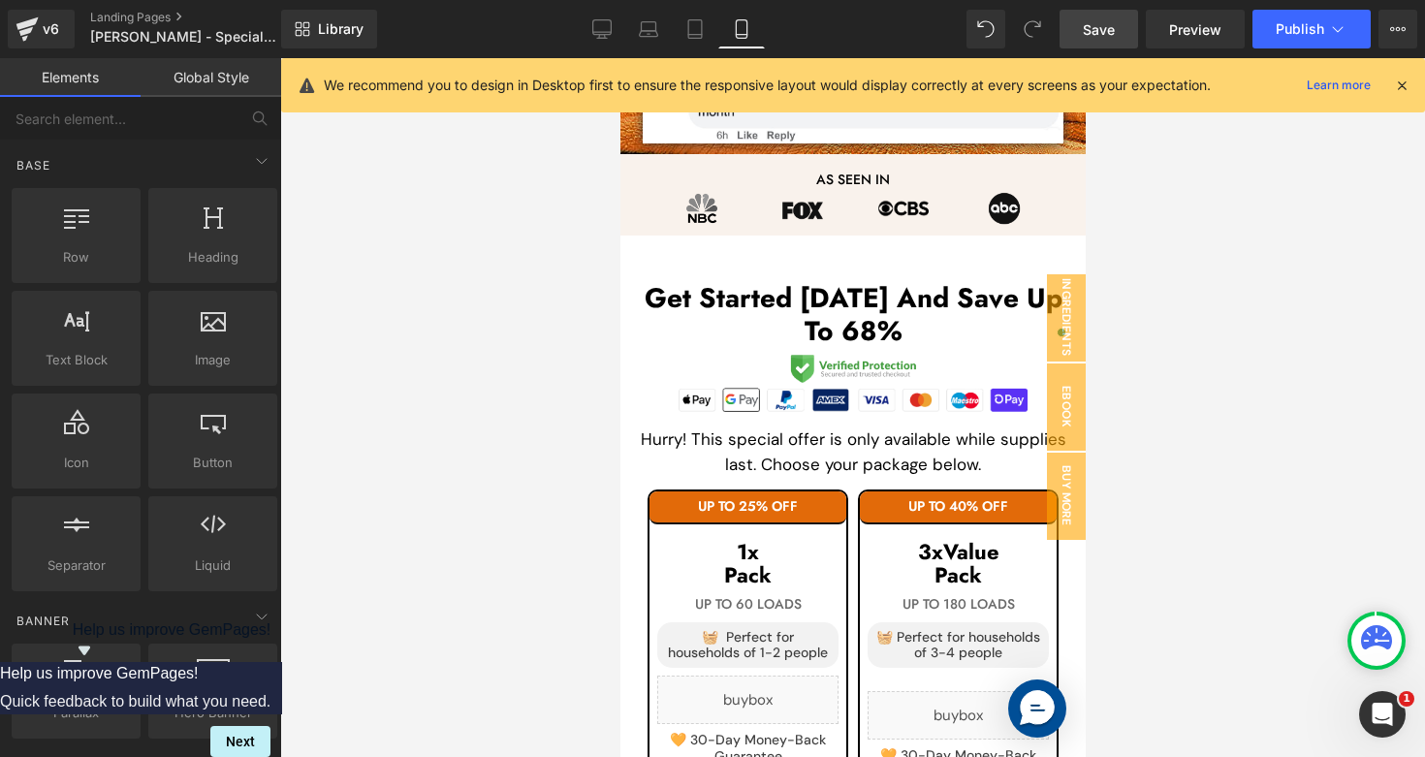
click at [1225, 384] on div at bounding box center [852, 407] width 1144 height 699
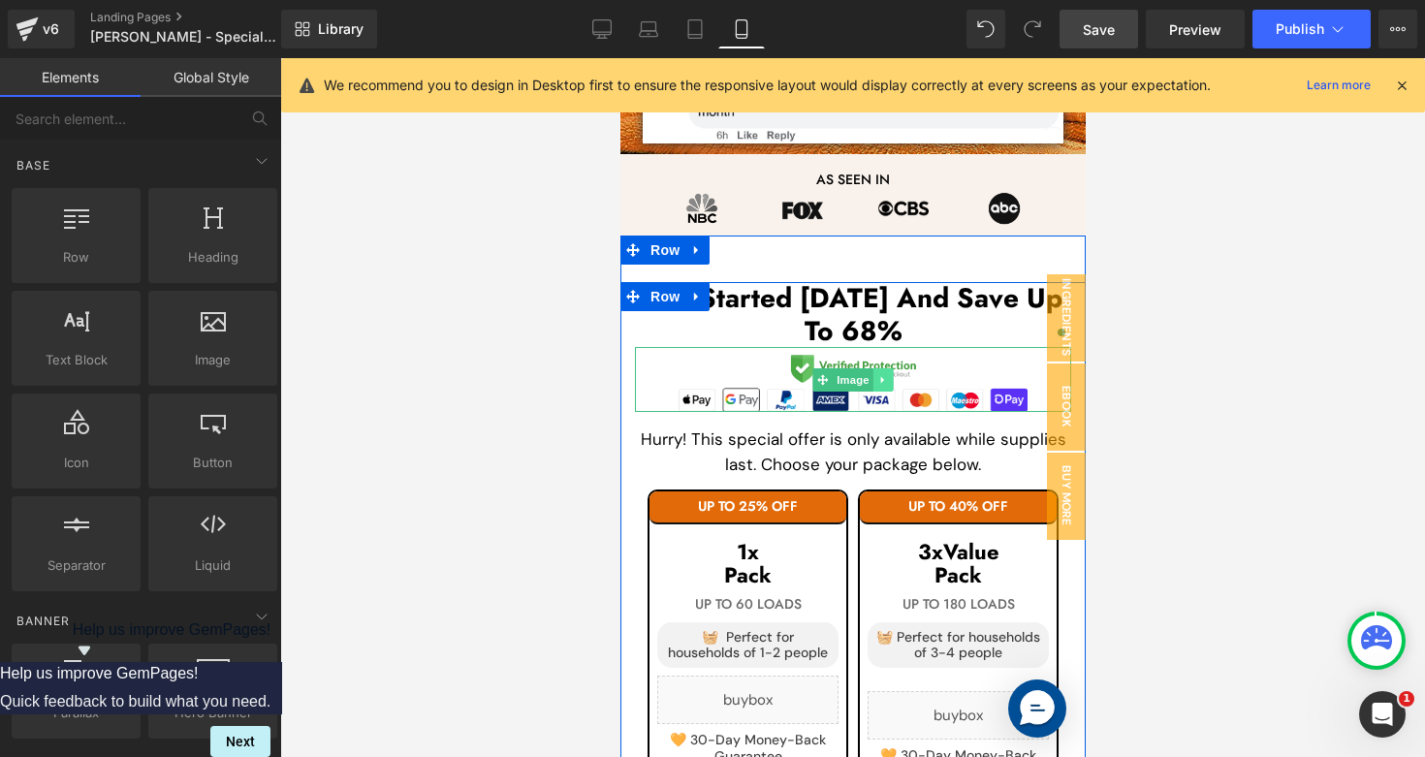
click at [885, 382] on icon at bounding box center [882, 380] width 11 height 12
click at [851, 381] on icon at bounding box center [851, 379] width 11 height 11
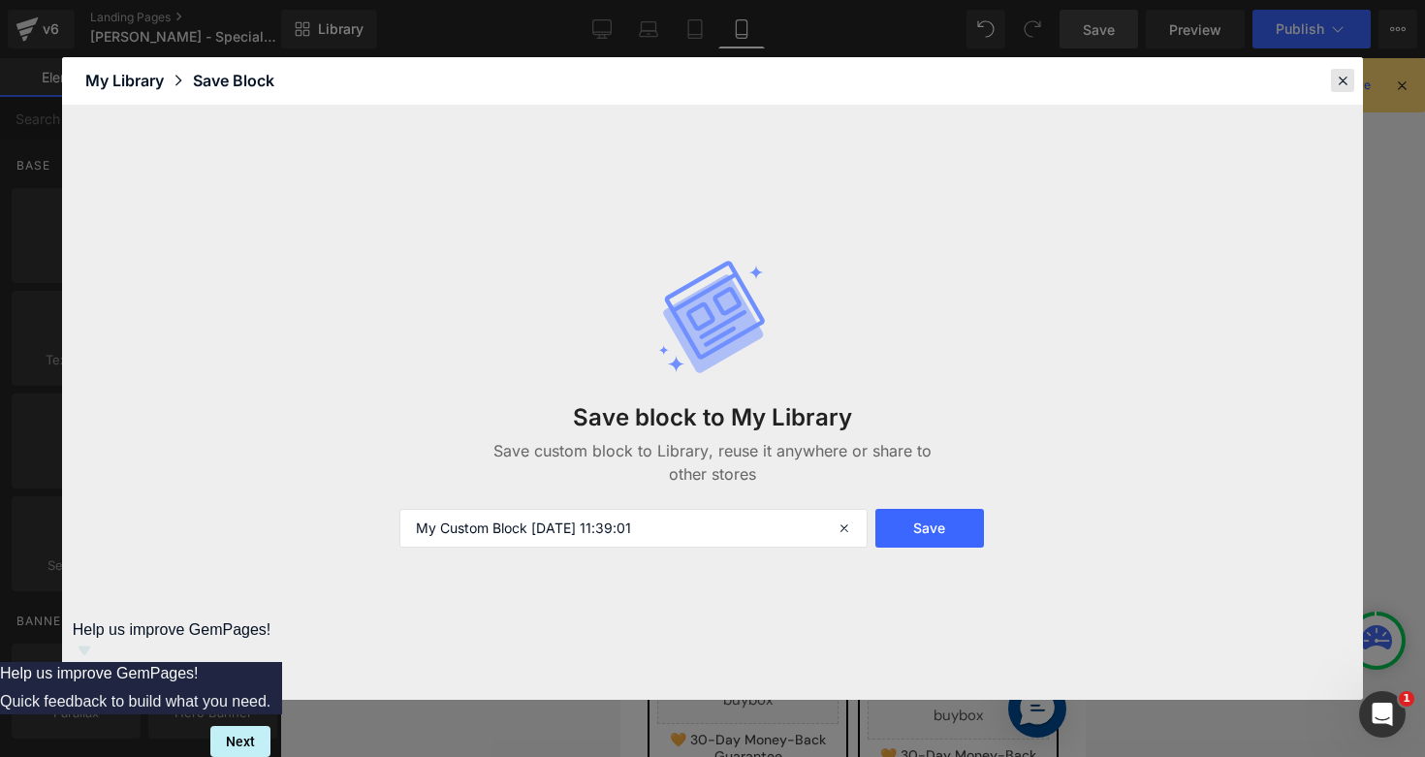
click at [1338, 74] on icon at bounding box center [1341, 80] width 17 height 17
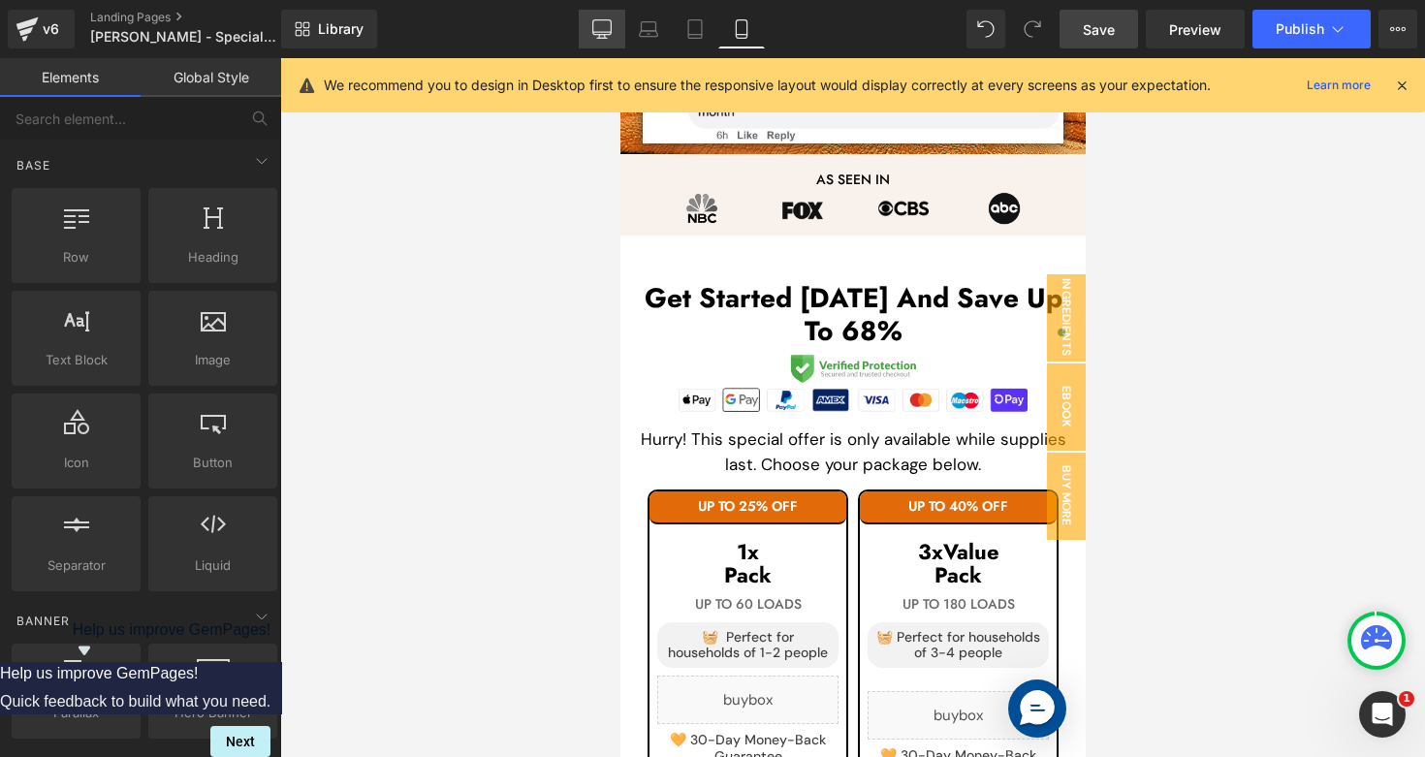
click at [613, 23] on link "Desktop" at bounding box center [602, 29] width 47 height 39
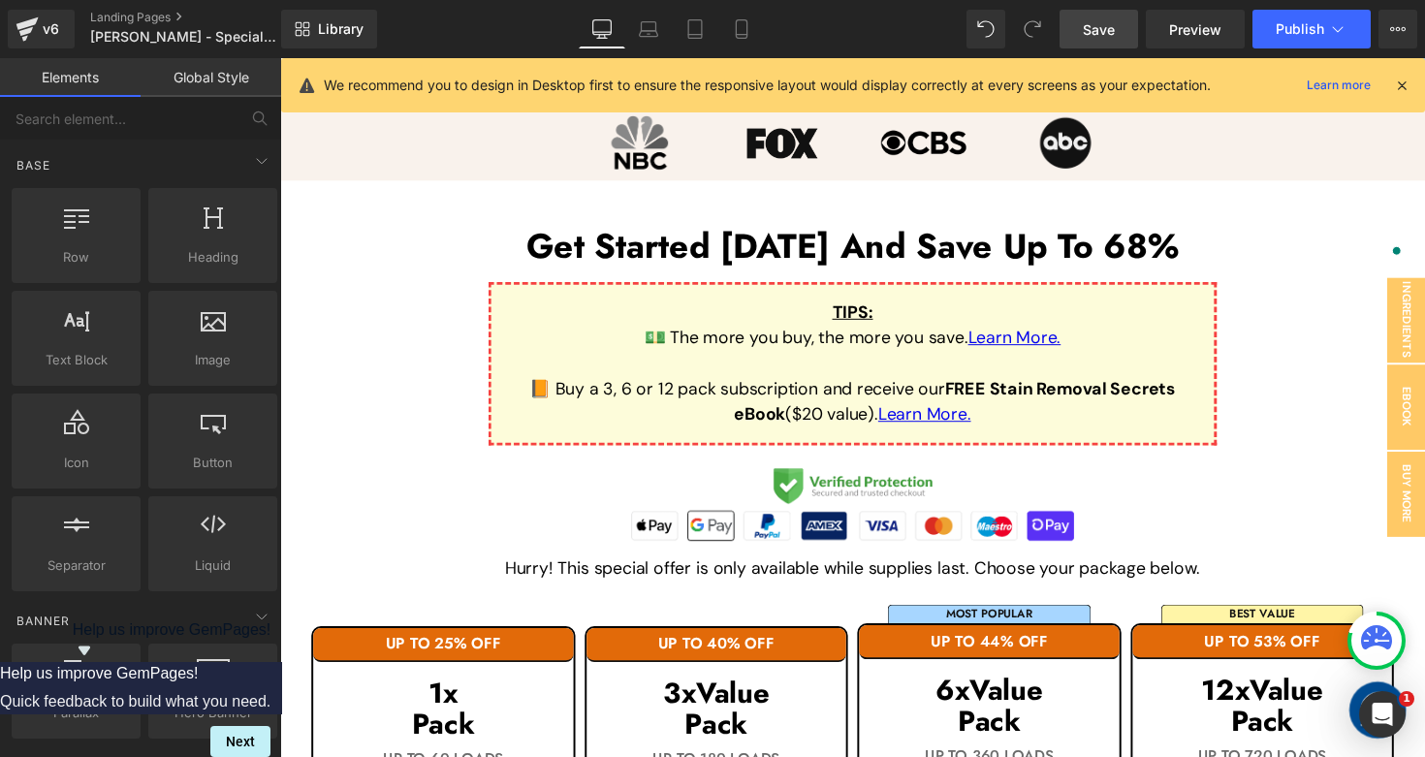
scroll to position [1318, 0]
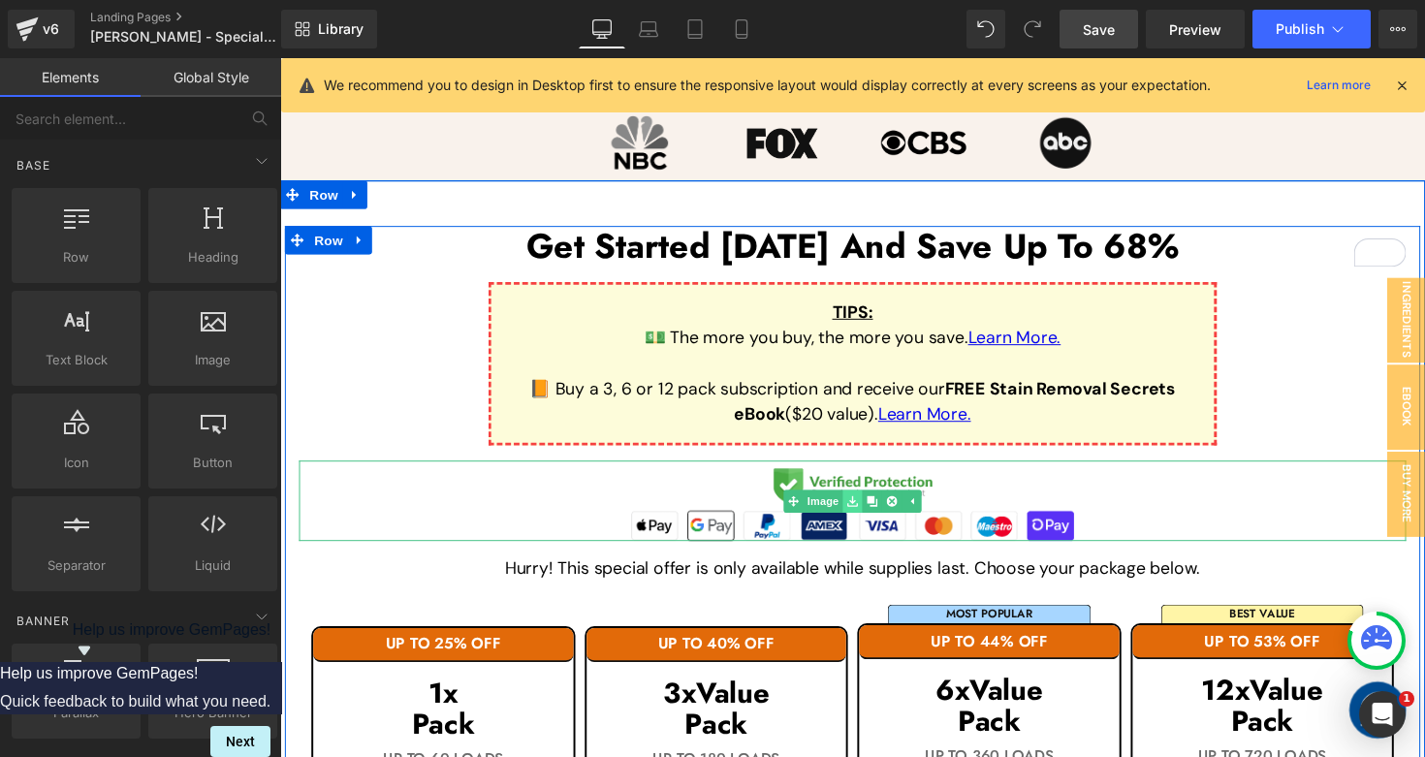
click at [863, 506] on icon at bounding box center [866, 512] width 11 height 12
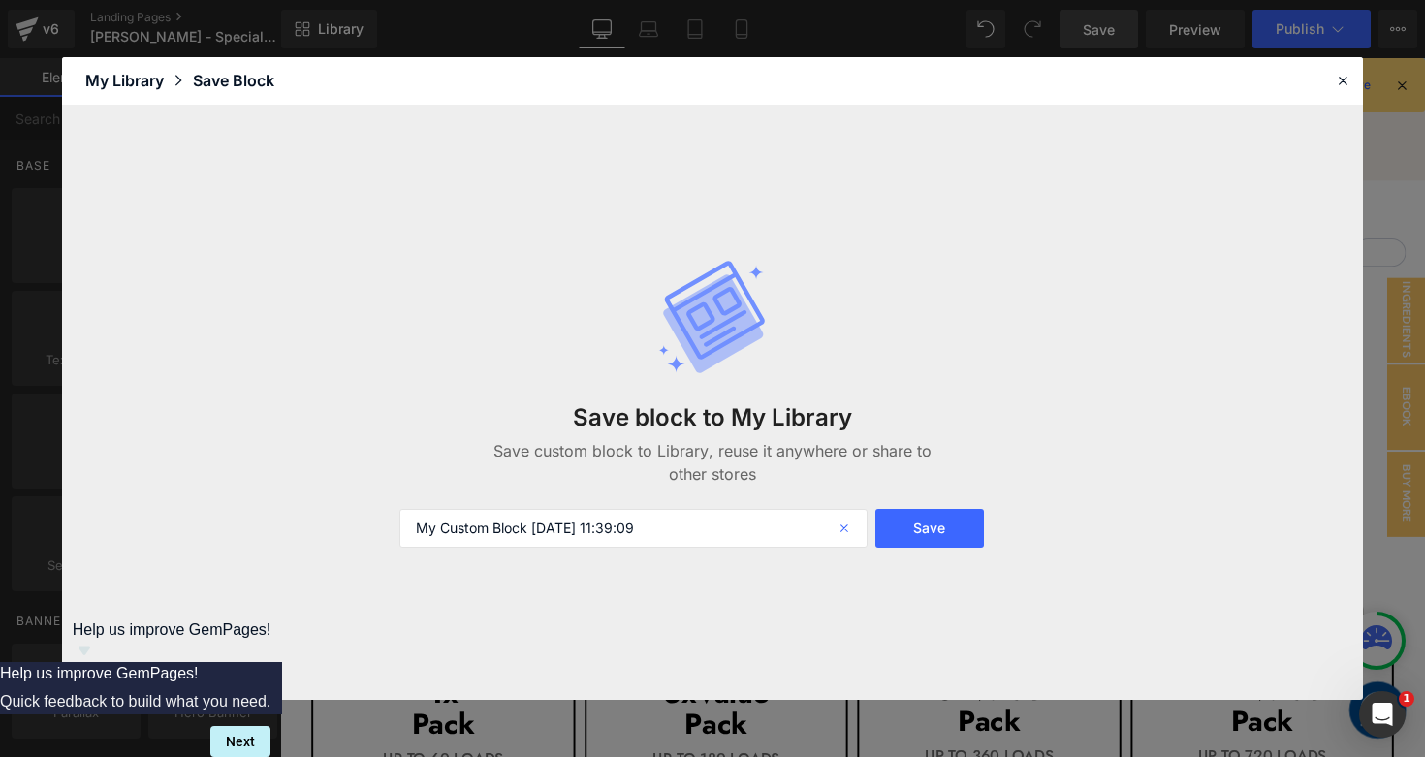
click at [844, 536] on icon at bounding box center [846, 528] width 43 height 39
type input "verified protection"
click at [948, 535] on button "Save" at bounding box center [929, 528] width 109 height 39
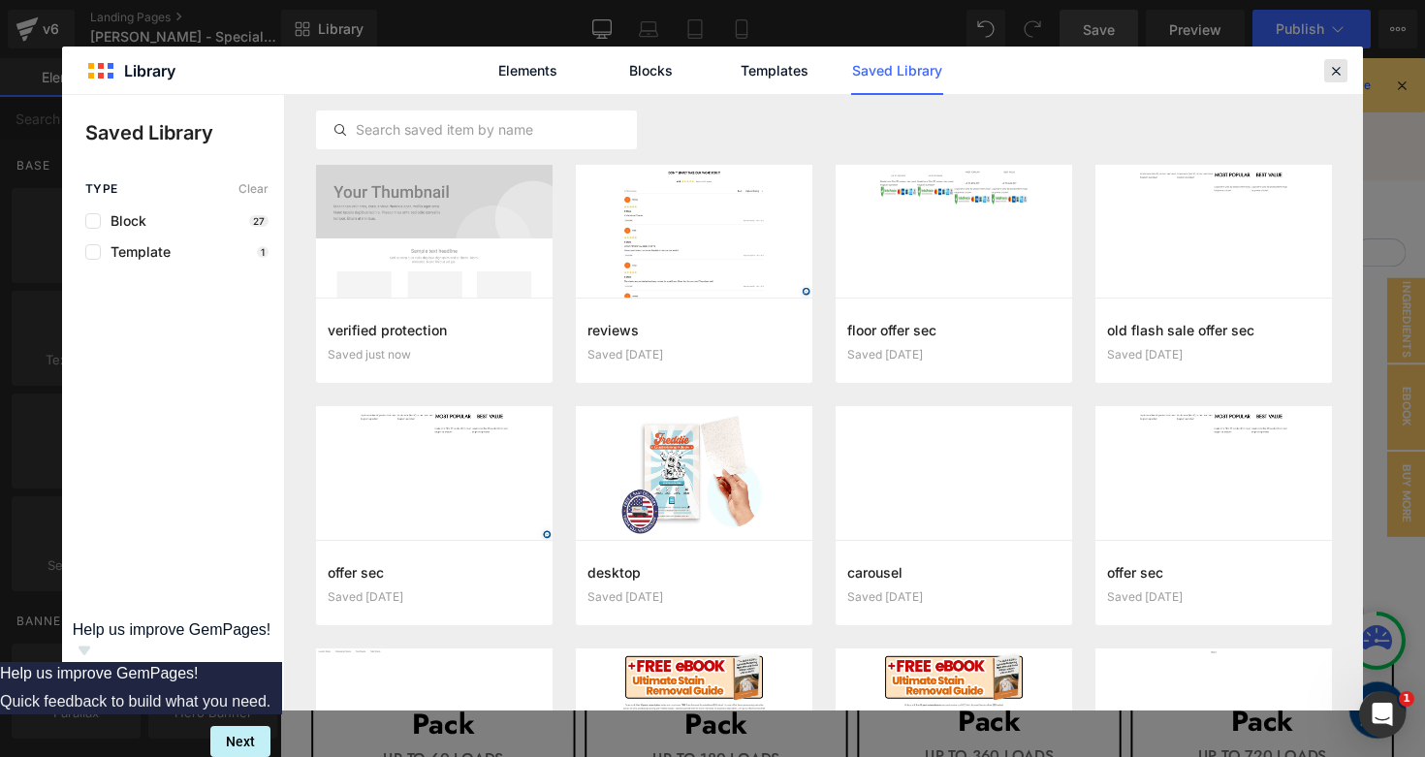
click at [1336, 68] on icon at bounding box center [1335, 70] width 17 height 17
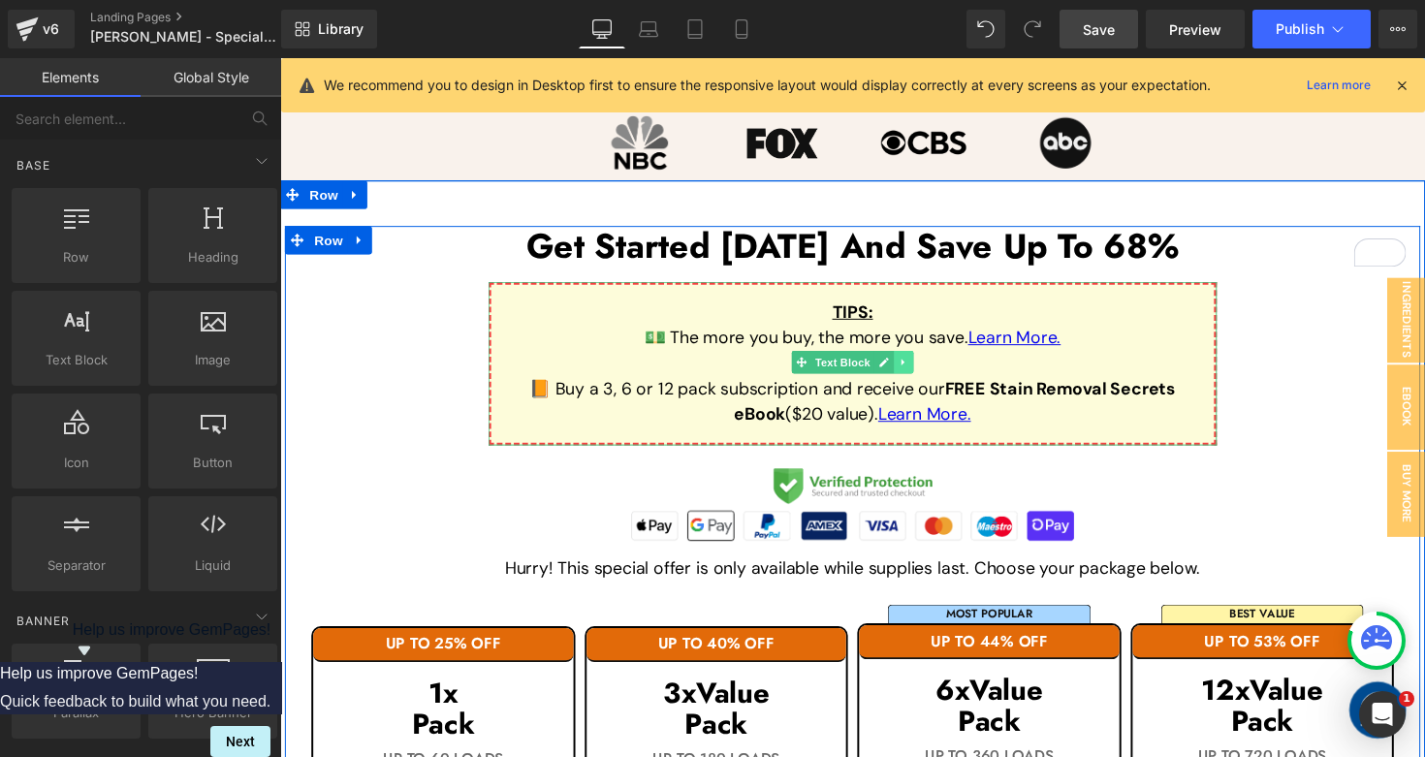
click at [911, 358] on link at bounding box center [919, 369] width 20 height 23
click at [930, 364] on icon at bounding box center [929, 369] width 11 height 11
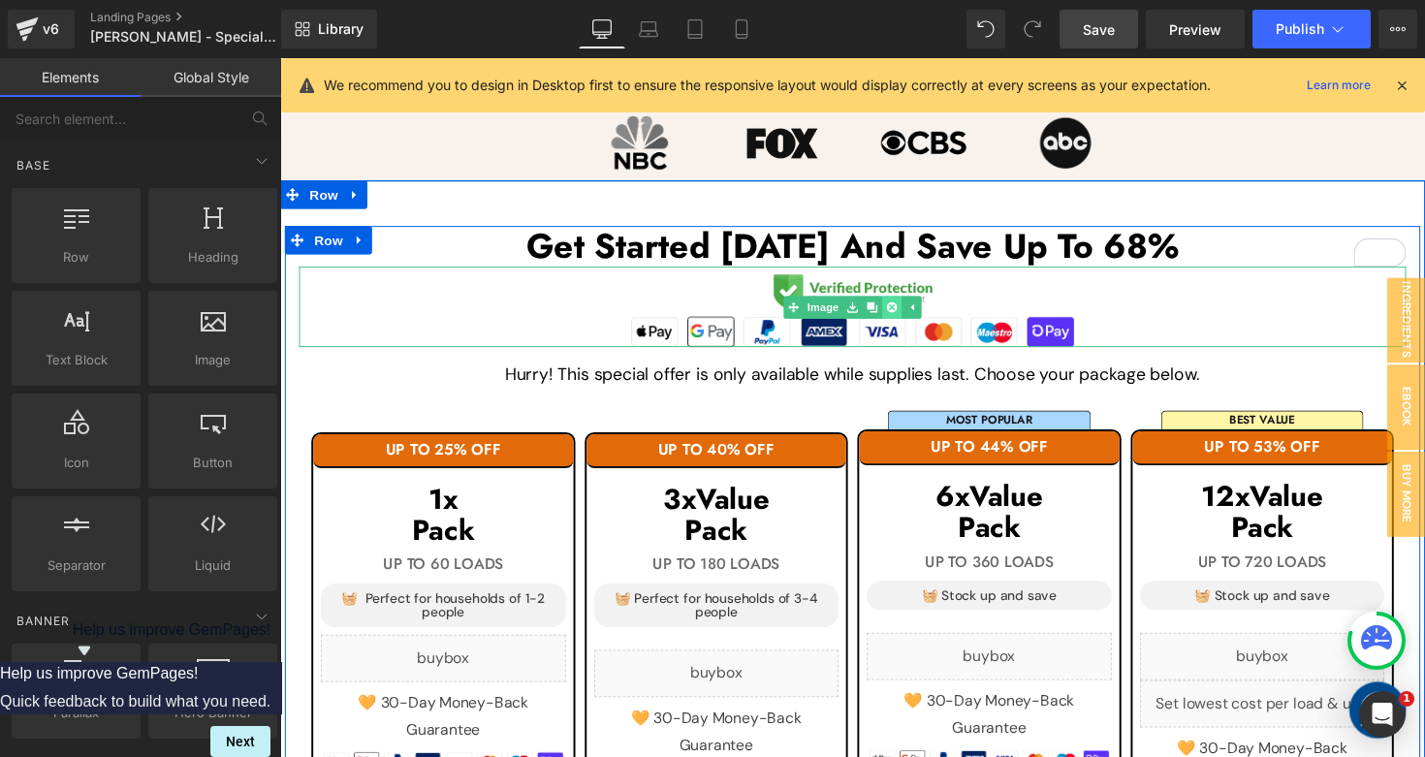
click at [904, 307] on icon at bounding box center [906, 312] width 11 height 11
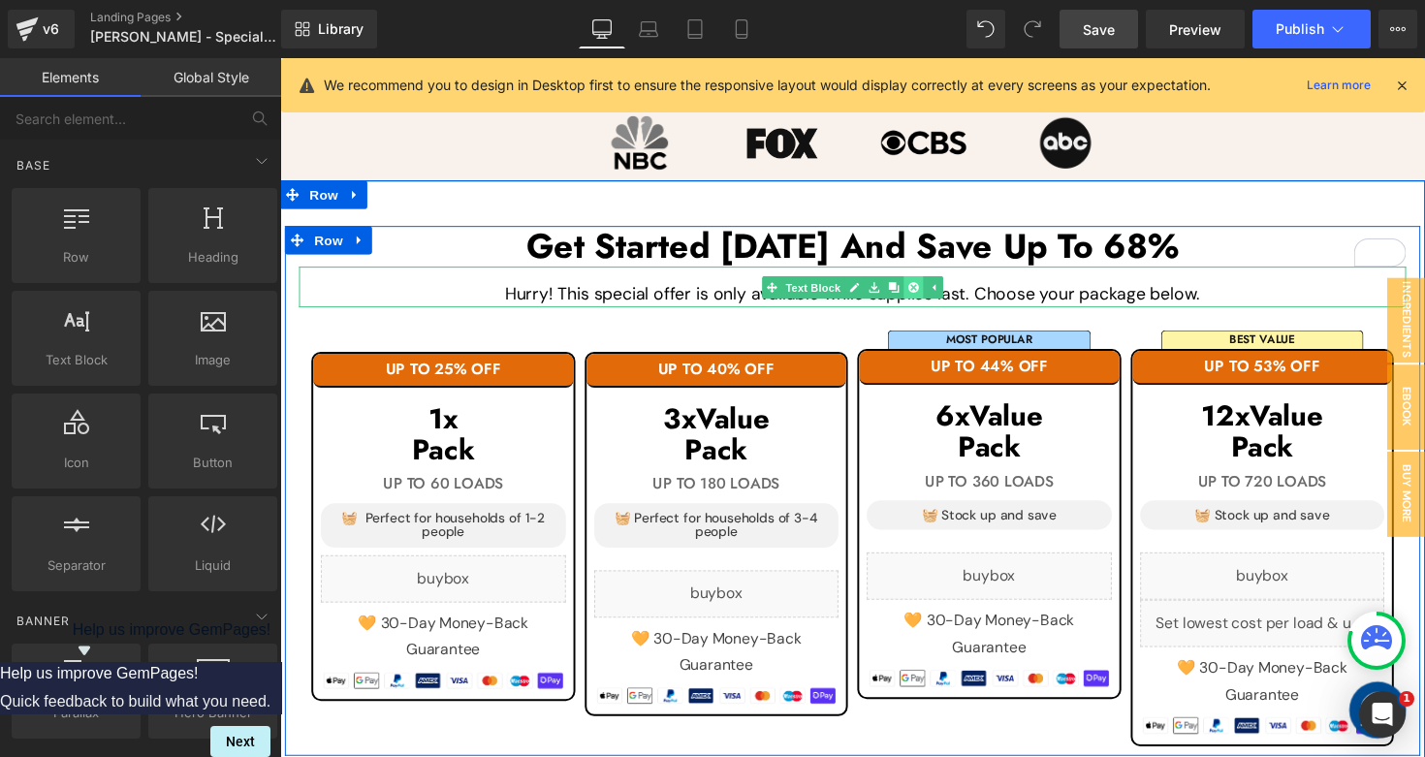
click at [922, 281] on link at bounding box center [929, 292] width 20 height 23
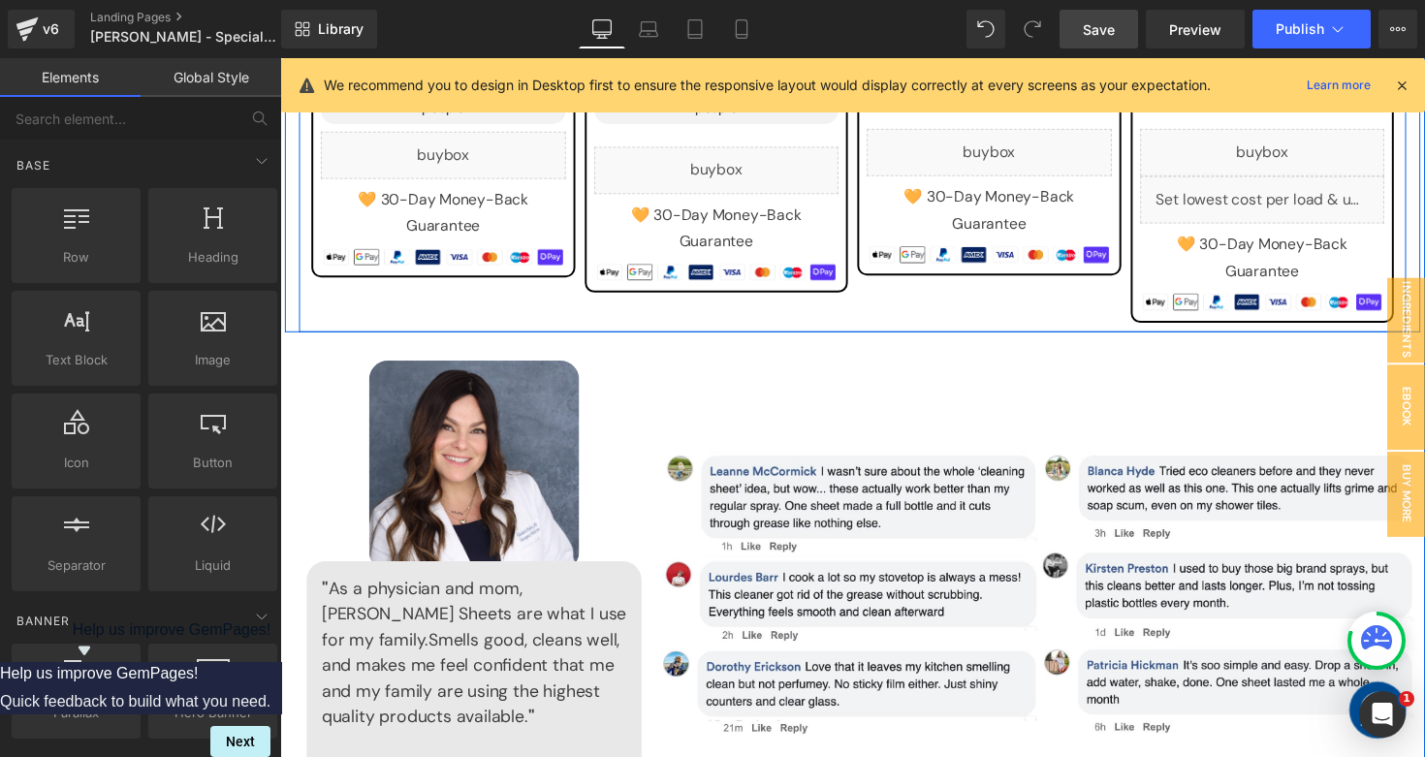
scroll to position [1754, 0]
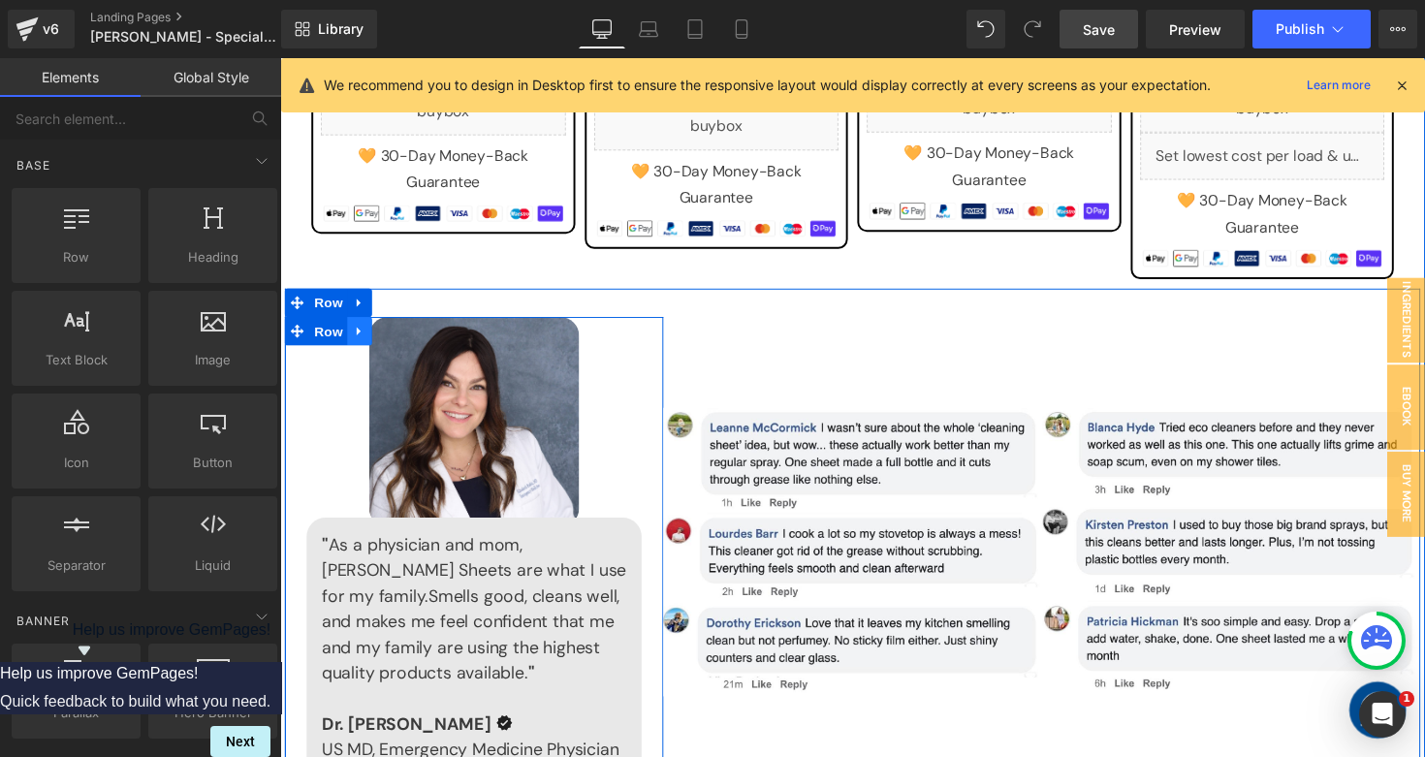
click at [361, 330] on icon at bounding box center [362, 337] width 14 height 15
click at [414, 331] on icon at bounding box center [412, 338] width 14 height 14
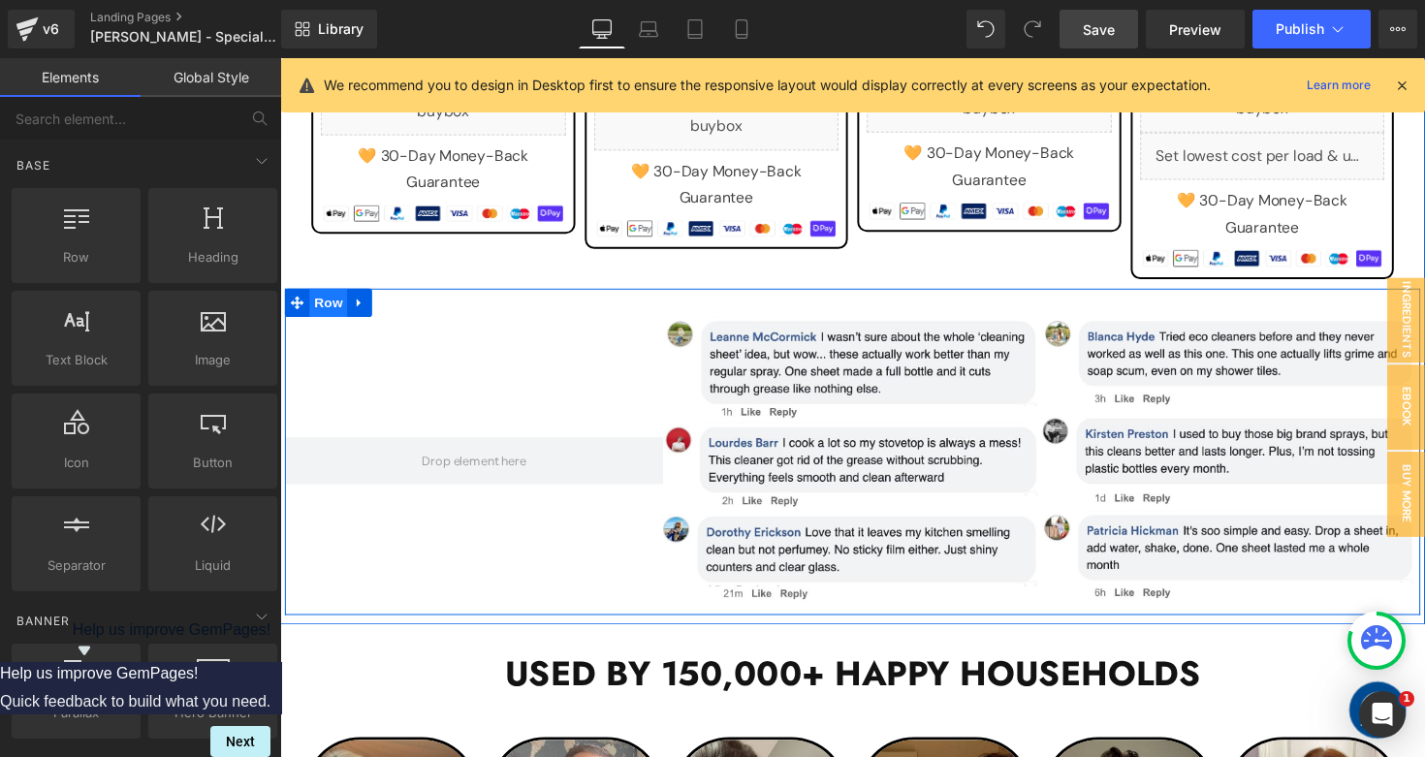
click at [334, 295] on span "Row" at bounding box center [329, 309] width 39 height 29
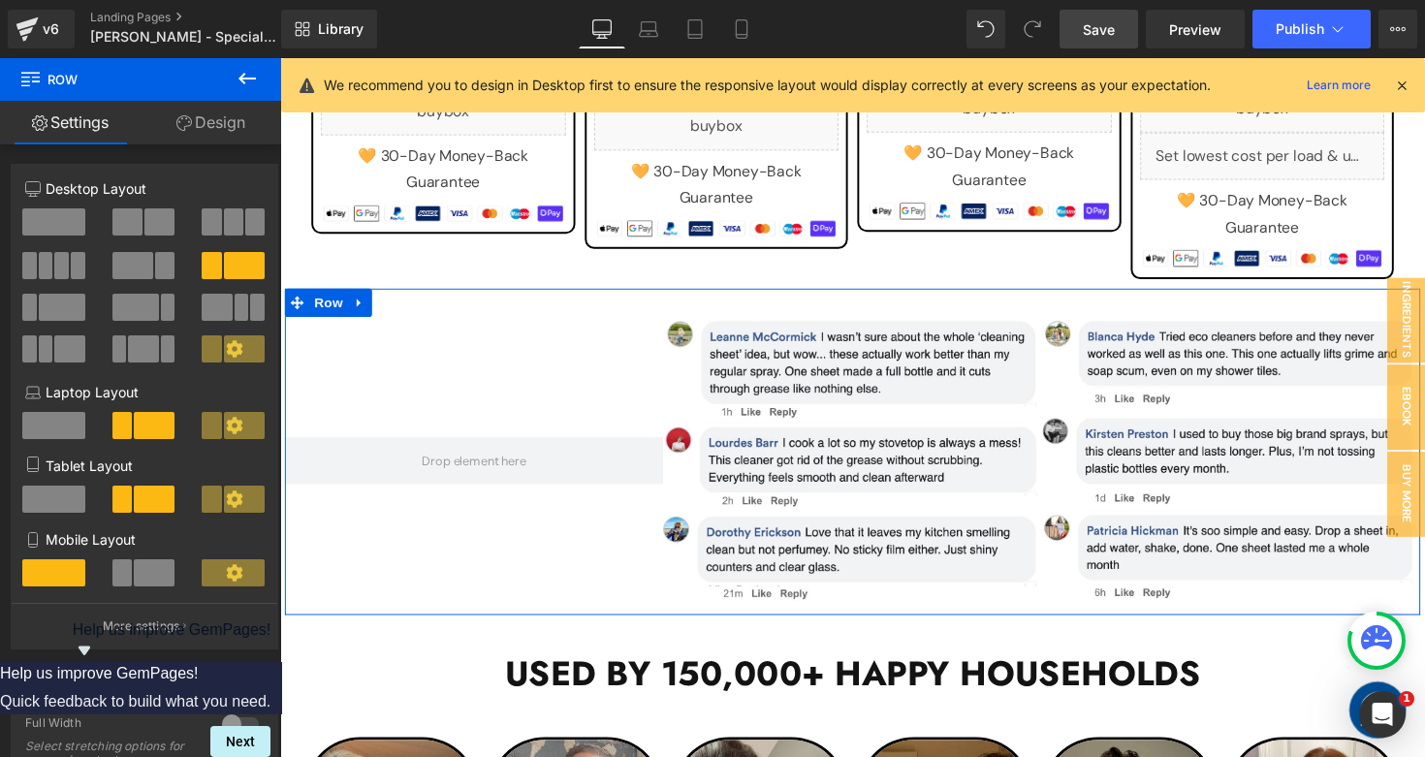
click at [56, 228] on span at bounding box center [53, 221] width 63 height 27
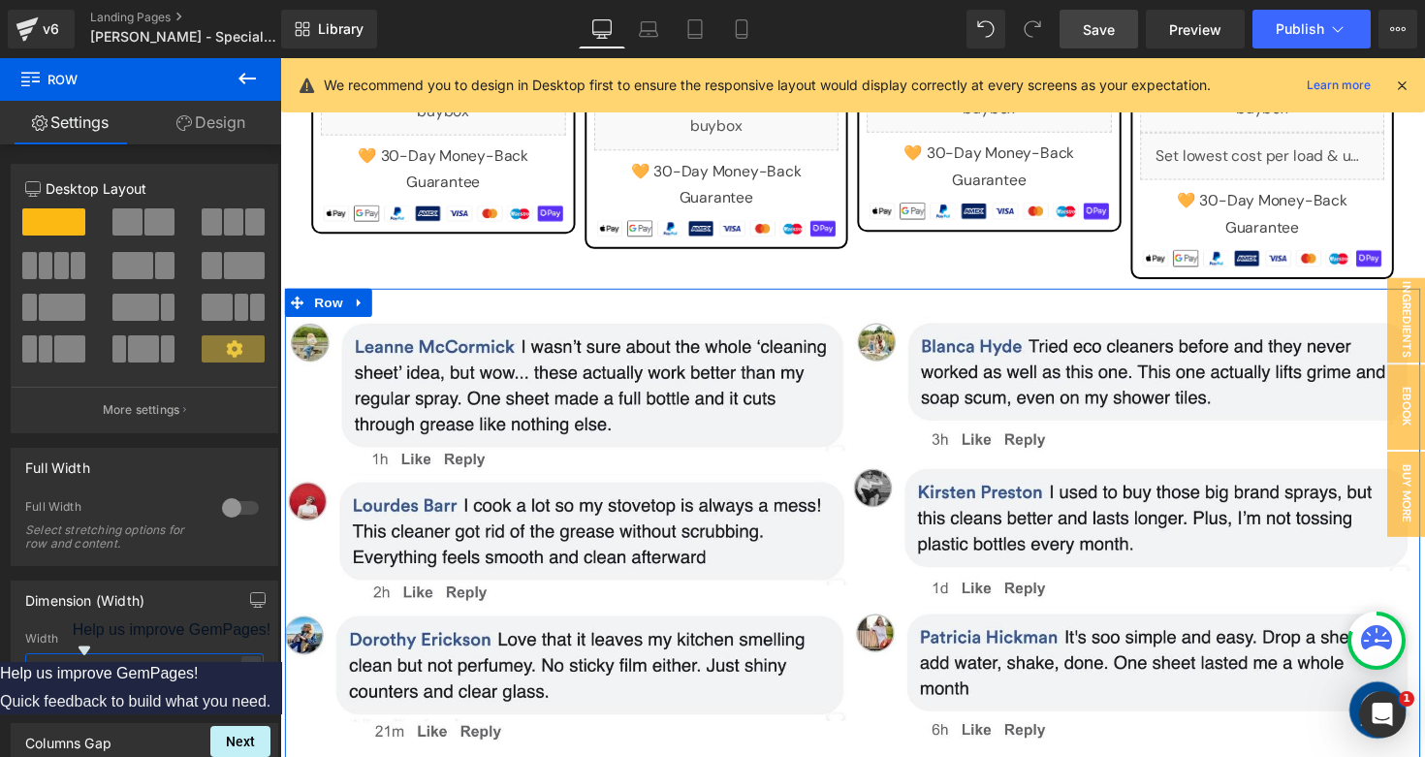
click at [83, 672] on input "1200" at bounding box center [144, 669] width 238 height 32
click at [47, 674] on input "1200" at bounding box center [144, 669] width 238 height 32
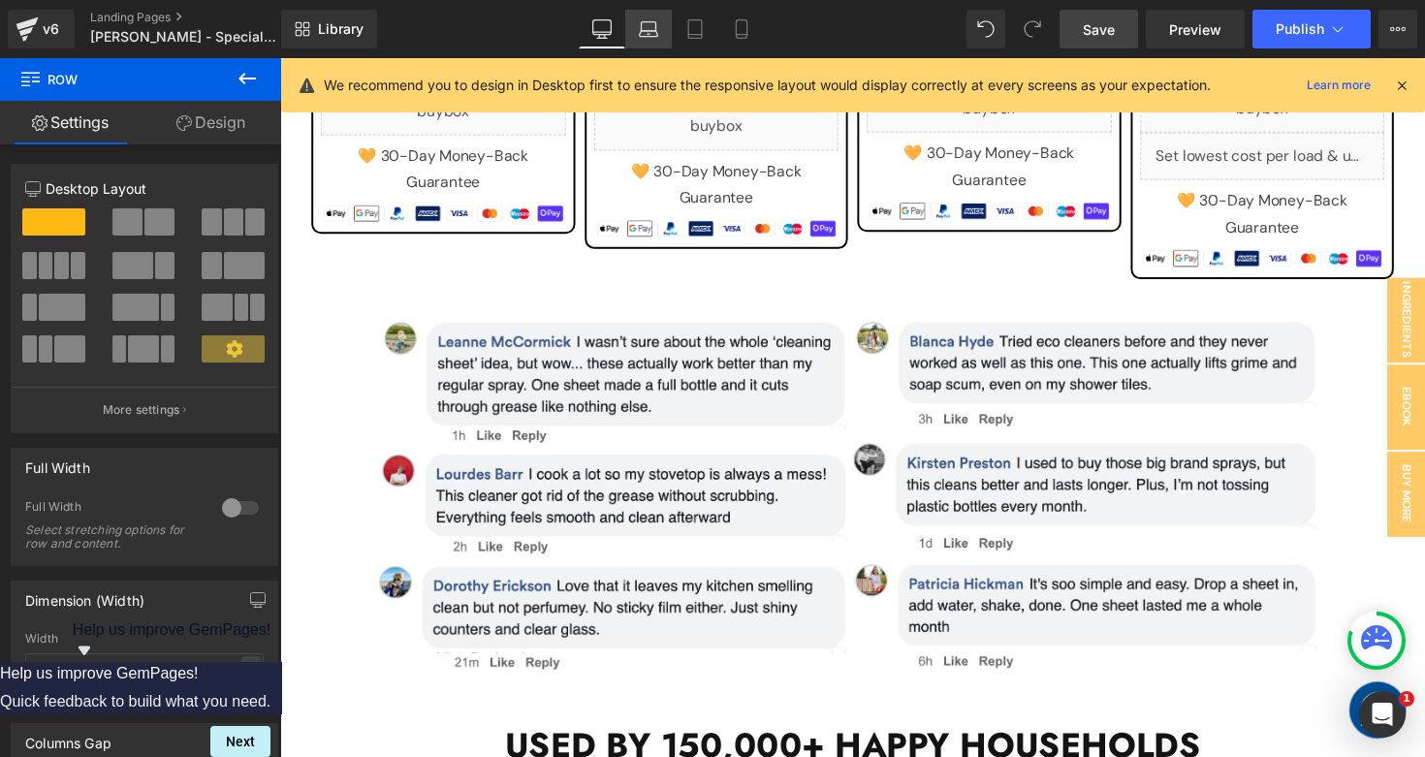
click at [648, 32] on icon at bounding box center [648, 28] width 19 height 19
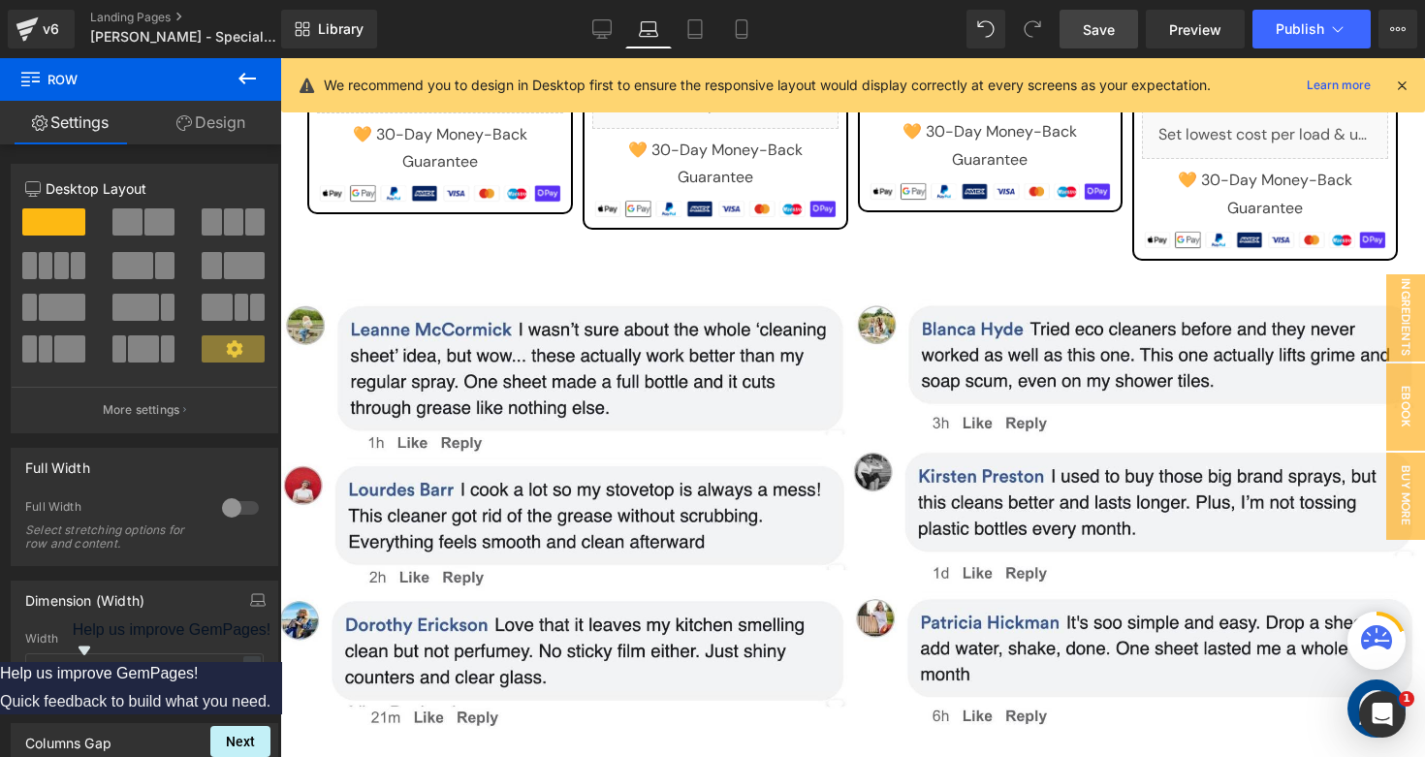
scroll to position [1761, 0]
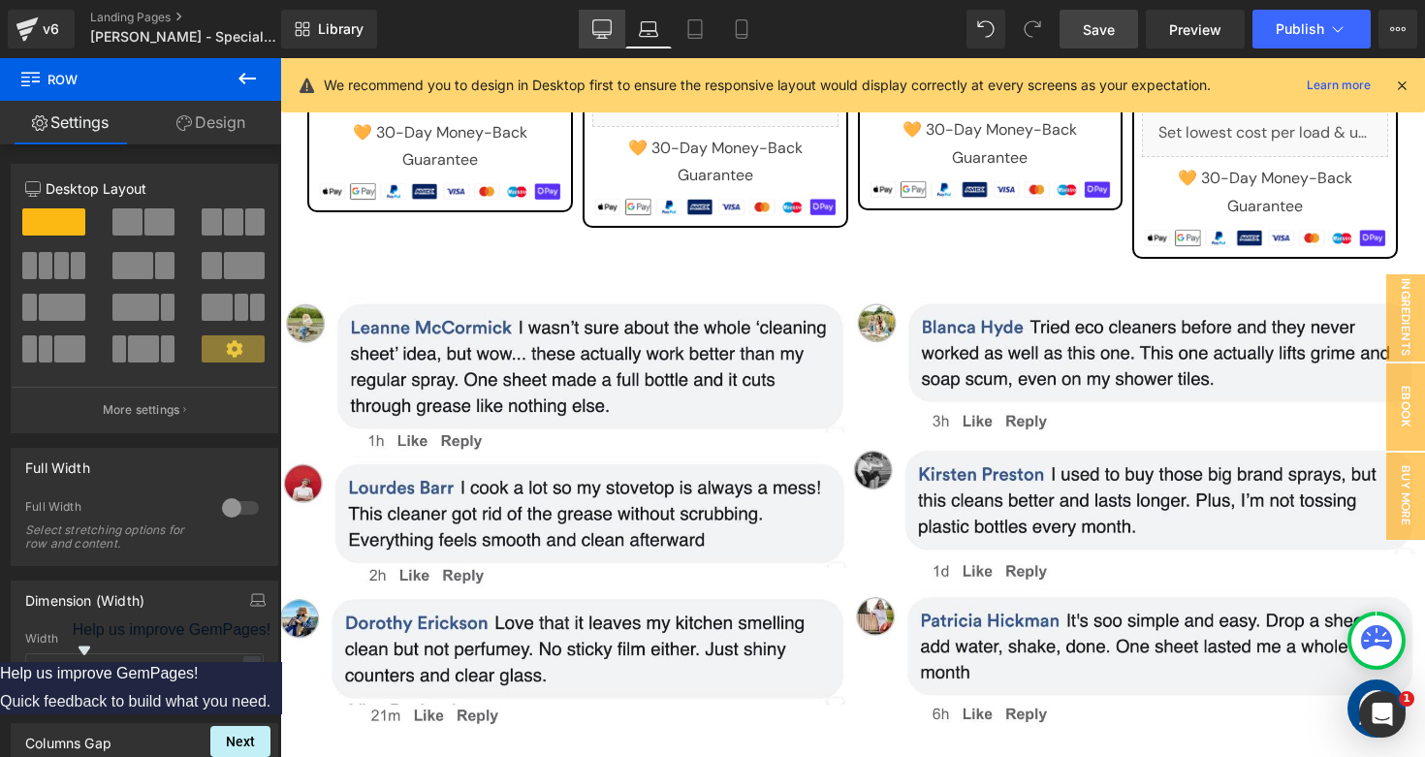
click at [609, 17] on link "Desktop" at bounding box center [602, 29] width 47 height 39
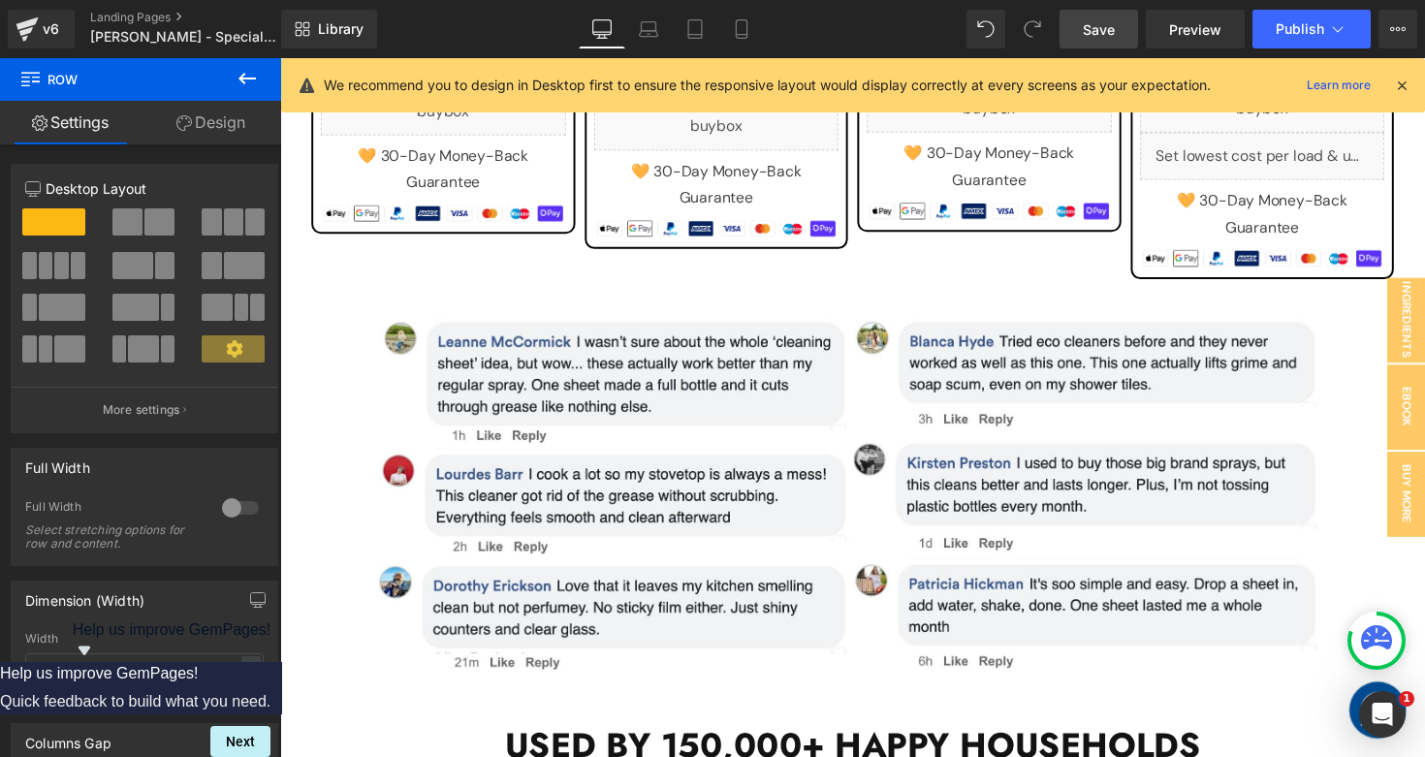
scroll to position [1754, 0]
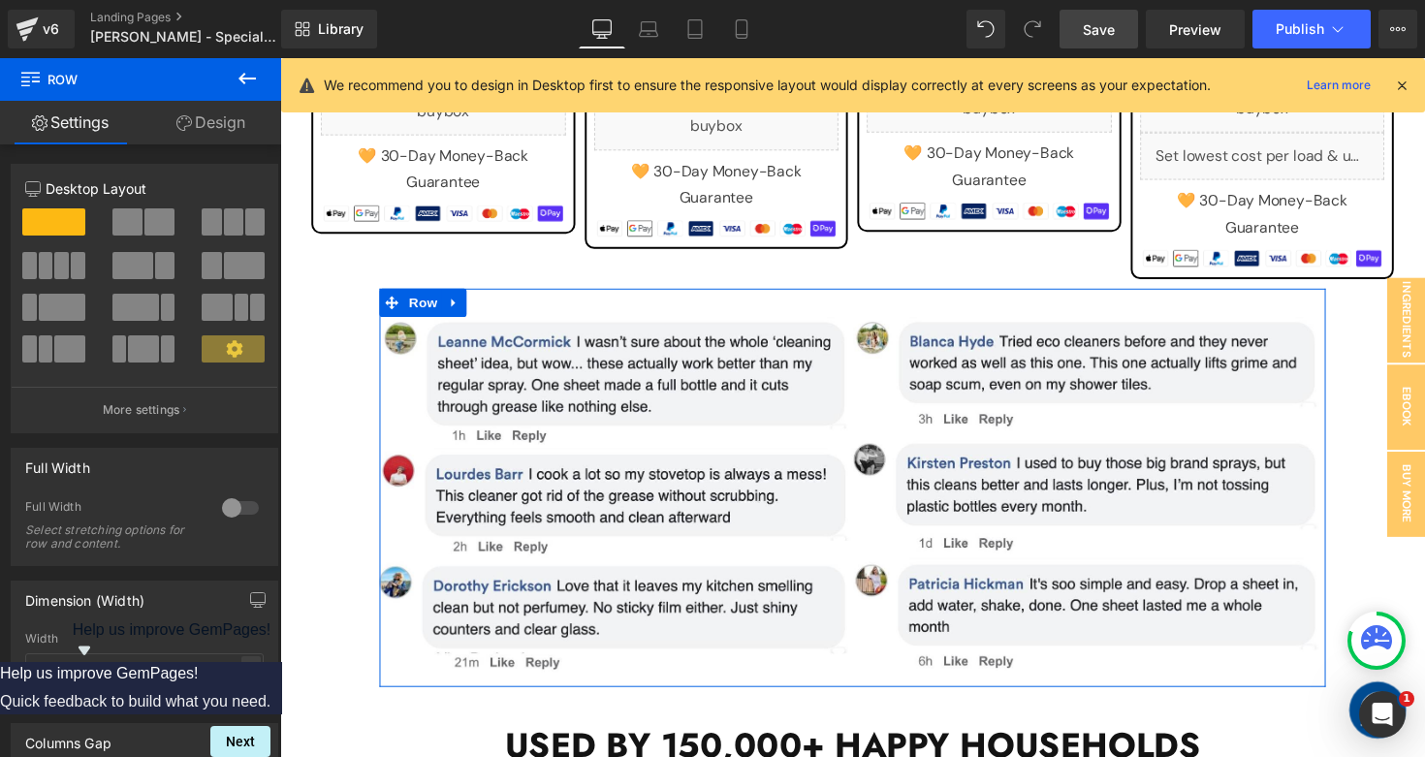
click at [242, 675] on div "px" at bounding box center [250, 669] width 19 height 26
click at [245, 703] on li "%" at bounding box center [250, 699] width 24 height 28
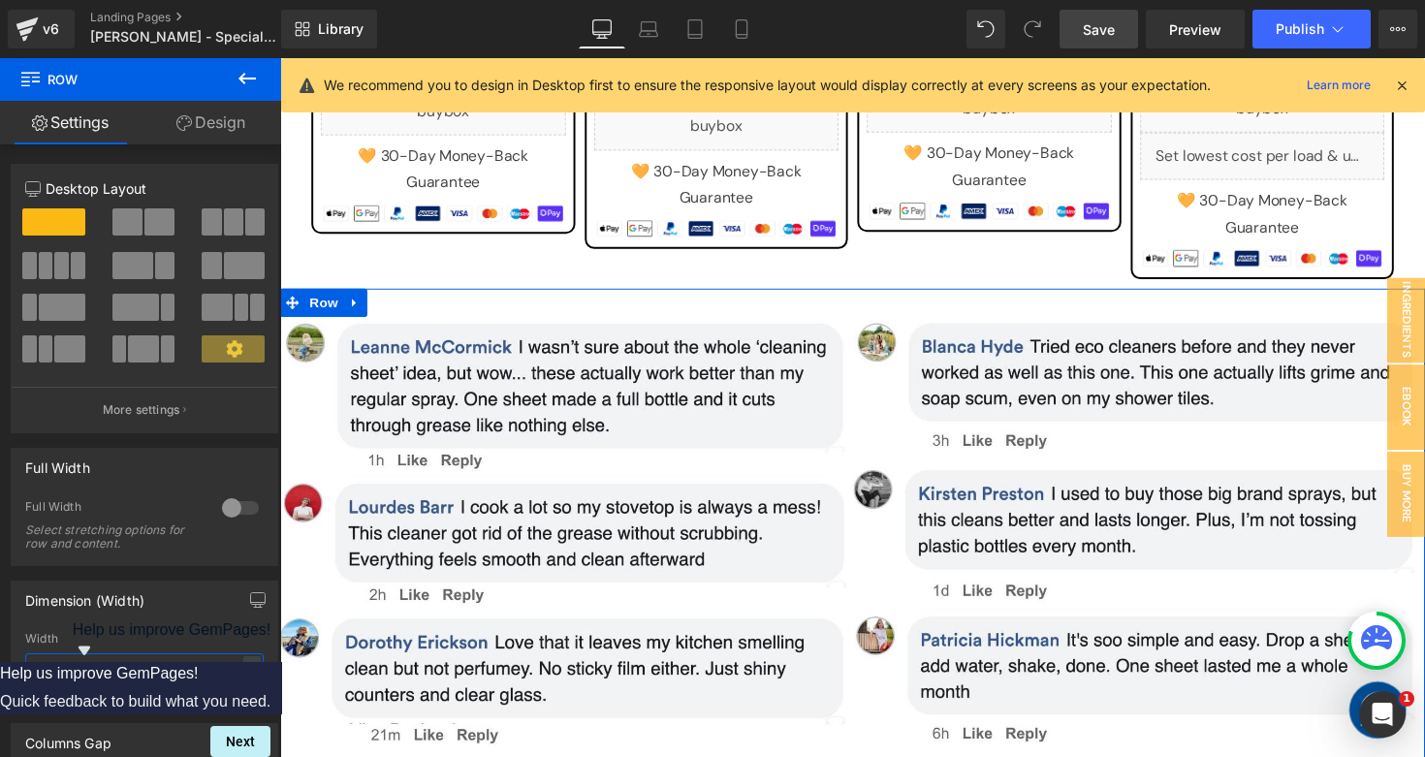
click at [99, 674] on input "1000" at bounding box center [144, 669] width 238 height 32
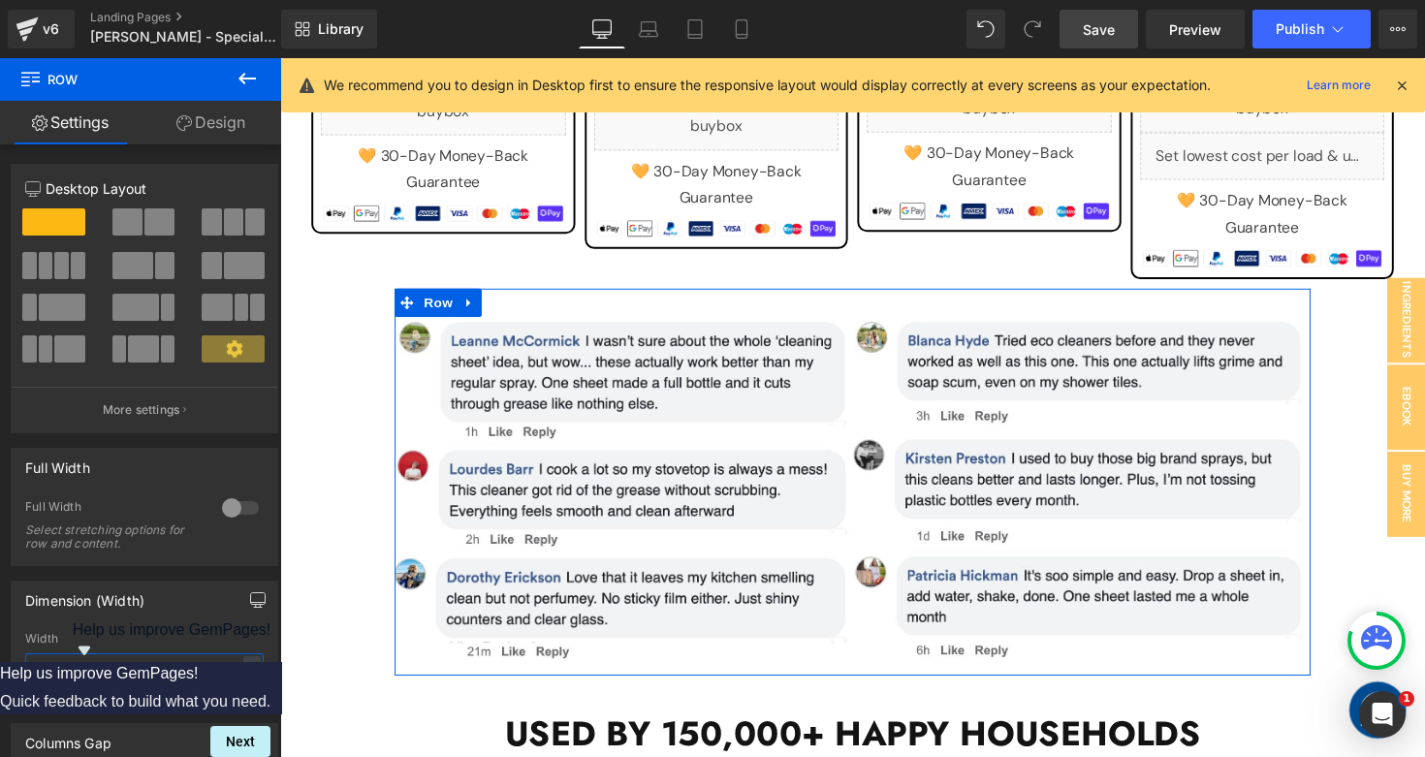
type input "80"
click at [250, 600] on icon "button" at bounding box center [258, 600] width 16 height 16
click at [108, 641] on button "Laptop" at bounding box center [108, 641] width 60 height 33
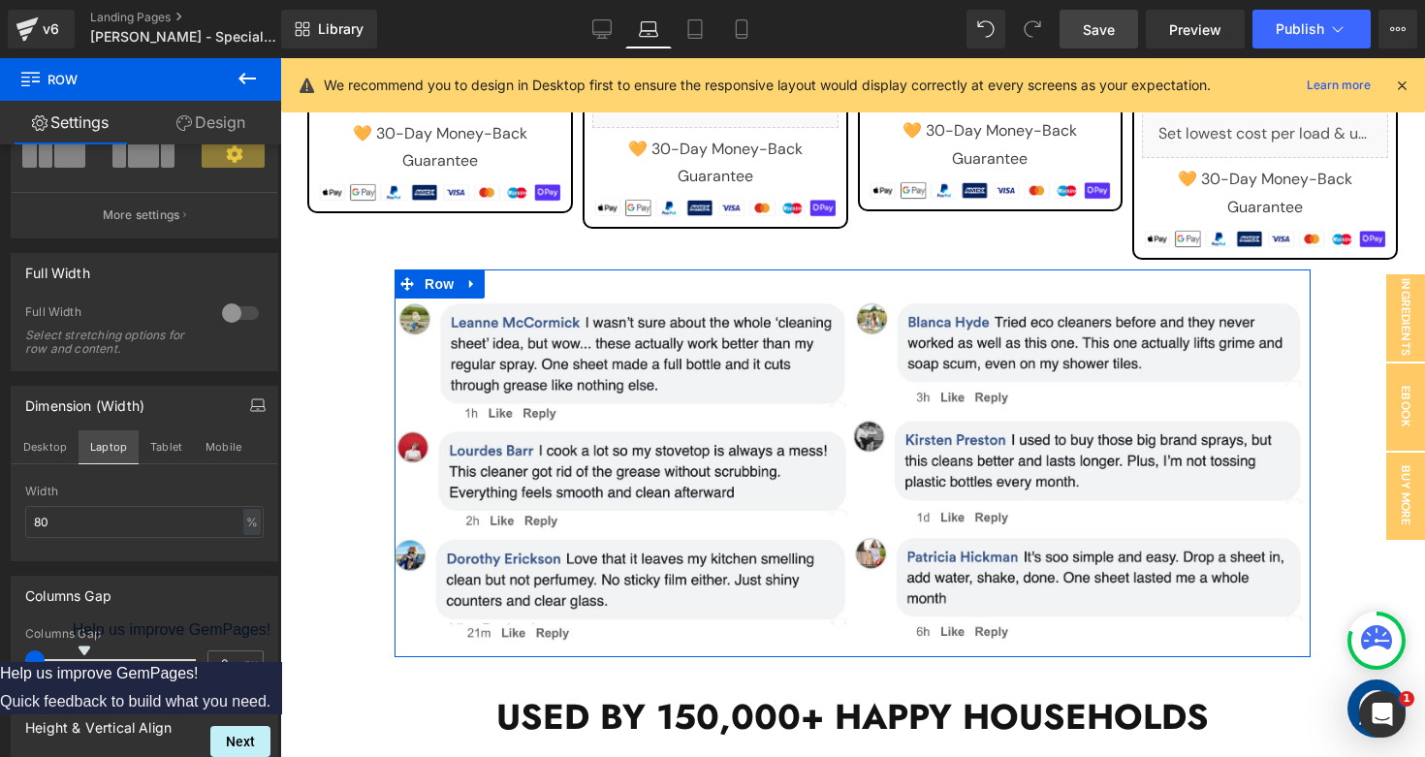
scroll to position [199, 0]
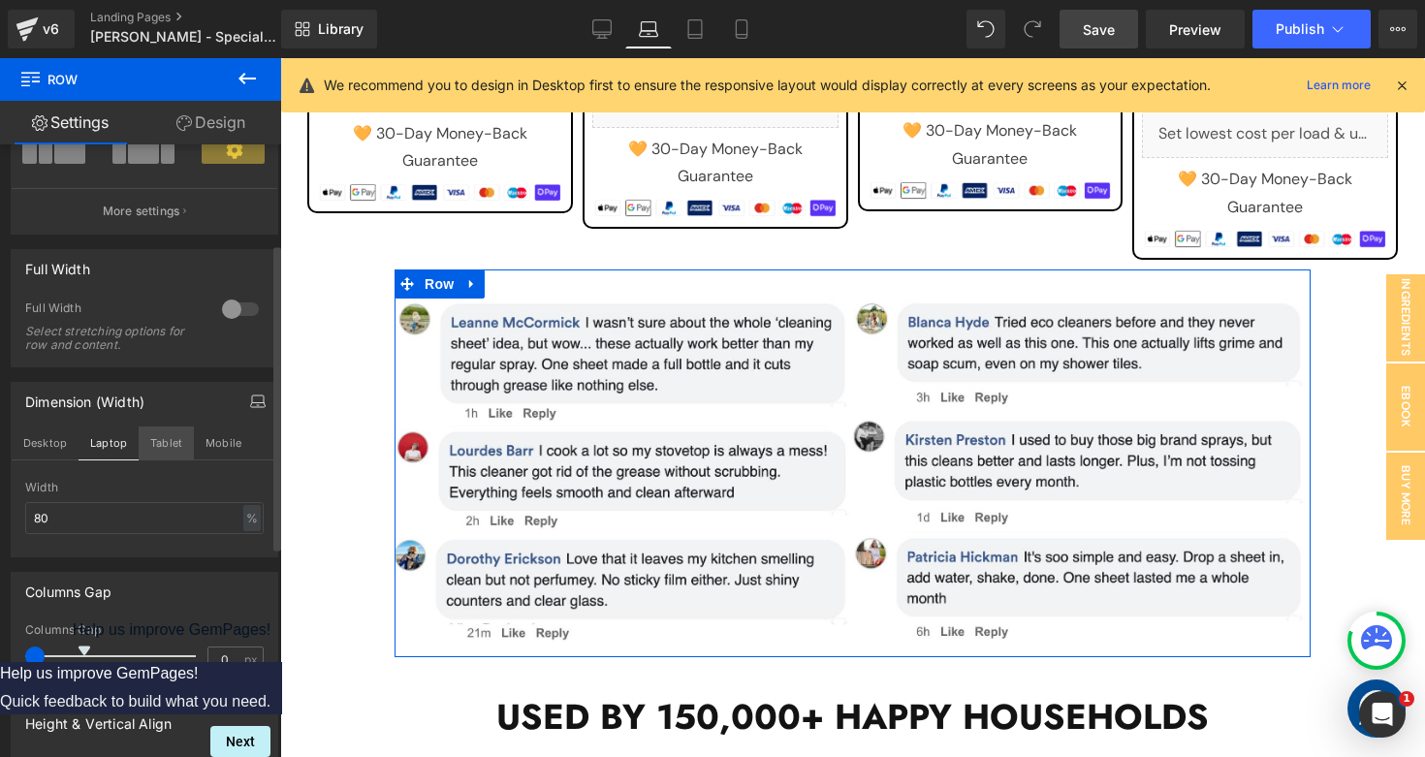
click at [168, 448] on button "Tablet" at bounding box center [166, 442] width 55 height 33
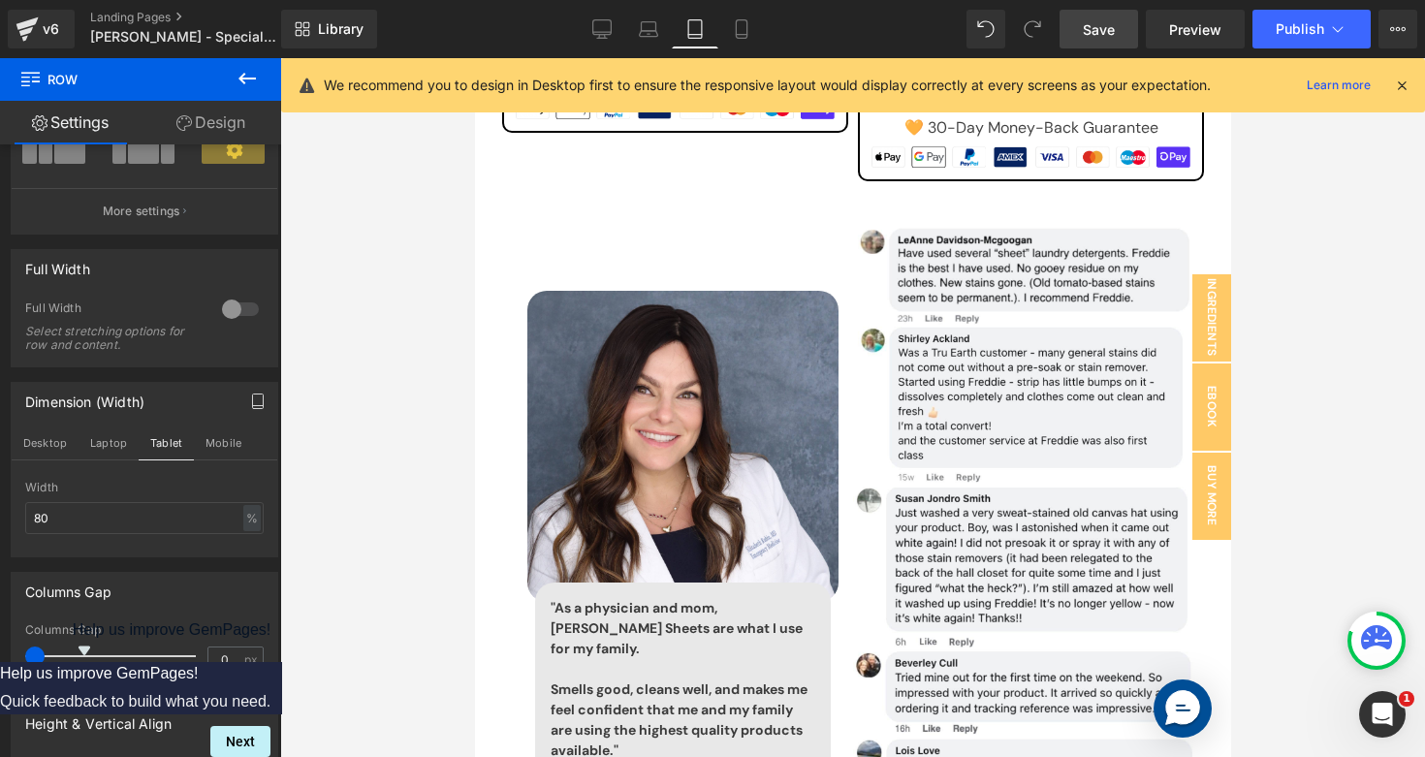
scroll to position [2039, 0]
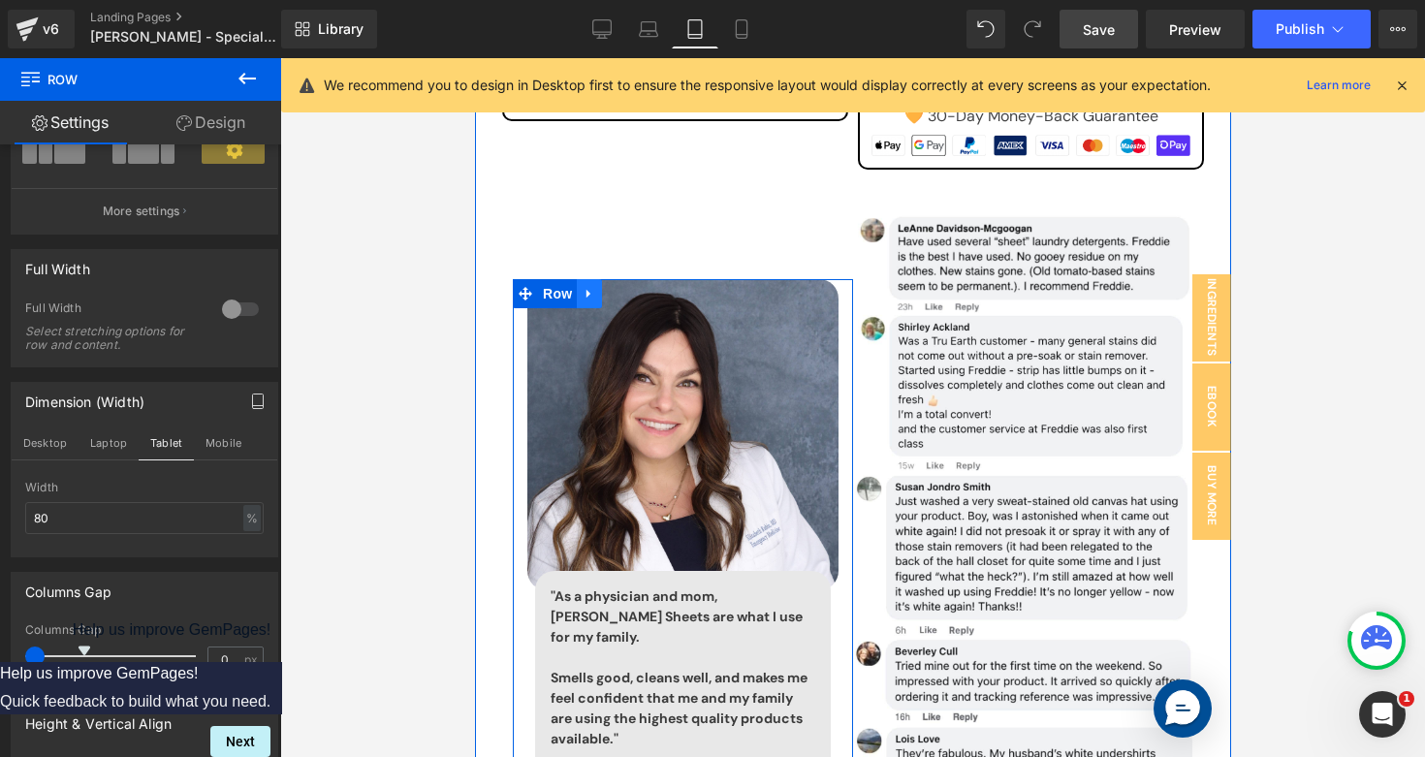
click at [591, 287] on icon at bounding box center [588, 294] width 14 height 15
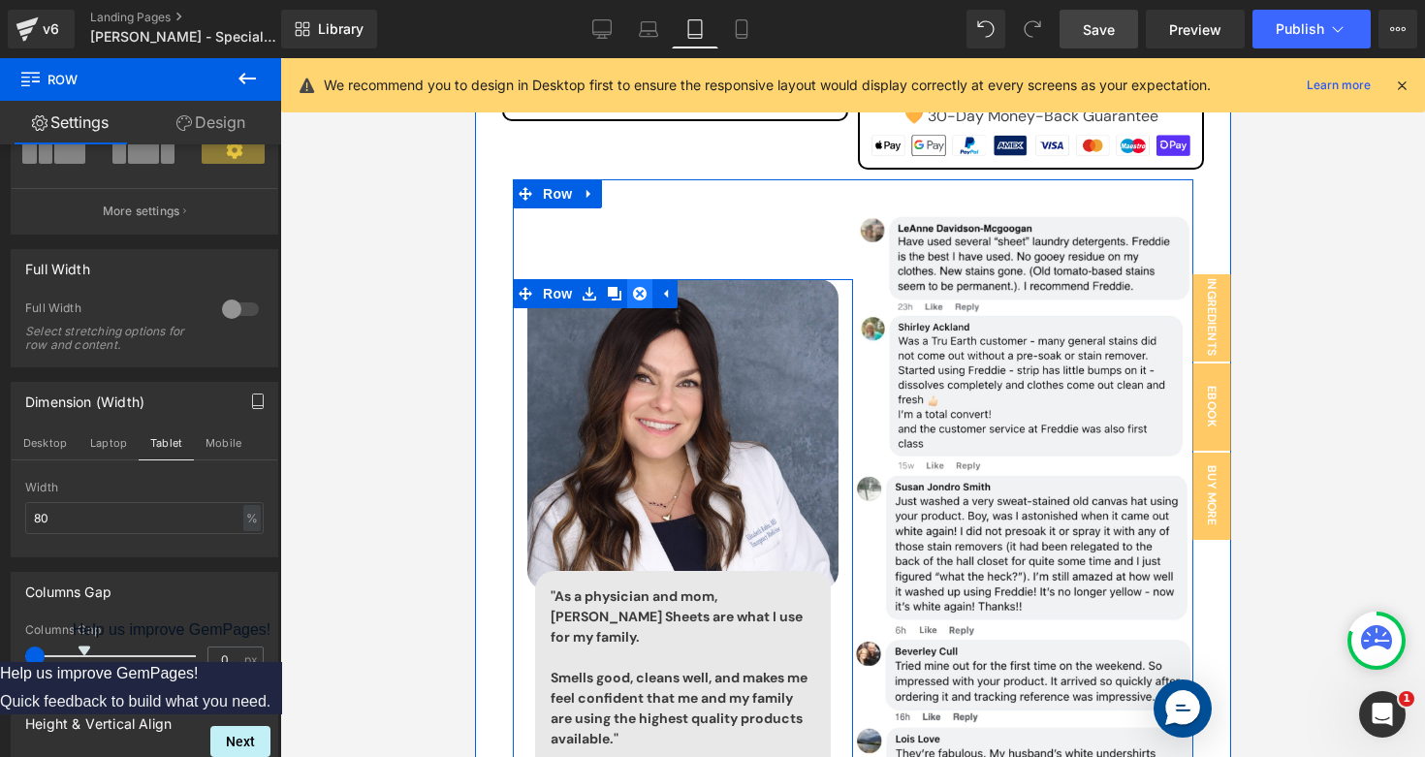
click at [639, 287] on icon at bounding box center [639, 294] width 14 height 15
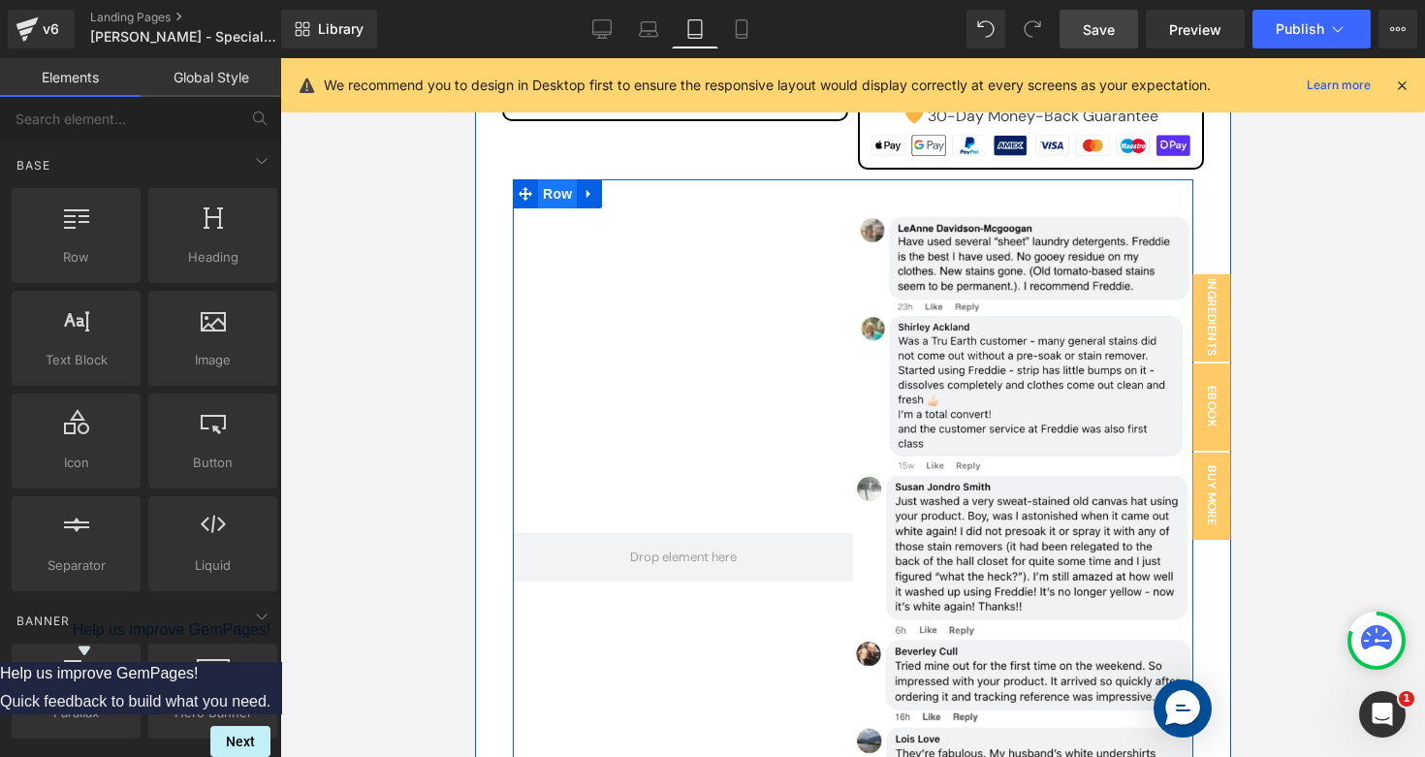
click at [554, 179] on span "Row" at bounding box center [556, 193] width 39 height 29
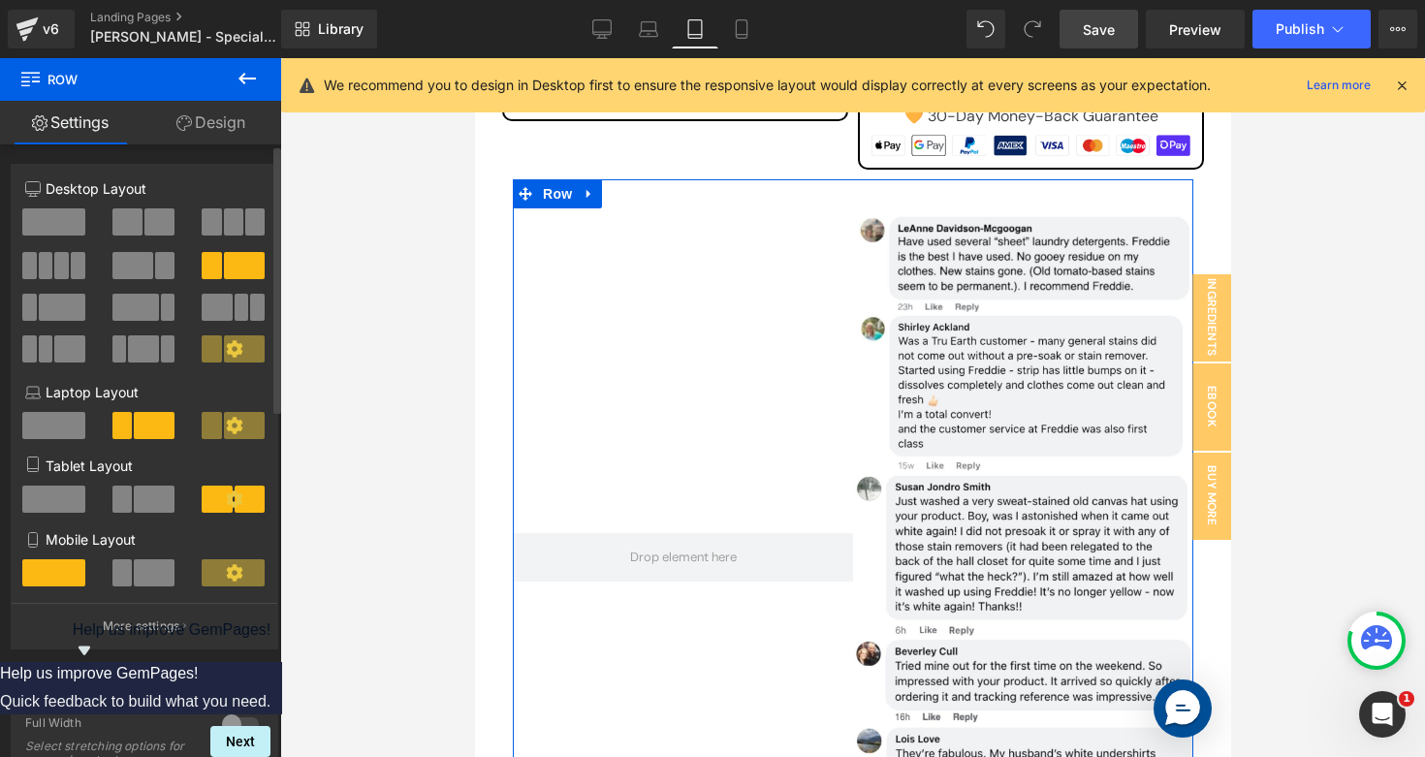
click at [67, 228] on span at bounding box center [53, 221] width 63 height 27
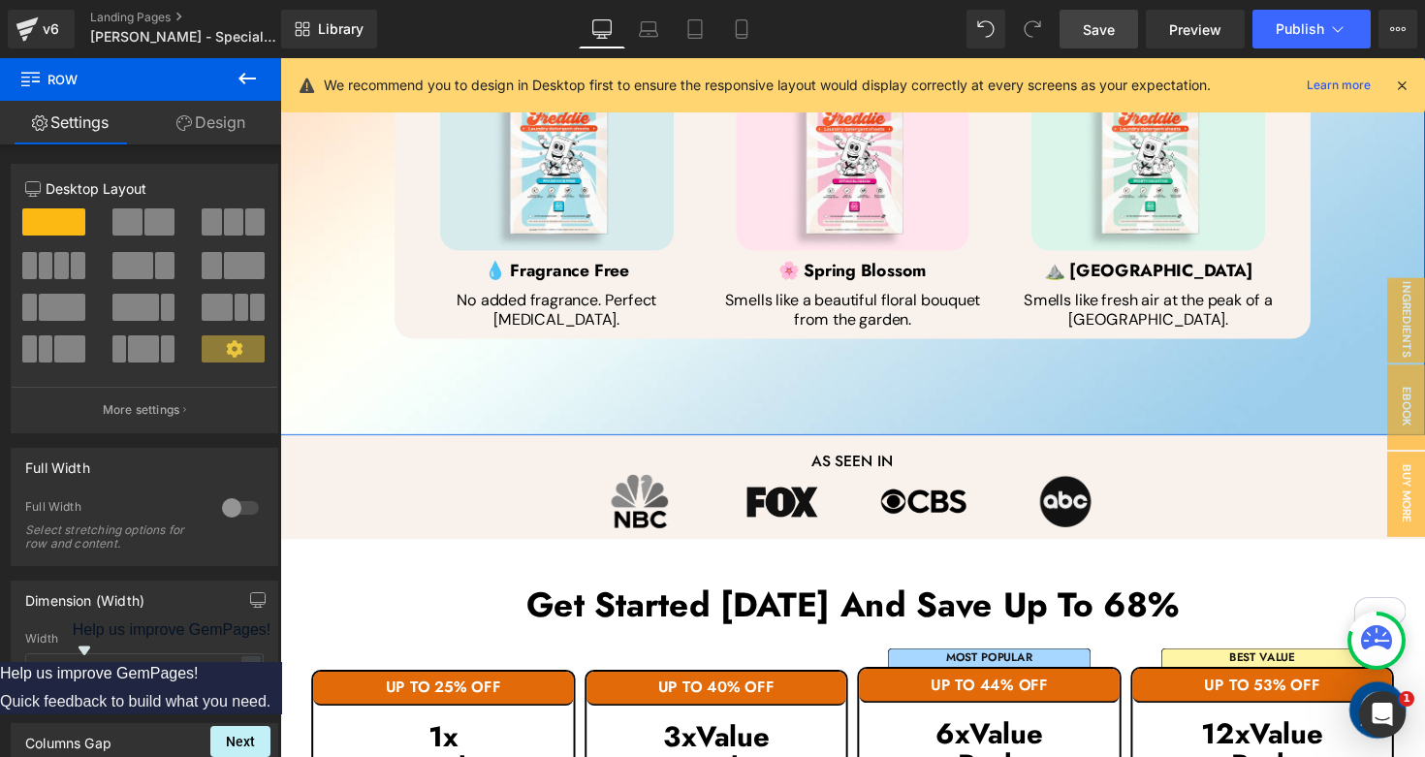
scroll to position [983, 0]
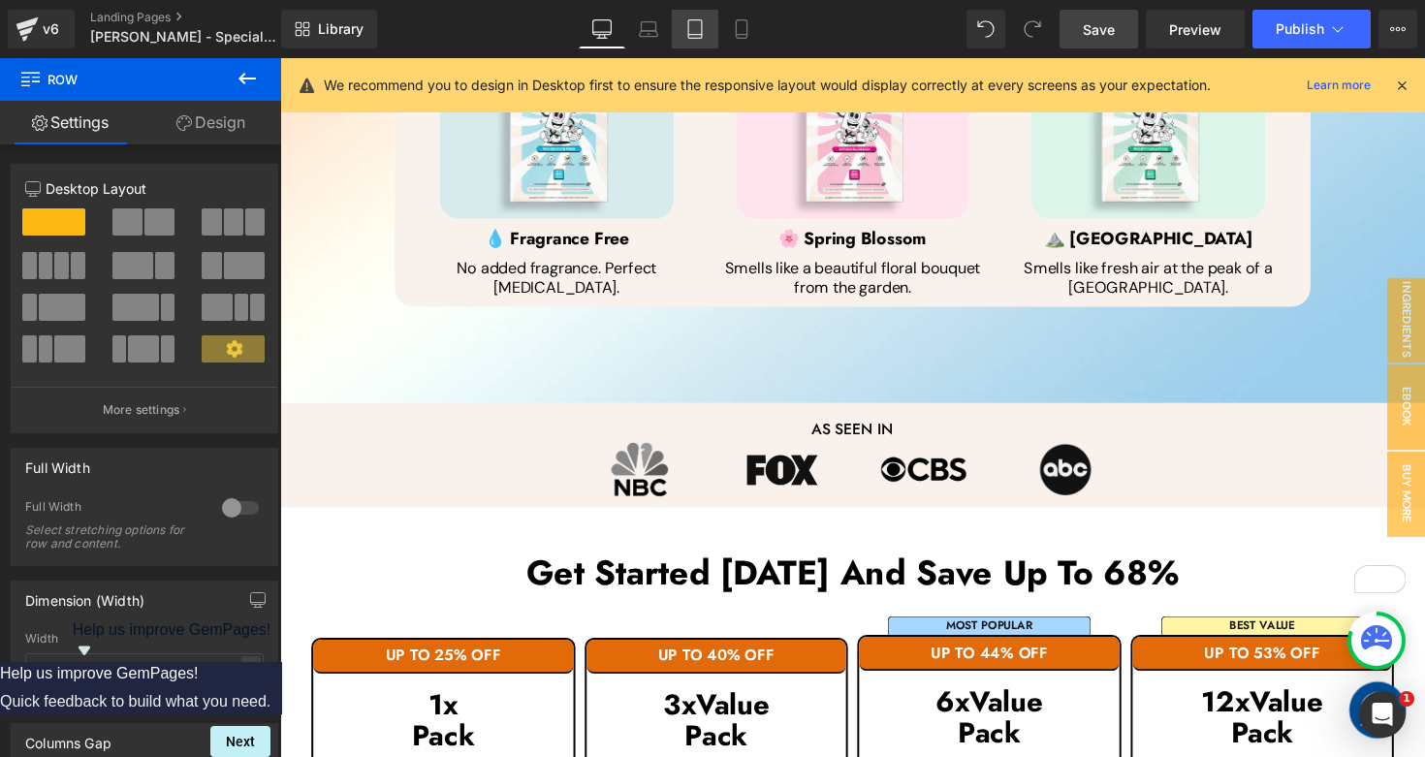
click at [694, 46] on link "Tablet" at bounding box center [695, 29] width 47 height 39
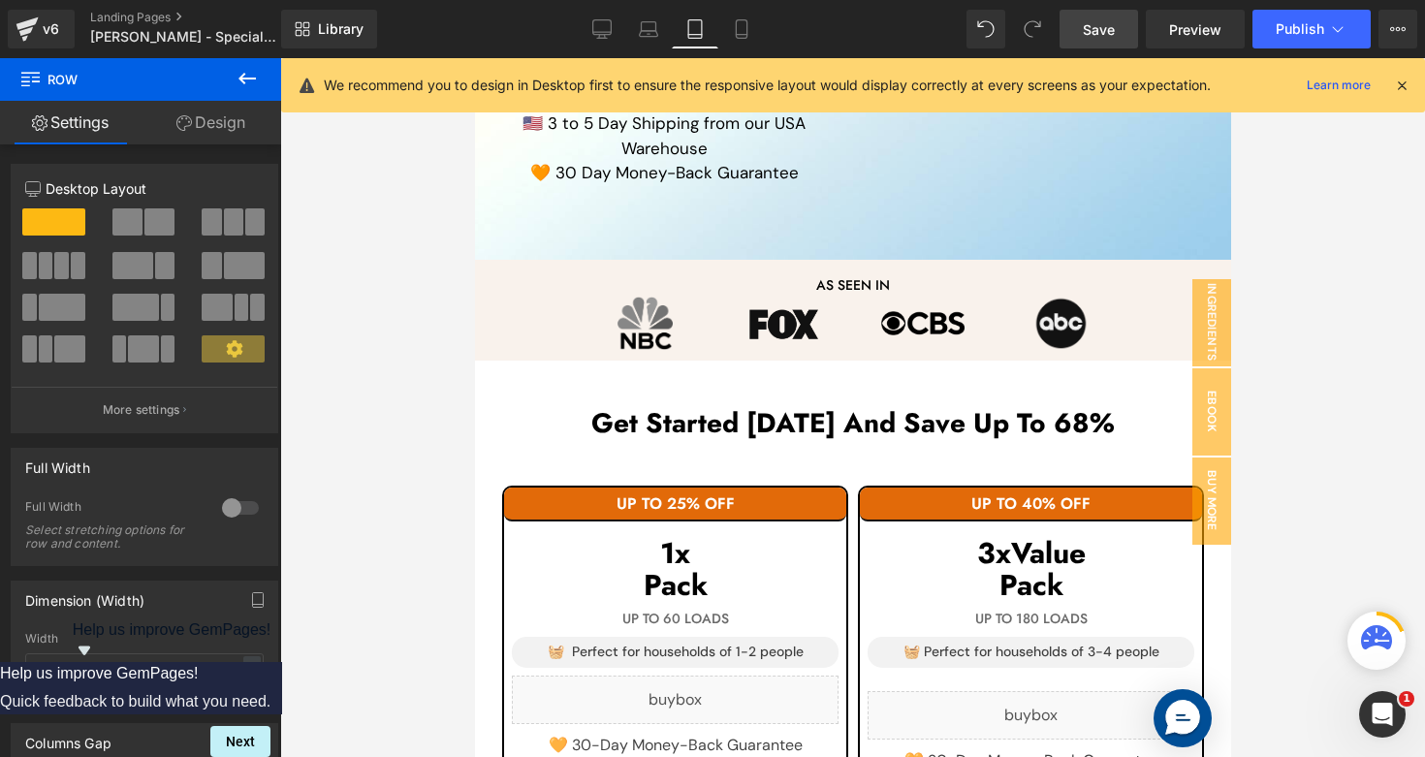
scroll to position [1899, 0]
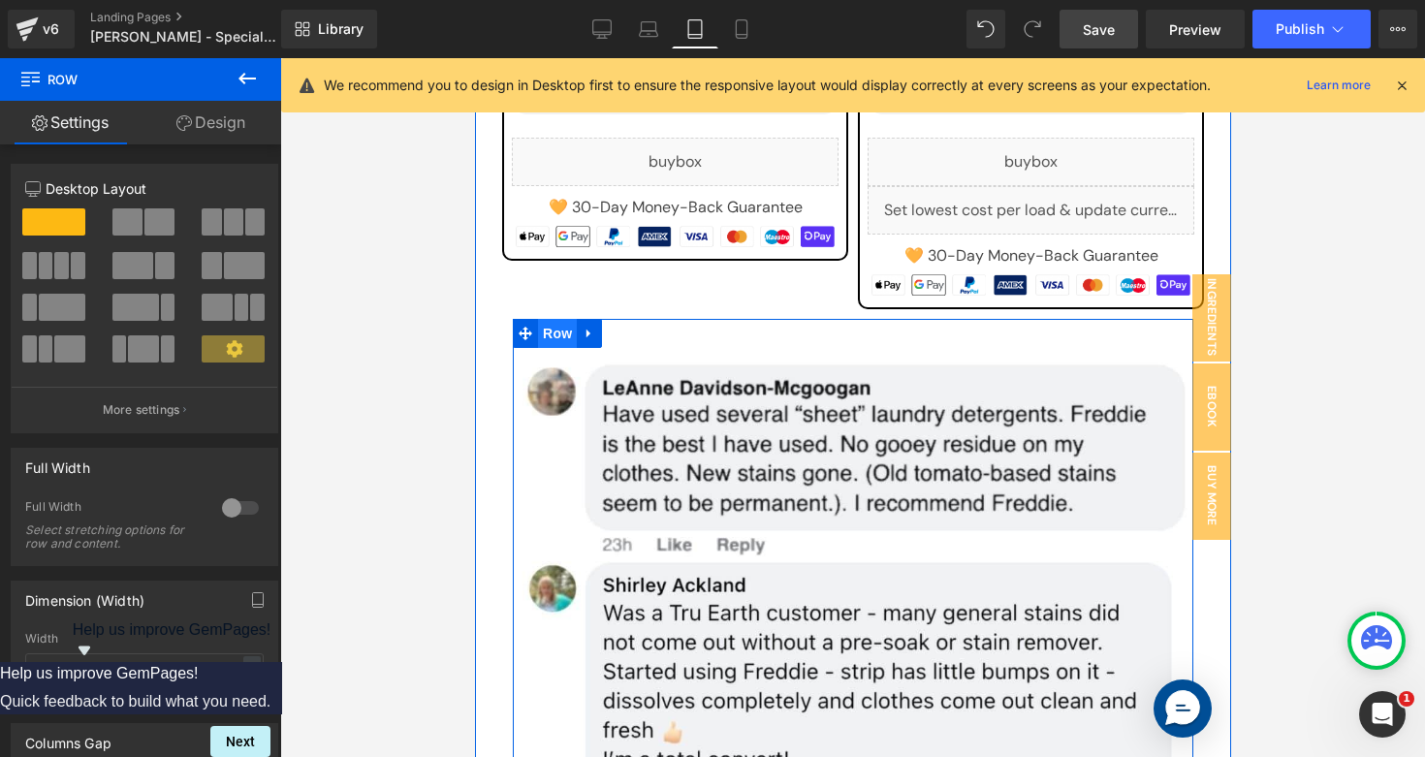
click at [548, 319] on span "Row" at bounding box center [556, 333] width 39 height 29
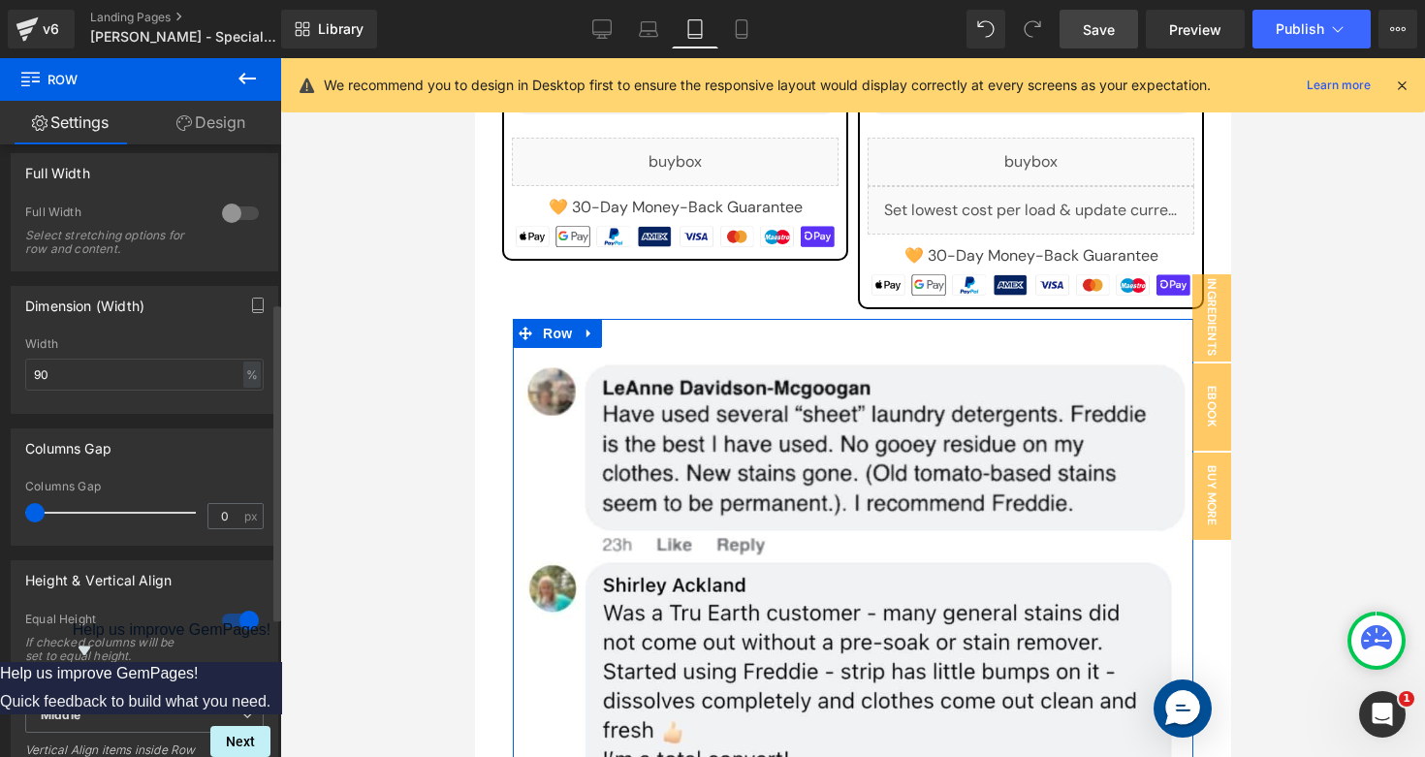
scroll to position [304, 0]
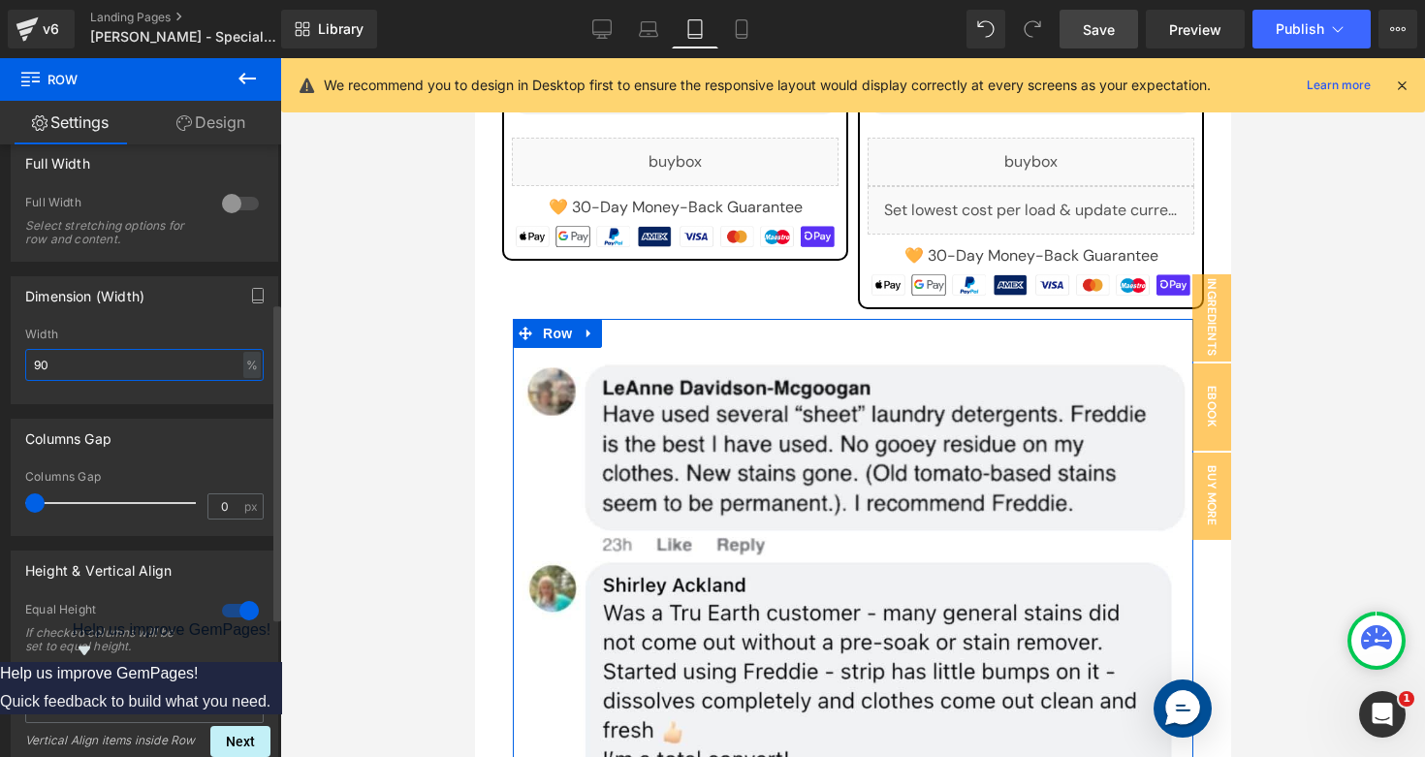
click at [151, 378] on input "90" at bounding box center [144, 365] width 238 height 32
drag, startPoint x: 43, startPoint y: 366, endPoint x: 0, endPoint y: 364, distance: 42.7
click at [0, 364] on div "Dimension (Width) 90% Width 90 % % px" at bounding box center [145, 333] width 290 height 142
type input "50"
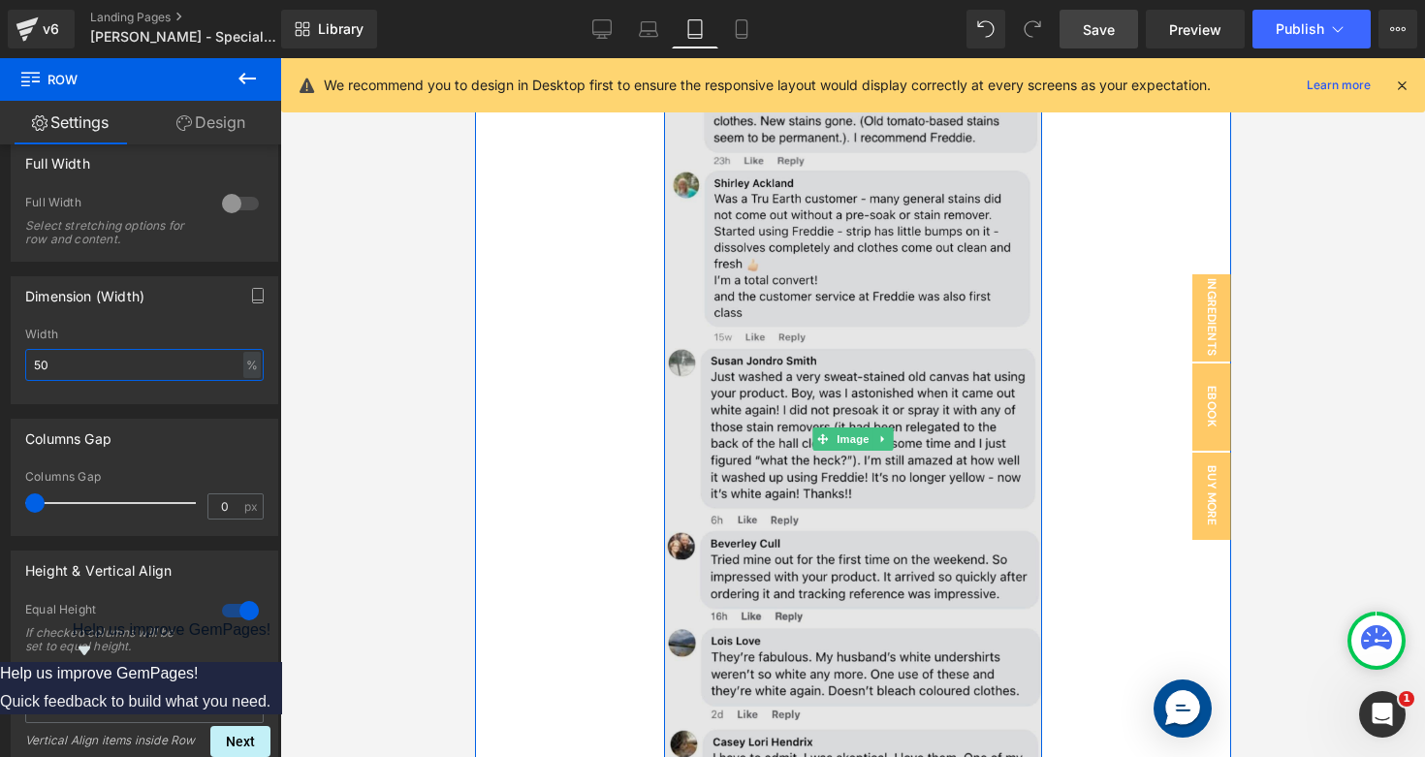
scroll to position [2182, 0]
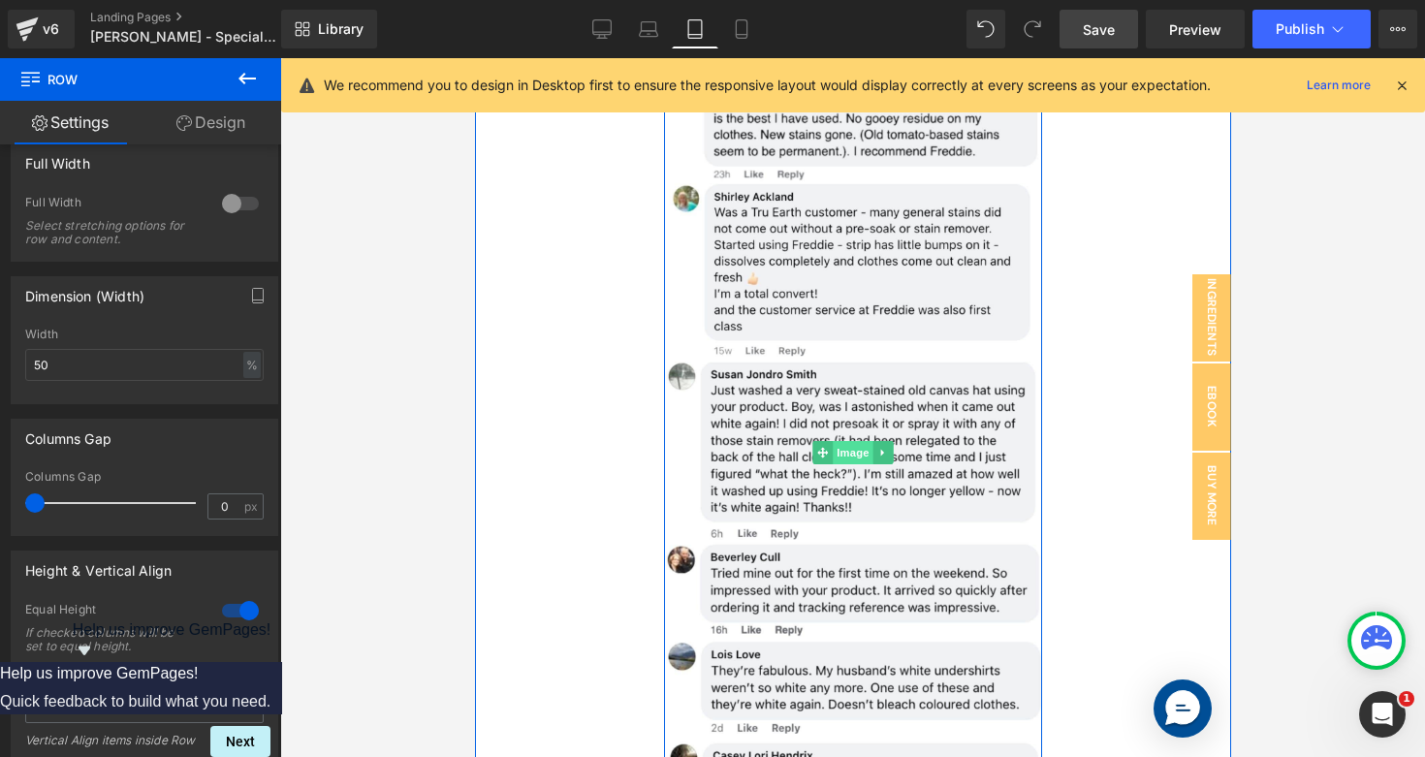
click at [844, 441] on span "Image" at bounding box center [851, 452] width 41 height 23
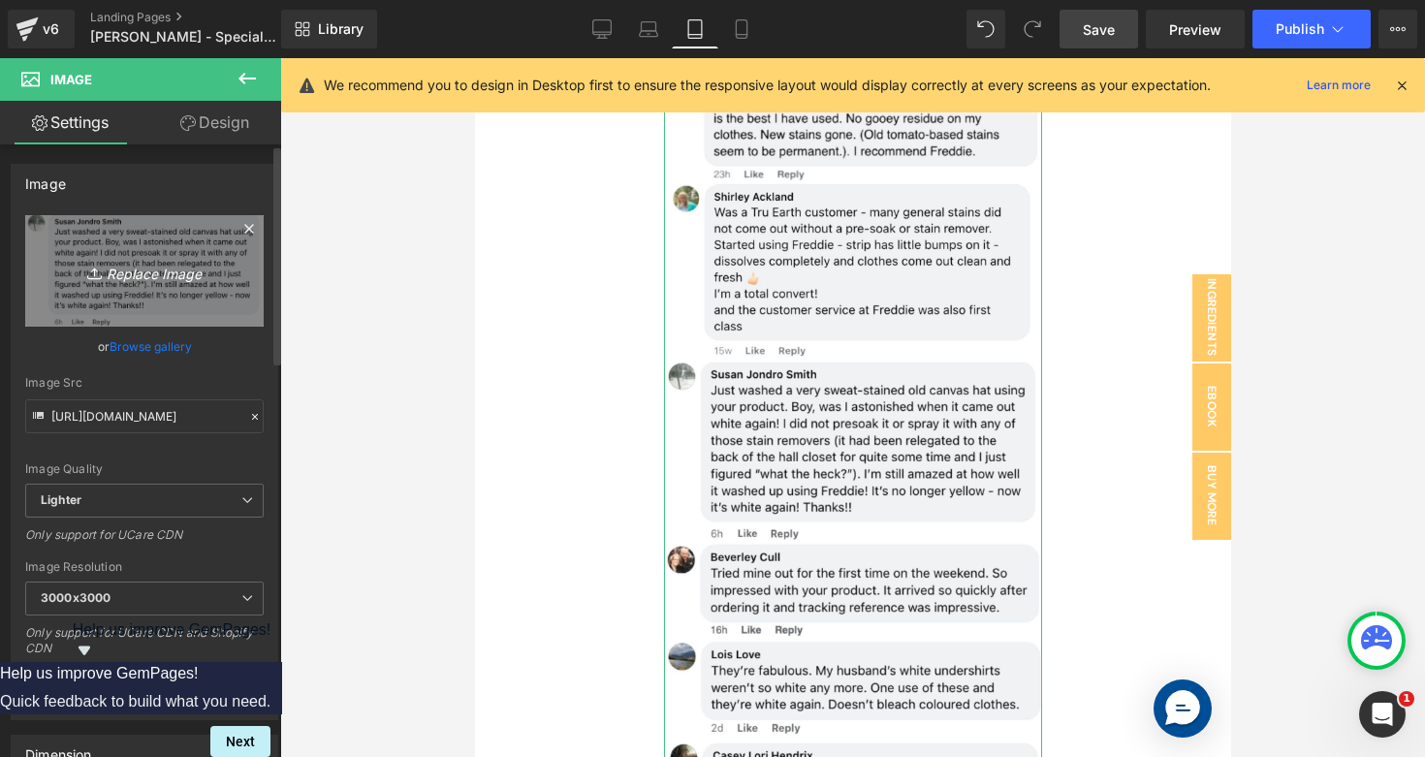
click at [170, 289] on link "Replace Image" at bounding box center [144, 270] width 238 height 111
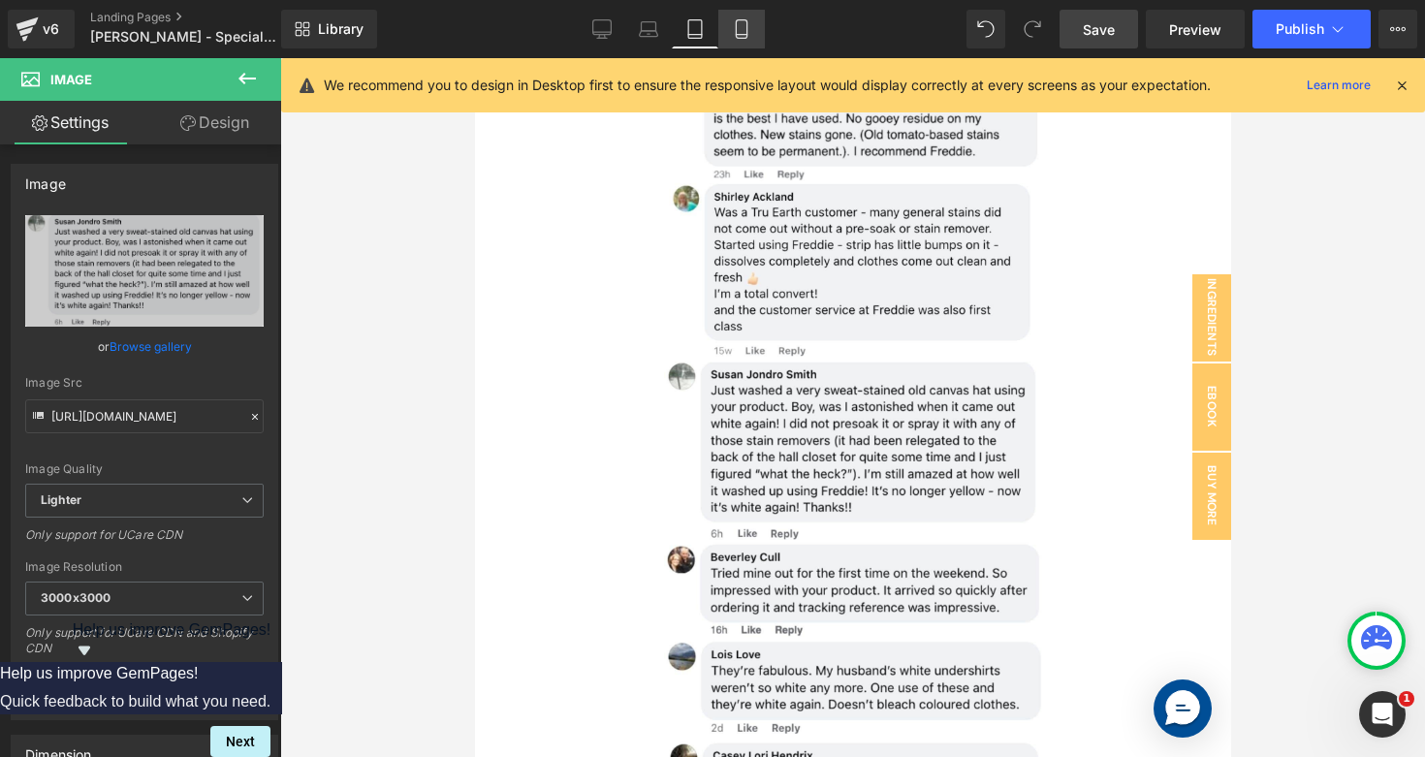
click at [741, 21] on icon at bounding box center [741, 28] width 19 height 19
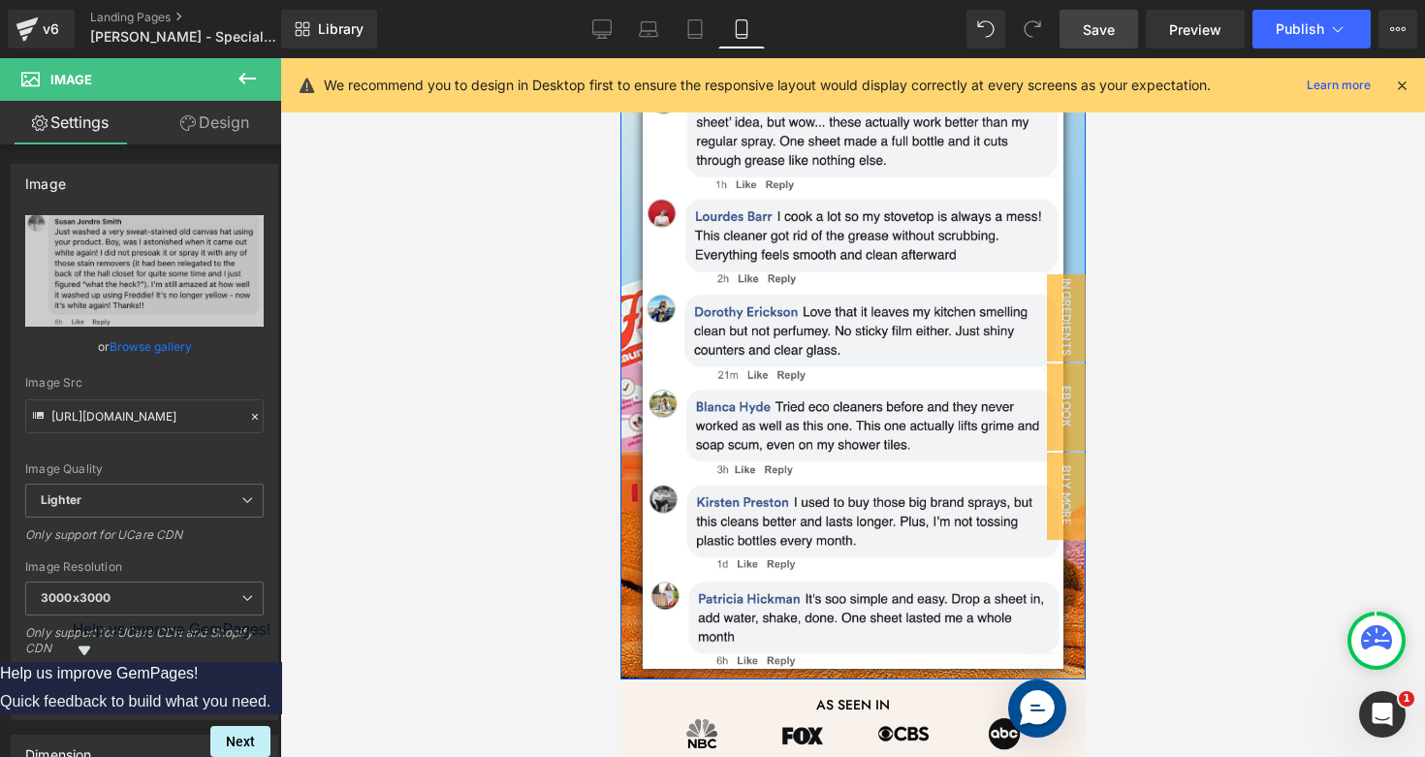
scroll to position [1341, 0]
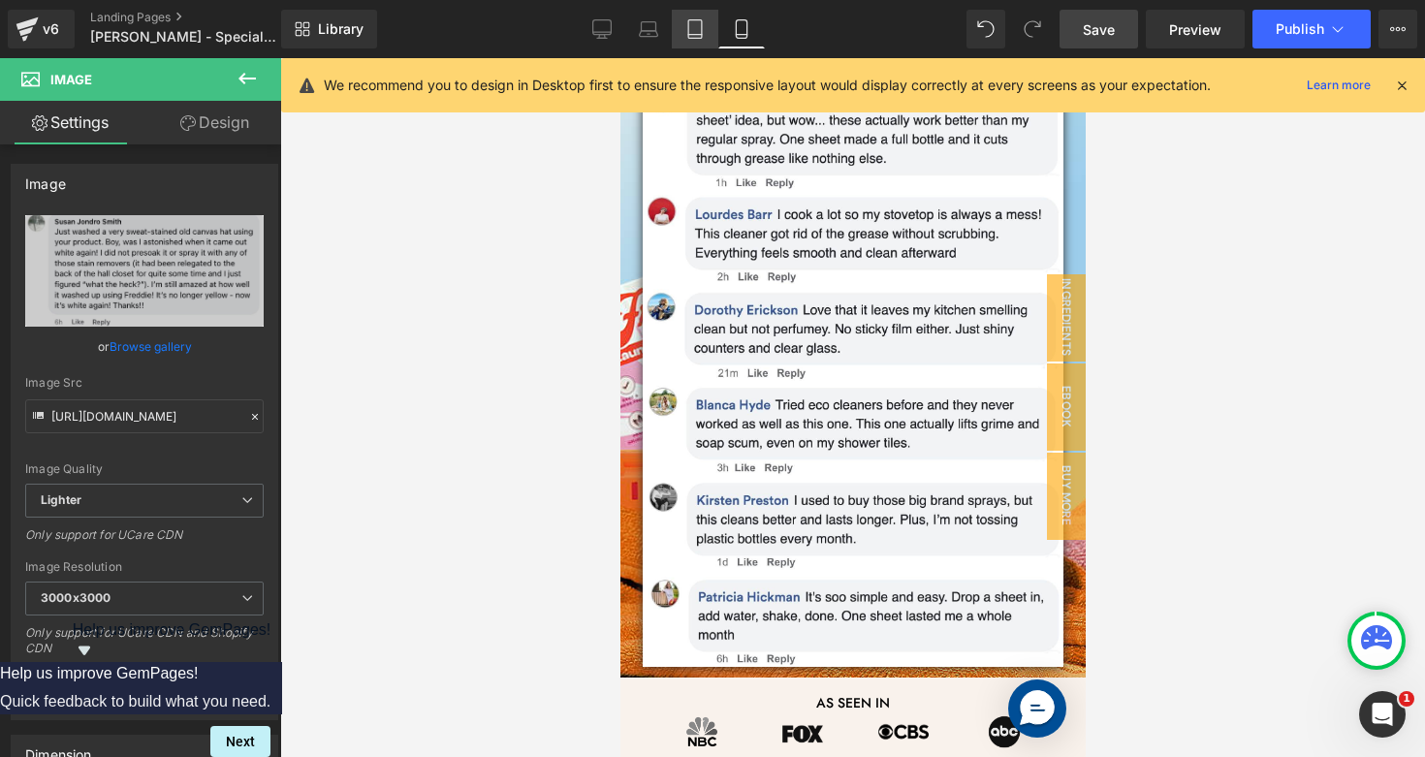
click at [690, 27] on icon at bounding box center [694, 28] width 19 height 19
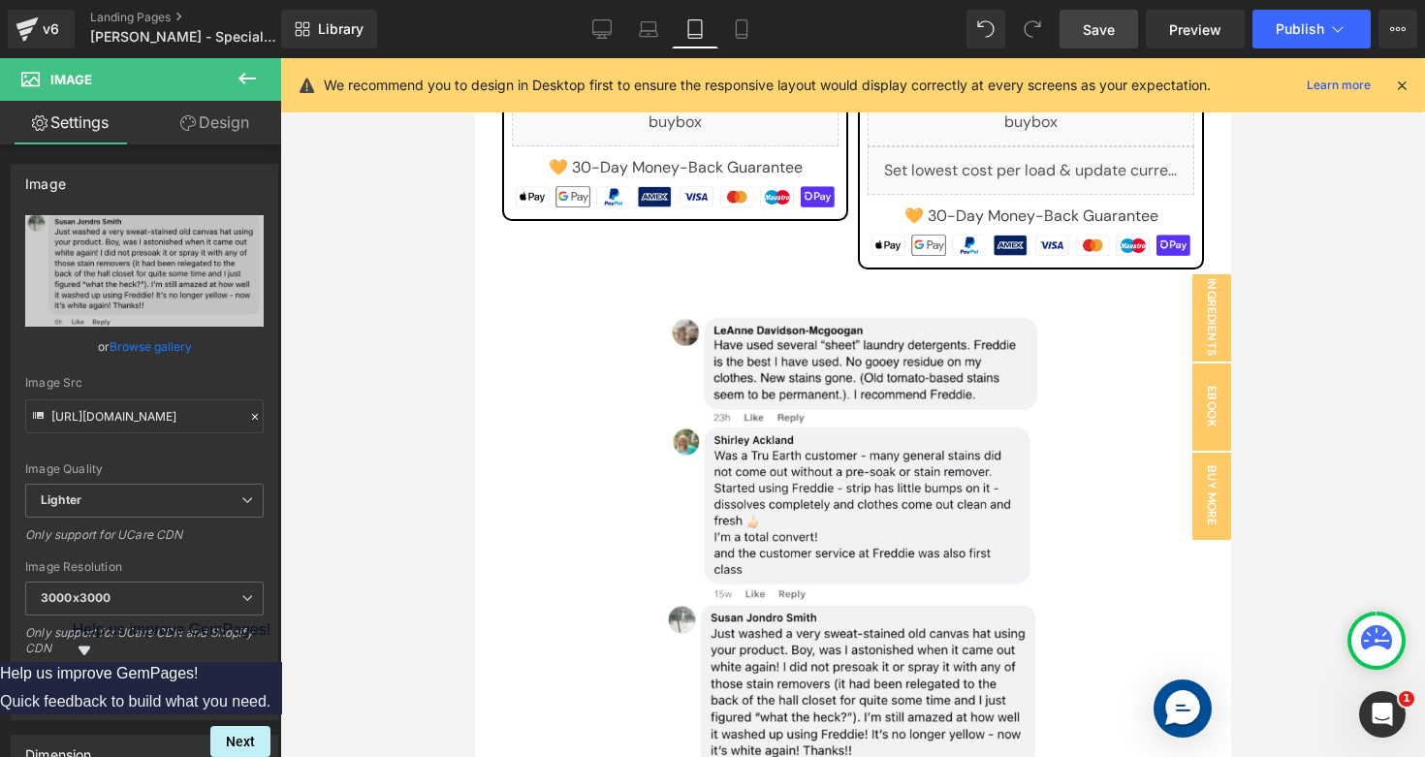
scroll to position [1932, 0]
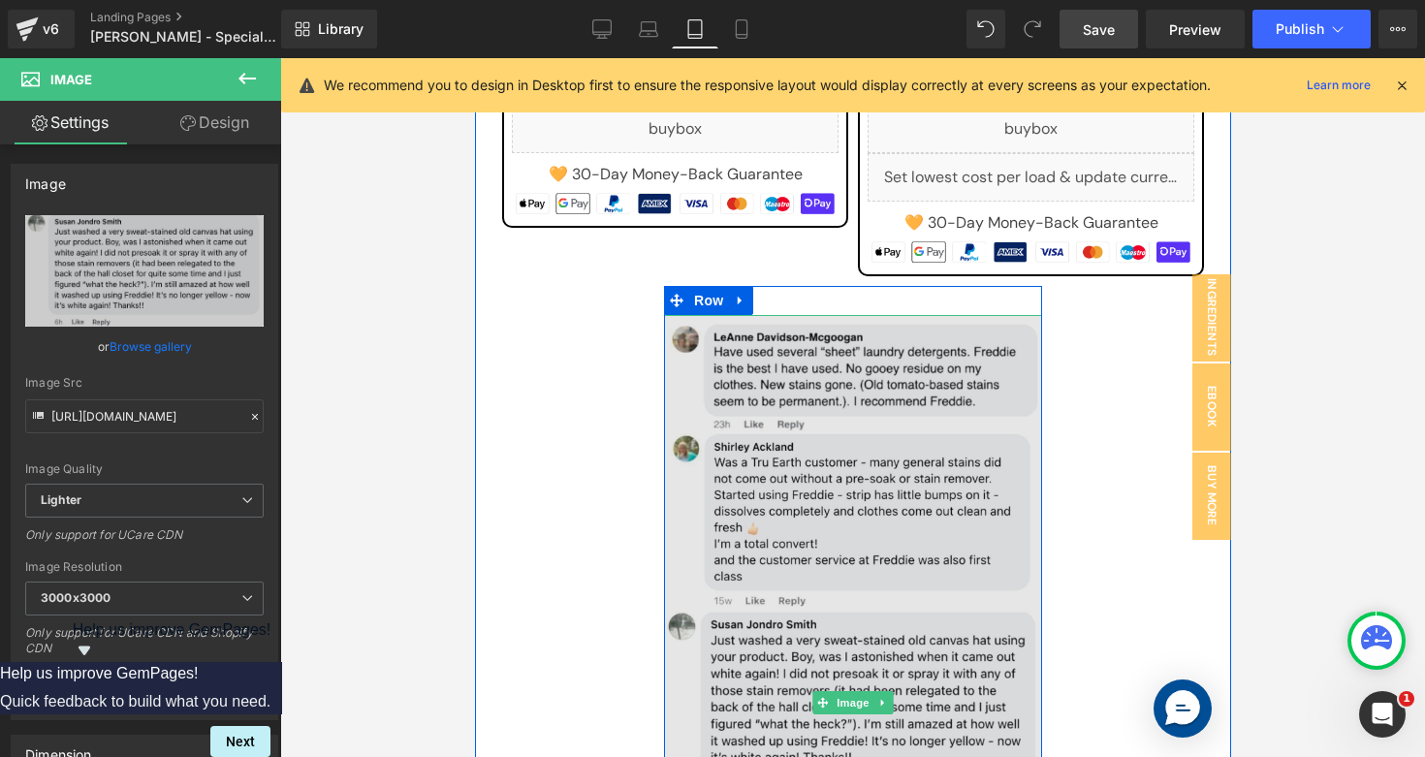
click at [810, 436] on img at bounding box center [852, 702] width 378 height 774
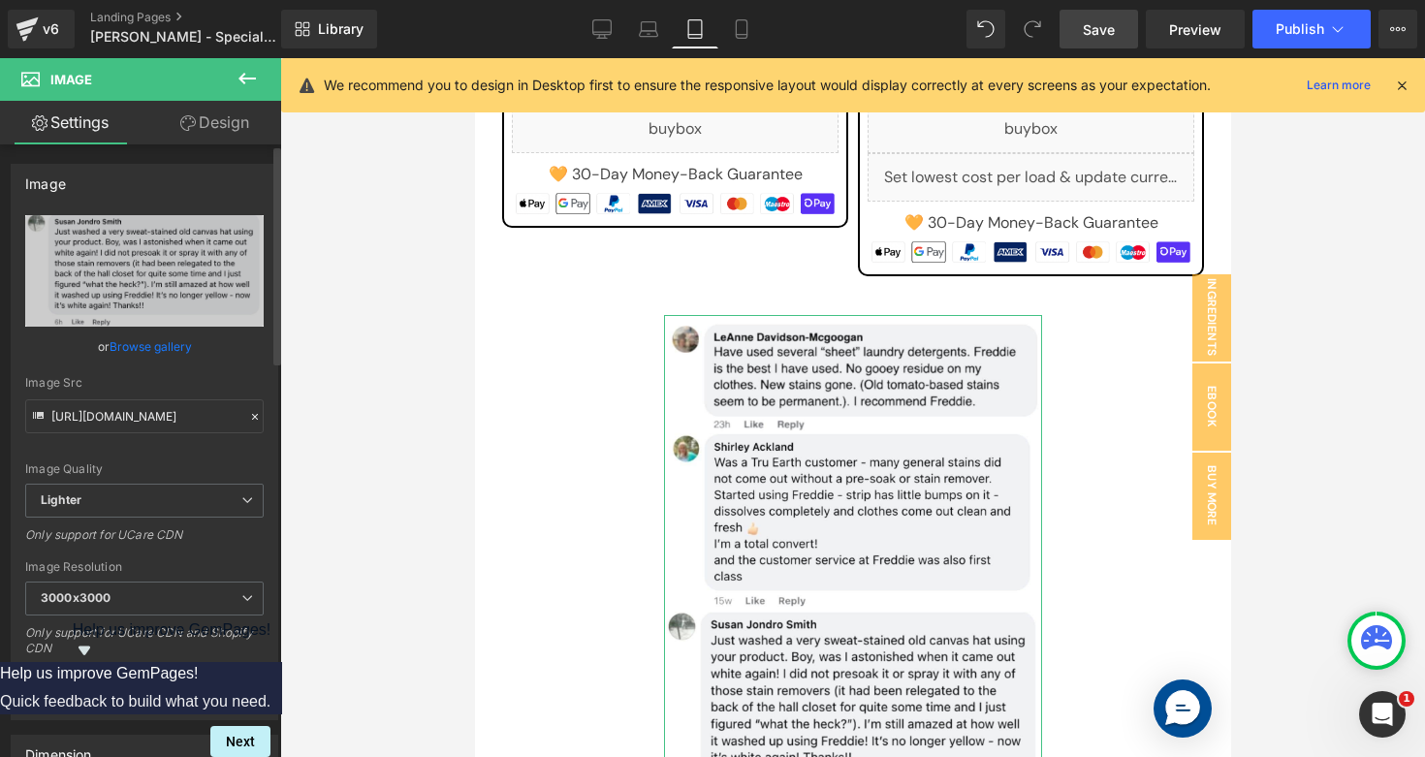
click at [130, 350] on link "Browse gallery" at bounding box center [151, 346] width 82 height 34
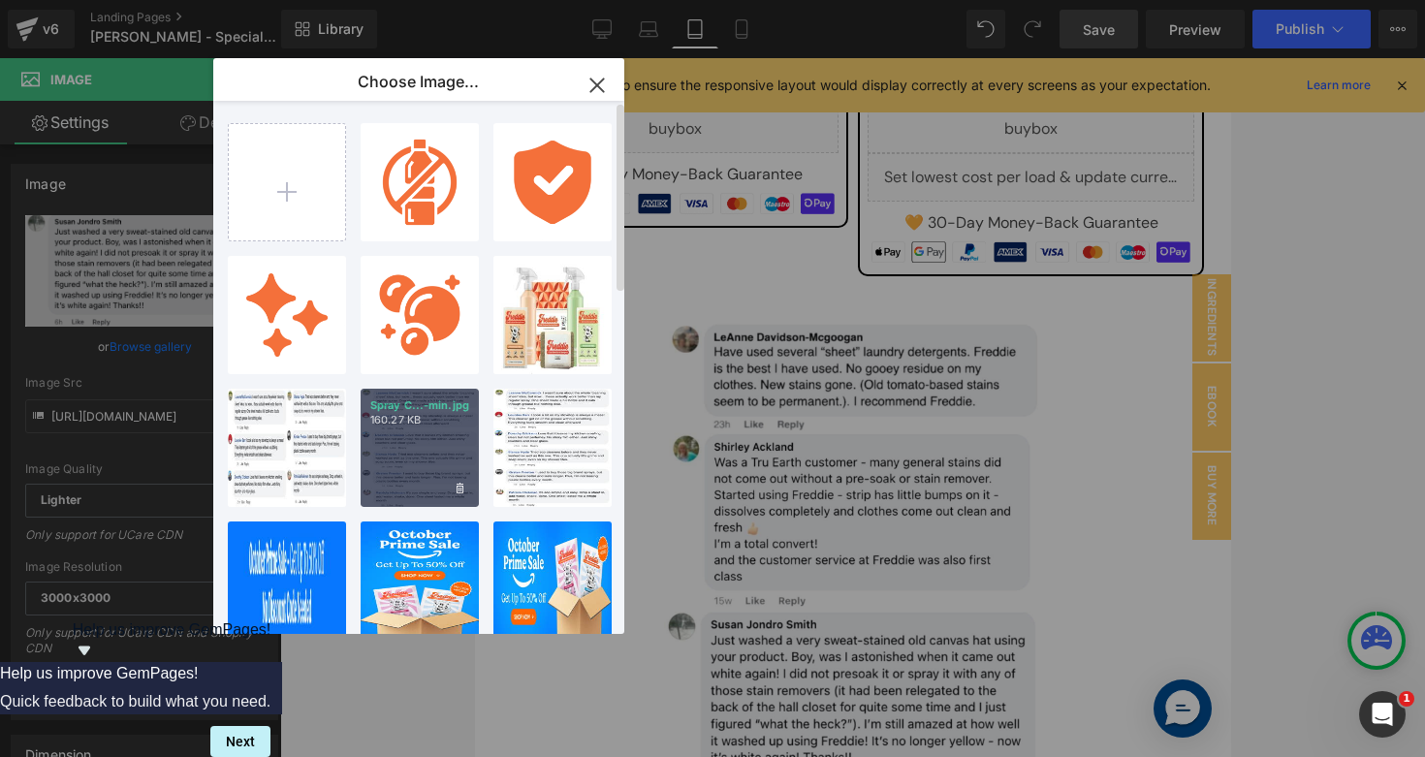
click at [421, 454] on div "Spray C...-min.jpg 160.27 KB" at bounding box center [419, 448] width 118 height 118
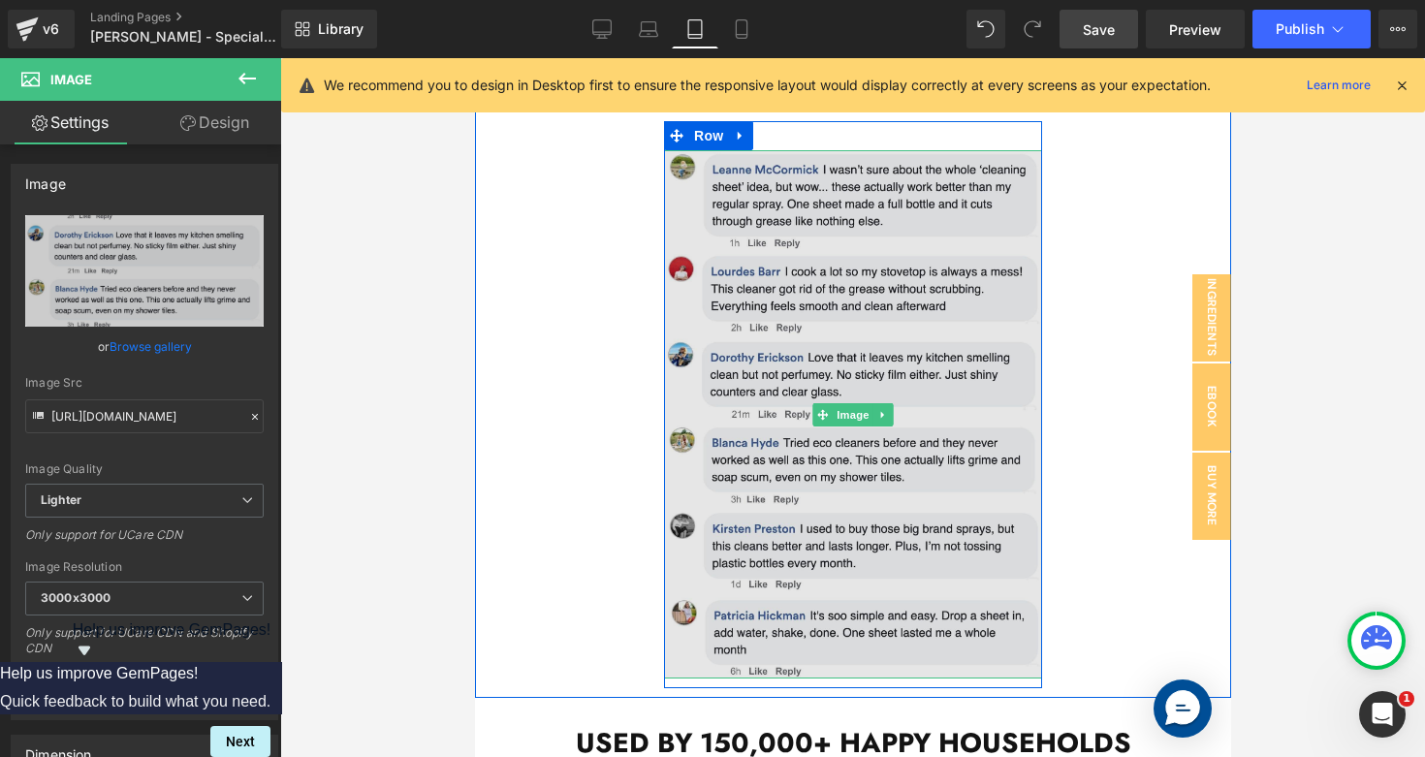
scroll to position [2038, 0]
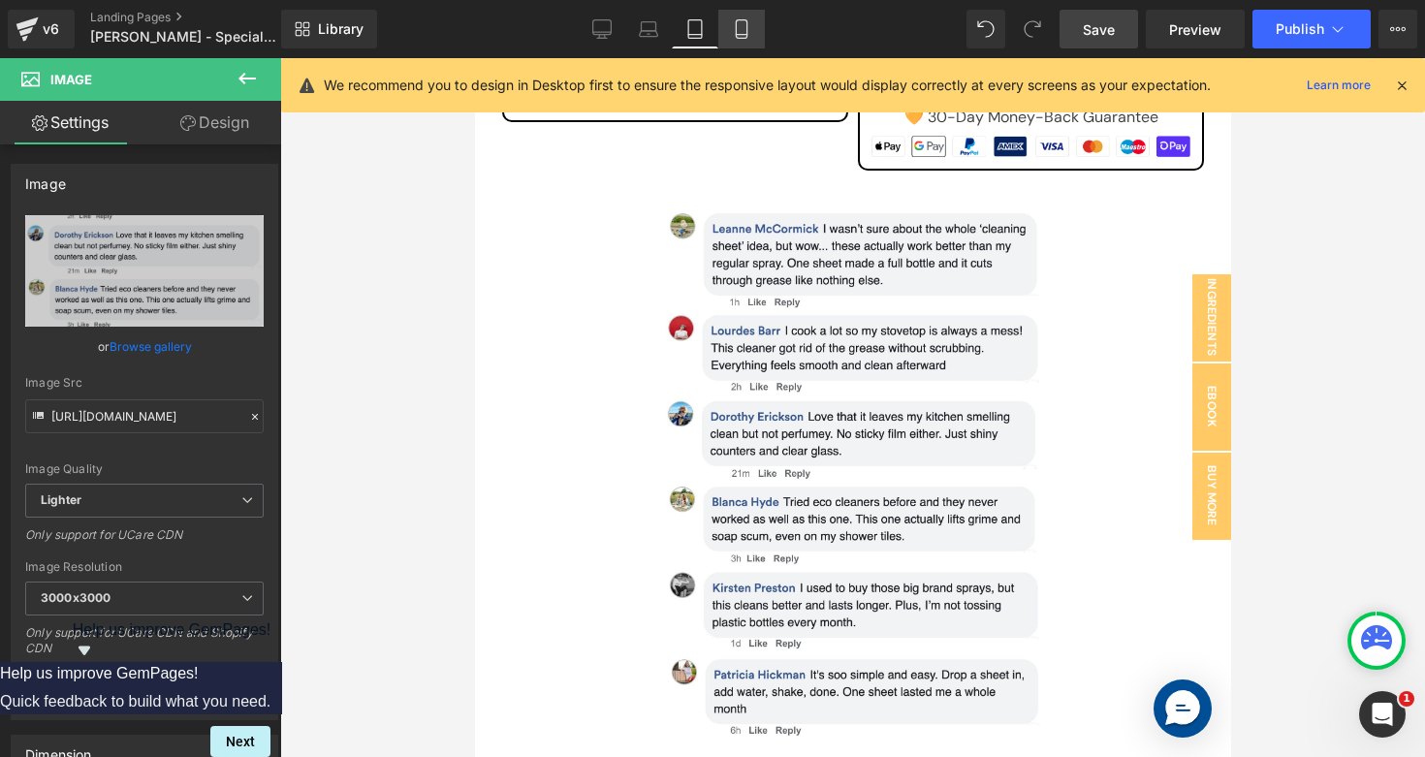
click at [756, 32] on link "Mobile" at bounding box center [741, 29] width 47 height 39
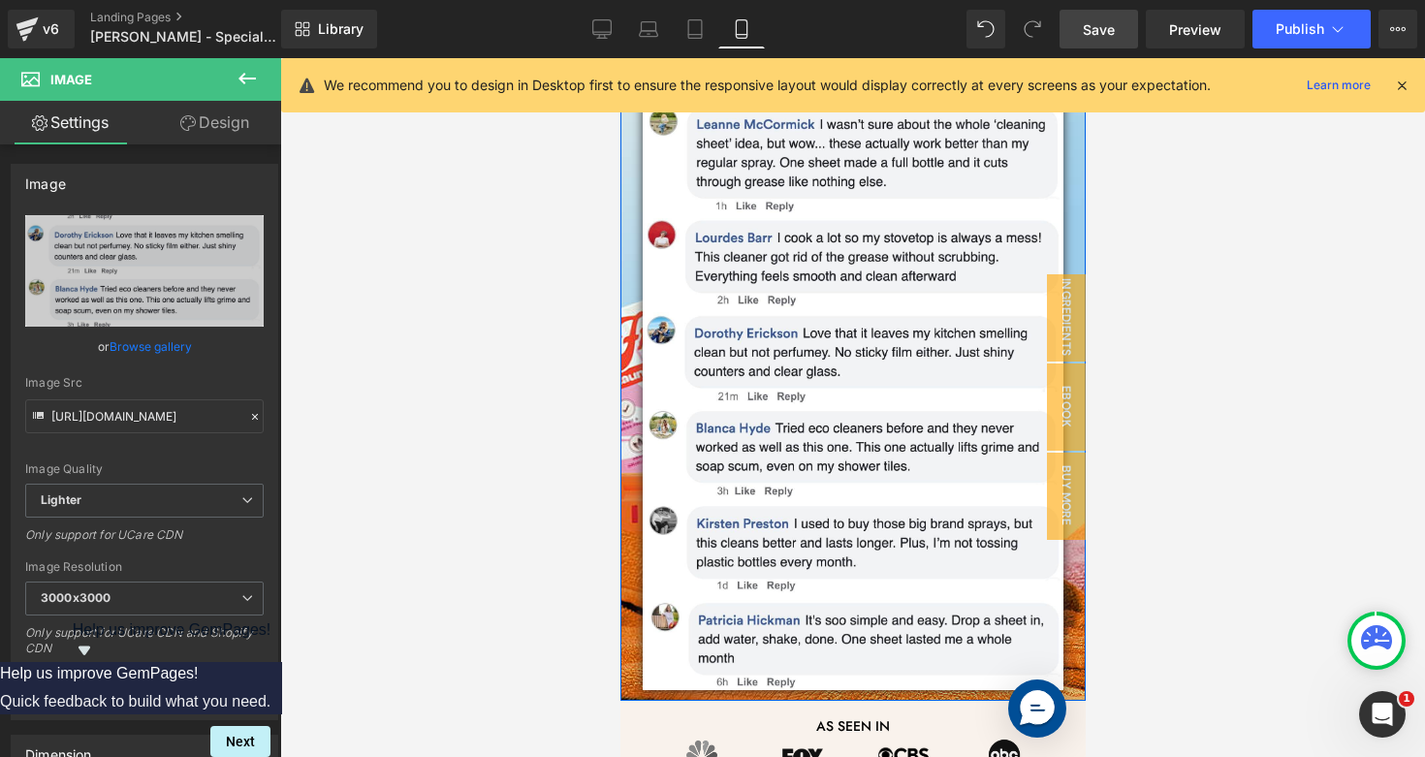
scroll to position [1324, 0]
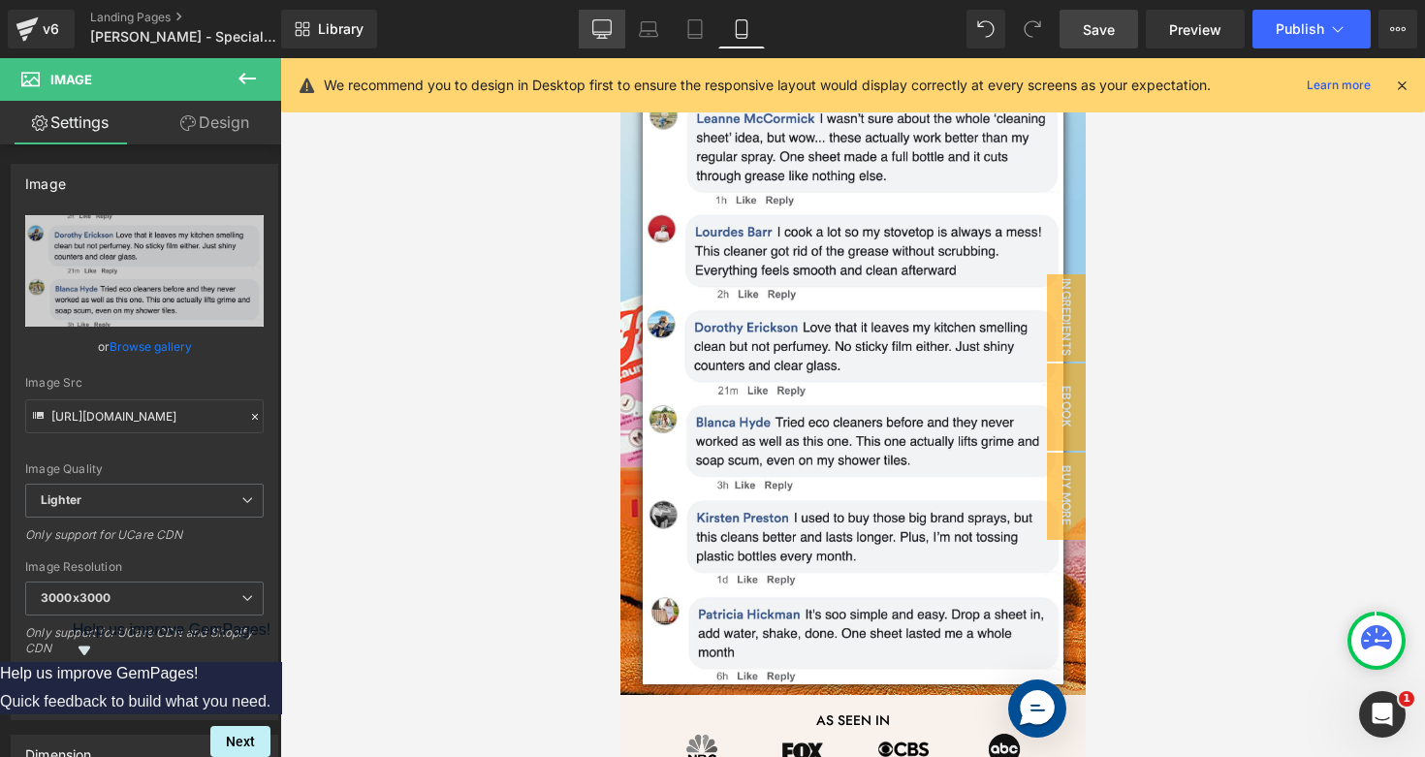
click at [601, 33] on icon at bounding box center [601, 28] width 19 height 19
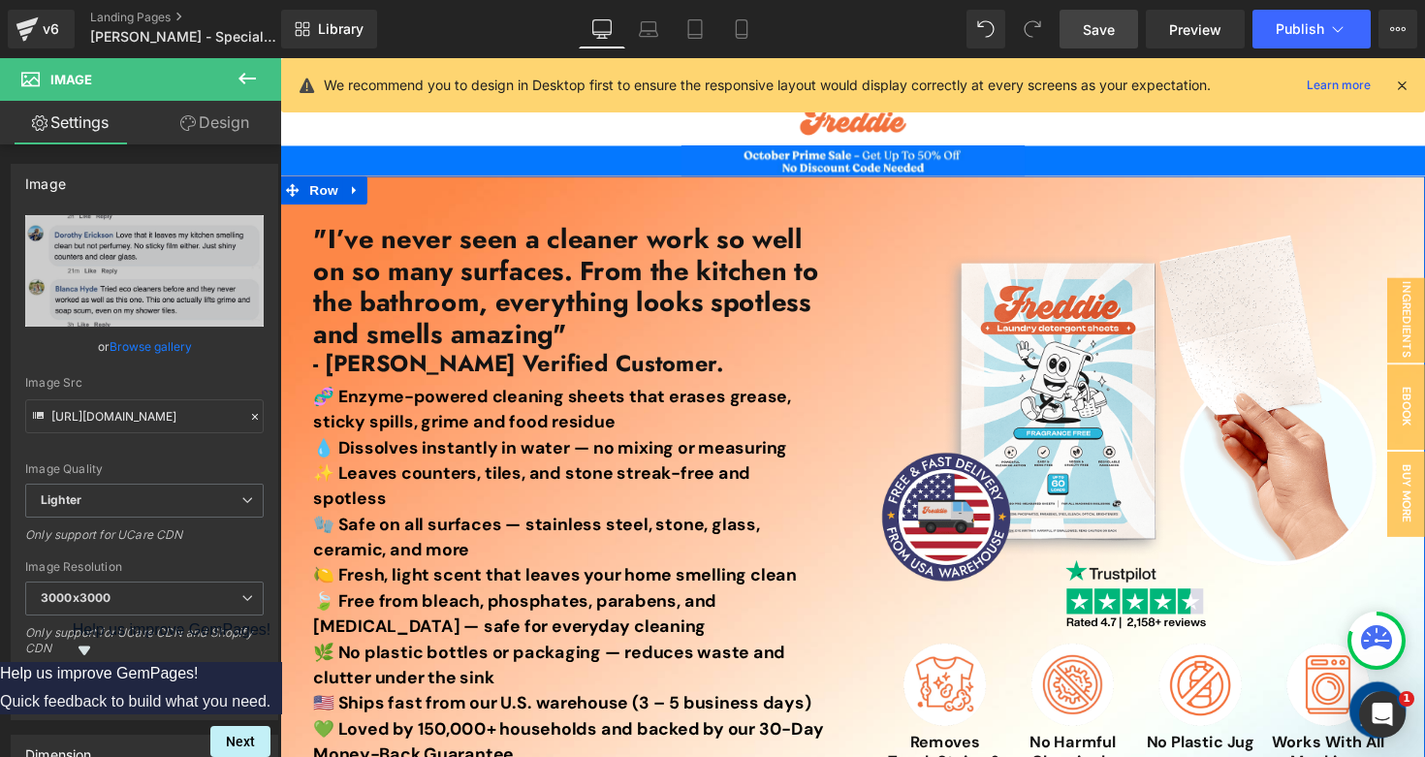
scroll to position [0, 0]
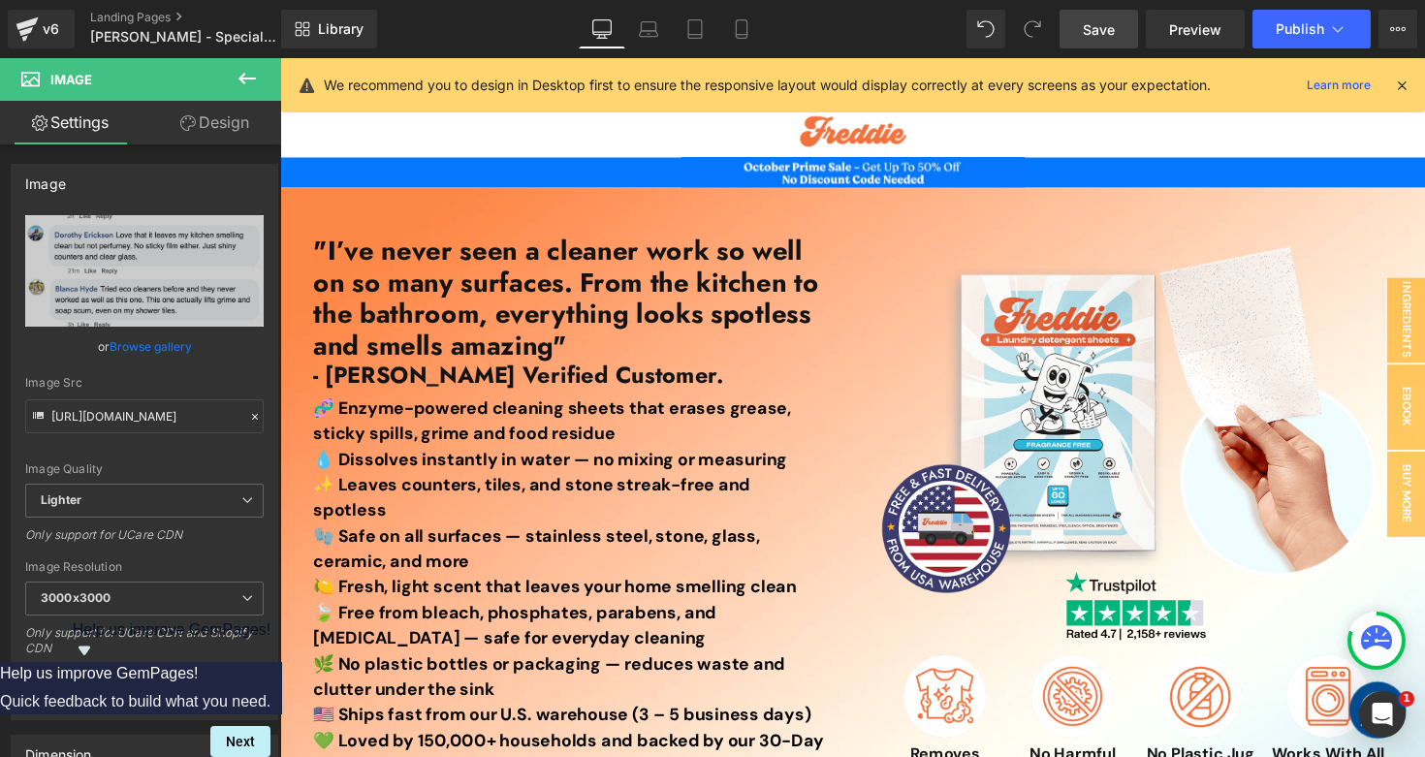
click at [1081, 18] on link "Save" at bounding box center [1098, 29] width 78 height 39
